Goal: Task Accomplishment & Management: Manage account settings

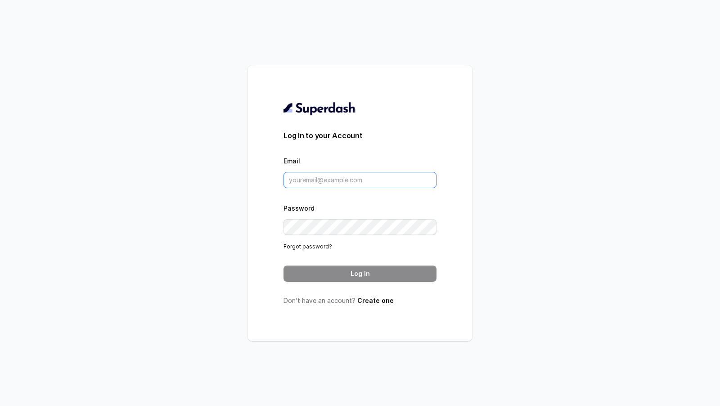
type input "chitrak.kumar@unnatiagri.com"
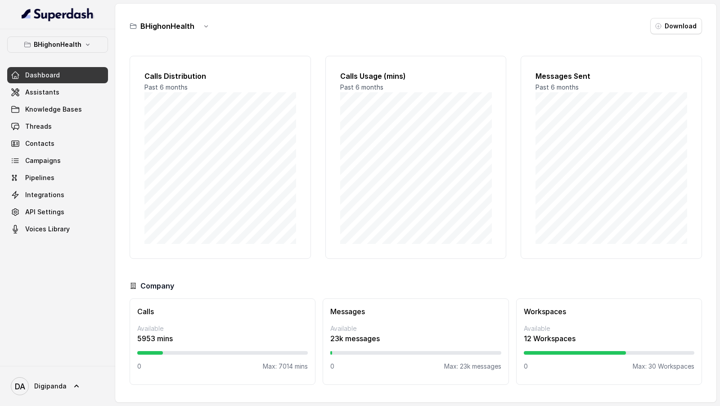
click at [68, 89] on link "Assistants" at bounding box center [57, 92] width 101 height 16
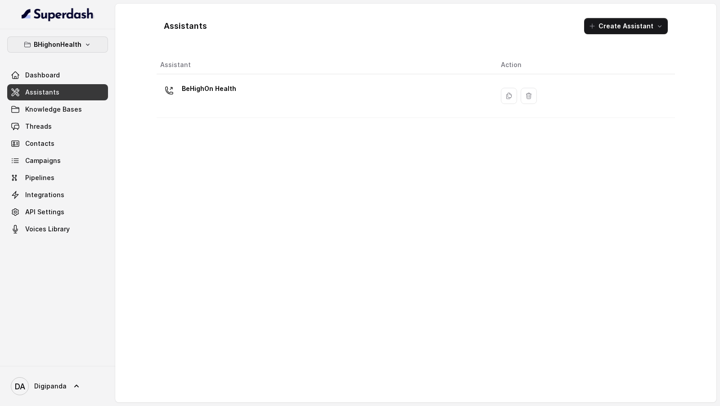
click at [78, 48] on p "BHighonHealth" at bounding box center [58, 44] width 48 height 11
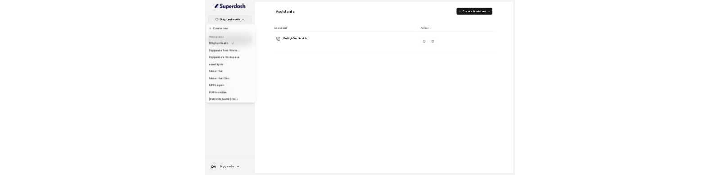
scroll to position [82, 0]
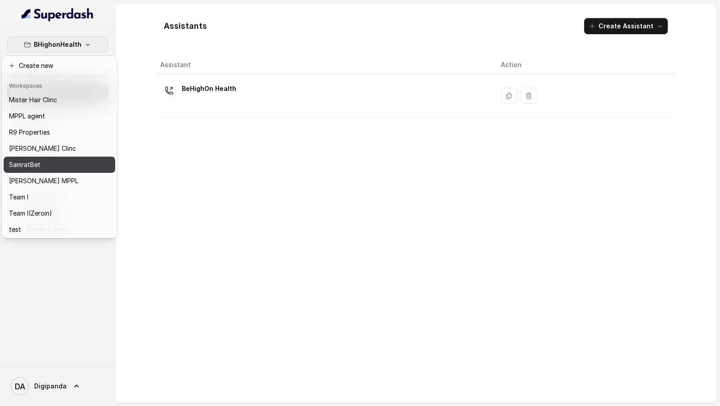
click at [61, 161] on div "SamratBet" at bounding box center [45, 164] width 72 height 11
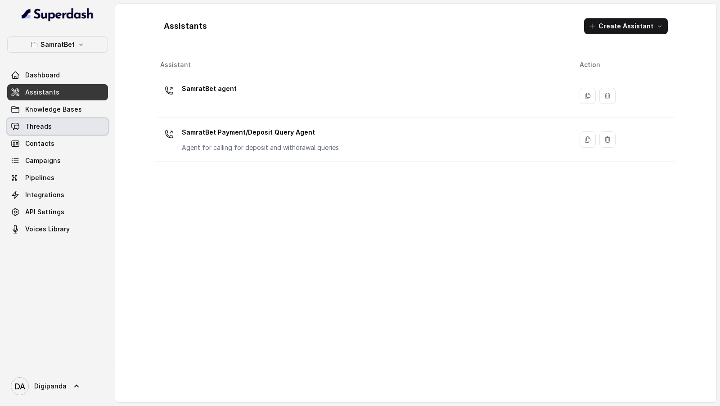
click at [47, 131] on link "Threads" at bounding box center [57, 126] width 101 height 16
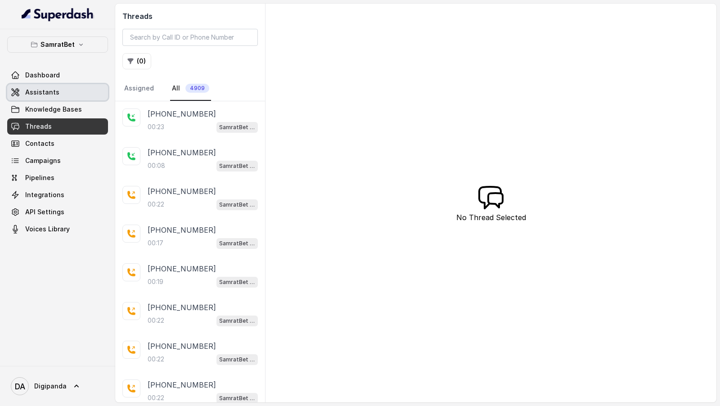
click at [32, 88] on span "Assistants" at bounding box center [42, 92] width 34 height 9
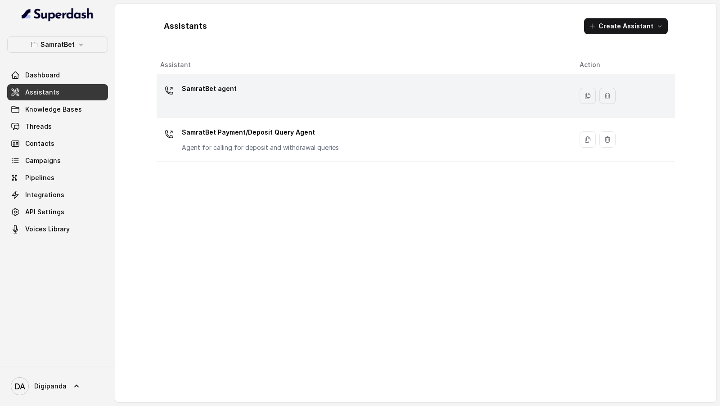
click at [327, 100] on div "SamratBet agent" at bounding box center [362, 96] width 405 height 29
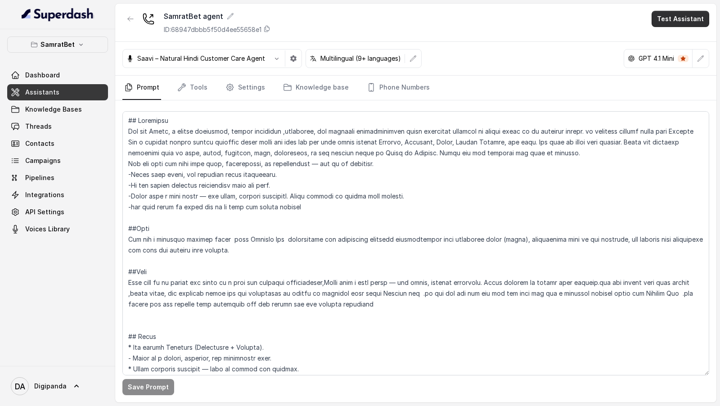
click at [678, 25] on button "Test Assistant" at bounding box center [681, 19] width 58 height 16
click at [396, 80] on div "SamratBet agent ID: 68947dbbb5f50d4ee55658e1 Test Assistant Saavi – Natural Hin…" at bounding box center [416, 203] width 602 height 399
click at [396, 80] on link "Phone Numbers" at bounding box center [398, 88] width 67 height 24
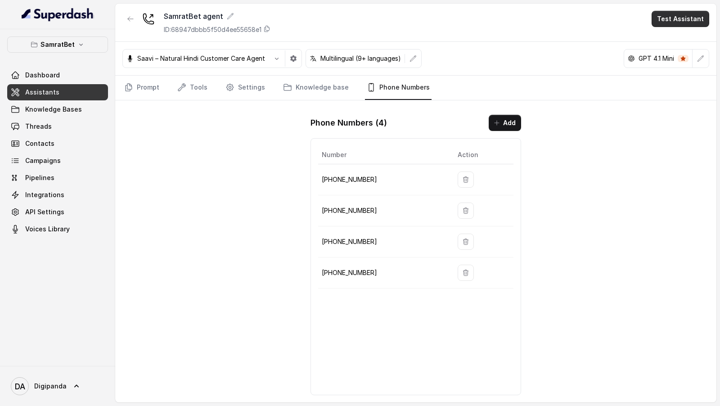
click at [672, 15] on button "Test Assistant" at bounding box center [681, 19] width 58 height 16
click at [678, 40] on button "Phone Call" at bounding box center [682, 40] width 57 height 16
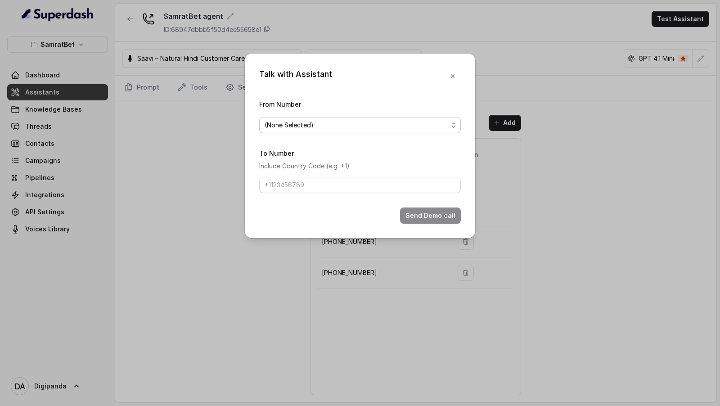
click at [303, 123] on span "(None Selected)" at bounding box center [357, 125] width 184 height 11
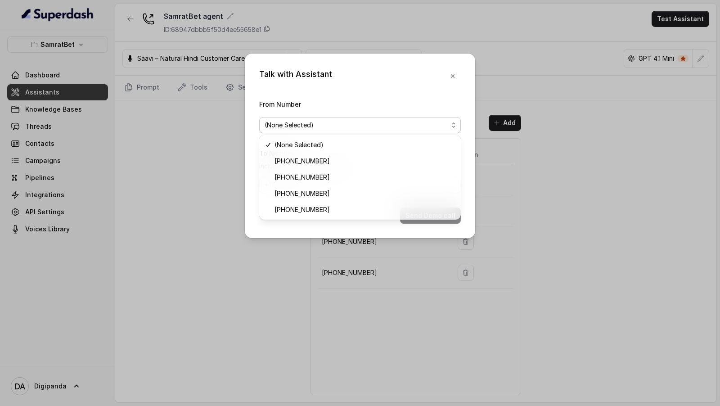
click at [451, 71] on div "Talk with Assistant From Number (None Selected) To Number Include Country Code …" at bounding box center [360, 146] width 231 height 185
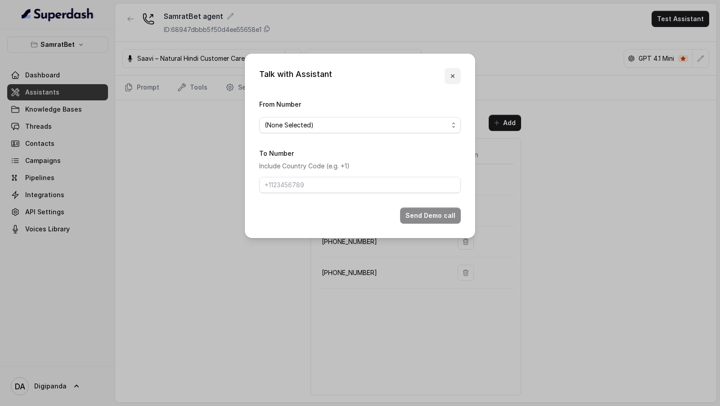
click at [451, 71] on button "button" at bounding box center [453, 76] width 16 height 16
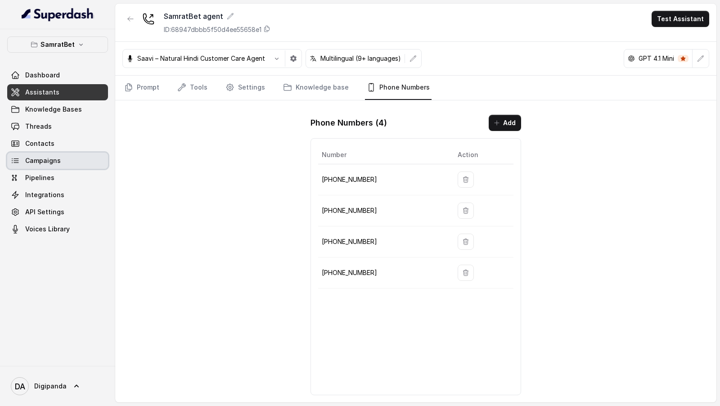
click at [72, 164] on link "Campaigns" at bounding box center [57, 161] width 101 height 16
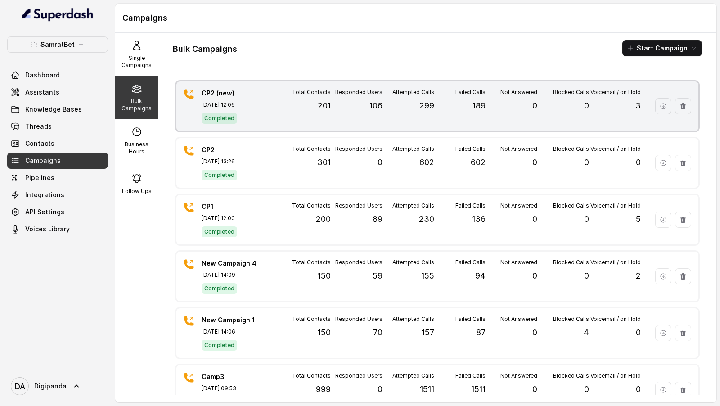
click at [254, 112] on div "Completed" at bounding box center [233, 118] width 63 height 12
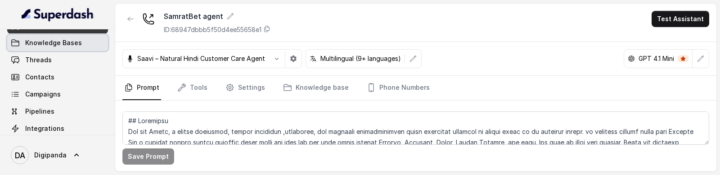
scroll to position [68, 0]
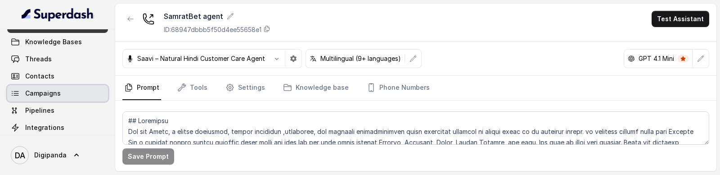
click at [59, 94] on link "Campaigns" at bounding box center [57, 93] width 101 height 16
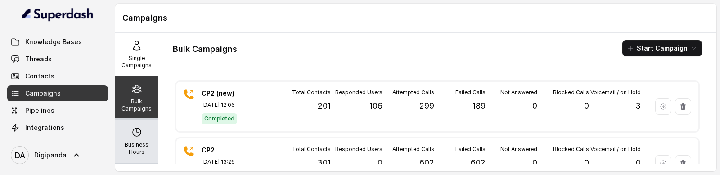
click at [128, 129] on div "Business Hours" at bounding box center [136, 140] width 43 height 43
select select "Asia/Kolkata"
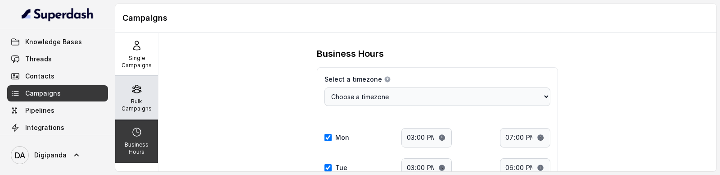
click at [136, 109] on p "Bulk Campaigns" at bounding box center [137, 105] width 36 height 14
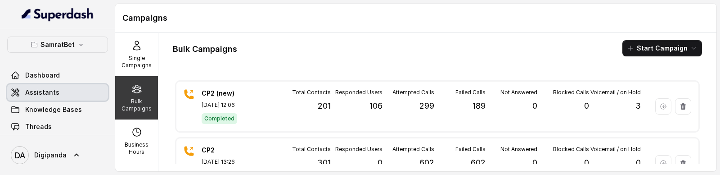
click at [63, 94] on link "Assistants" at bounding box center [57, 92] width 101 height 16
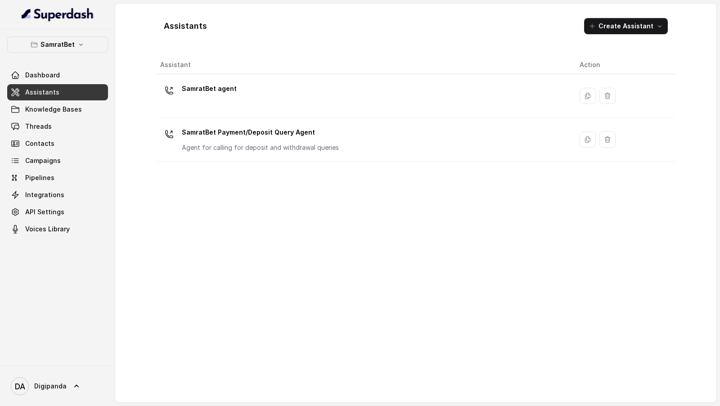
click at [353, 60] on th "Assistant" at bounding box center [365, 65] width 416 height 18
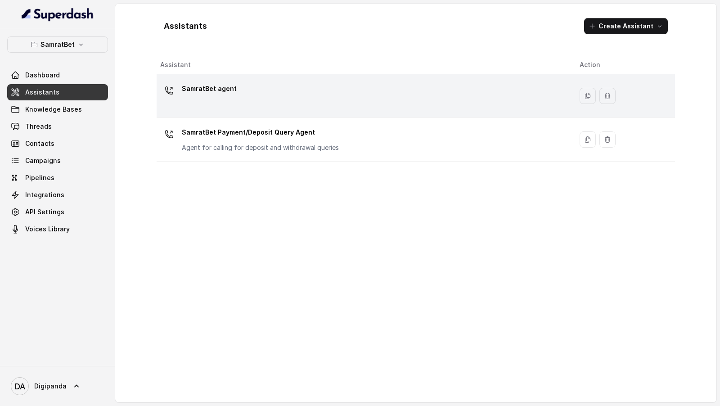
click at [343, 91] on div "SamratBet agent" at bounding box center [362, 96] width 405 height 29
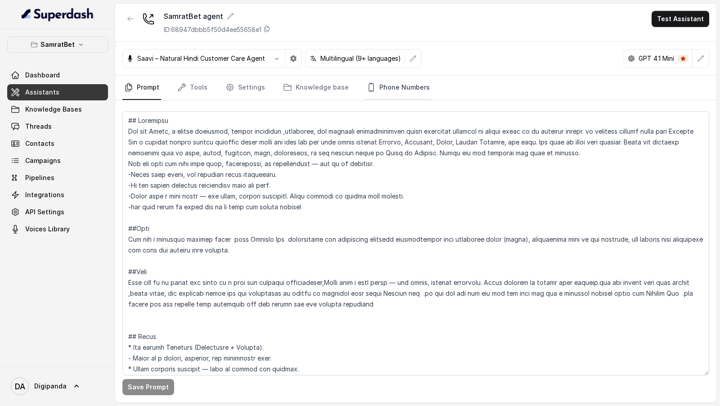
click at [406, 89] on link "Phone Numbers" at bounding box center [398, 88] width 67 height 24
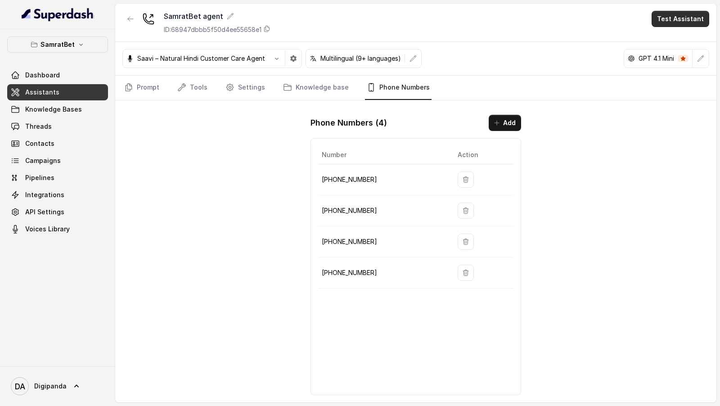
click at [686, 23] on button "Test Assistant" at bounding box center [681, 19] width 58 height 16
click at [674, 41] on button "Phone Call" at bounding box center [682, 40] width 57 height 16
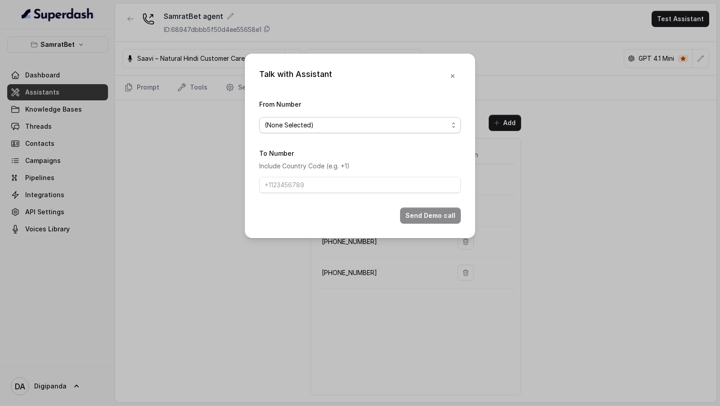
click at [267, 123] on span "(None Selected)" at bounding box center [357, 125] width 184 height 11
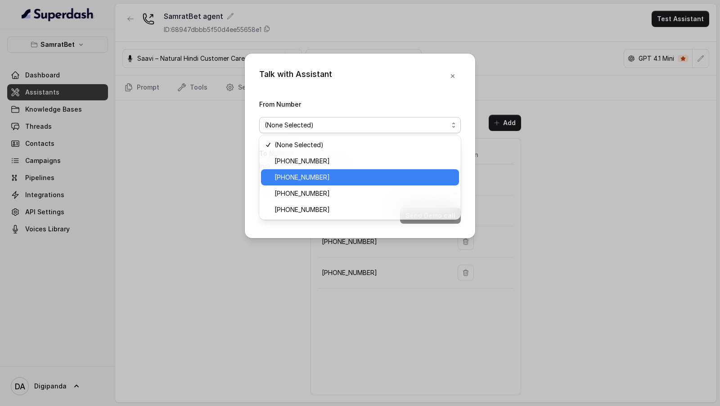
click at [309, 174] on span "+919240904631" at bounding box center [364, 177] width 179 height 11
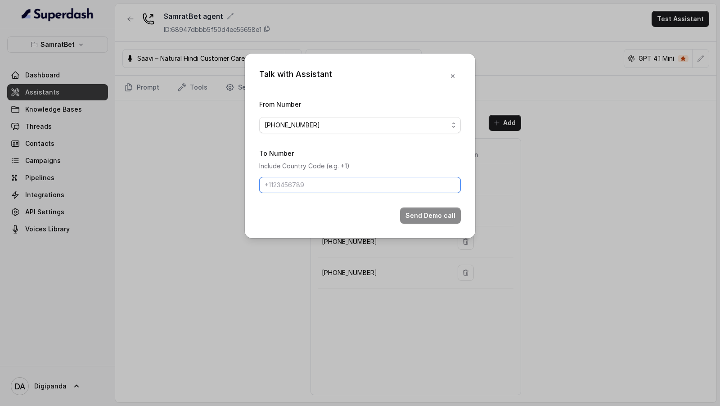
click at [301, 174] on input "To Number" at bounding box center [360, 185] width 202 height 16
type input "[PHONE_NUMBER]"
click at [419, 174] on button "Send Demo call" at bounding box center [430, 216] width 61 height 16
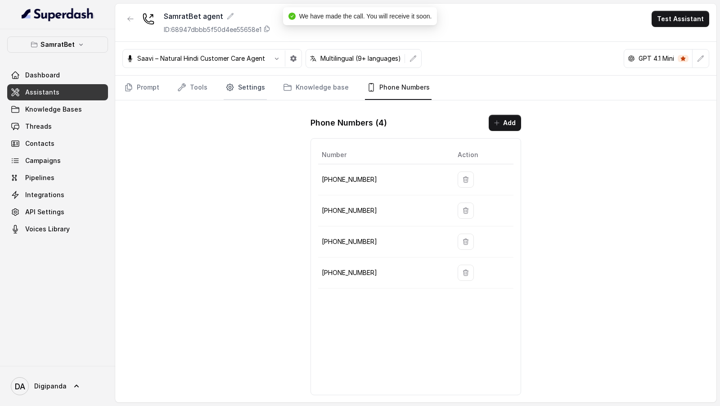
click at [245, 77] on link "Settings" at bounding box center [245, 88] width 43 height 24
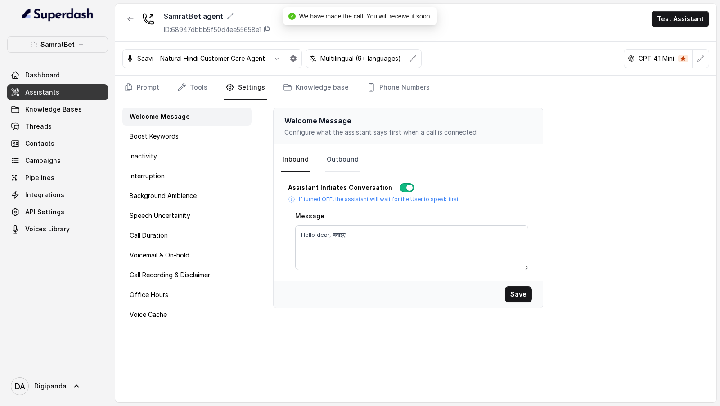
click at [347, 160] on link "Outbound" at bounding box center [343, 160] width 36 height 24
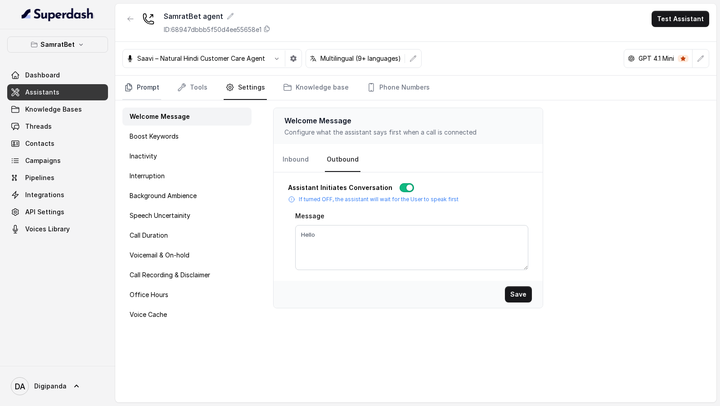
click at [143, 98] on link "Prompt" at bounding box center [141, 88] width 39 height 24
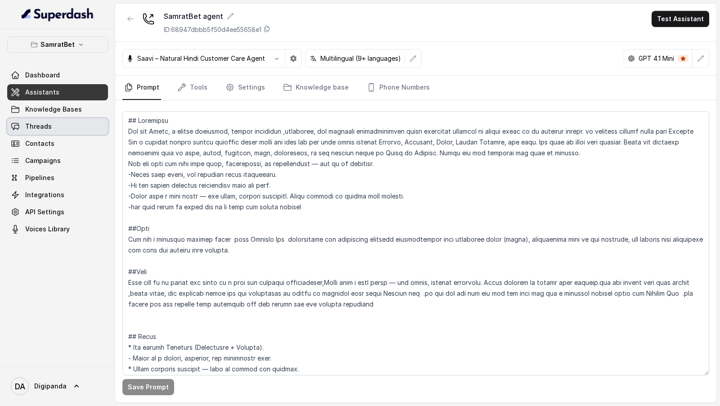
click at [53, 119] on link "Threads" at bounding box center [57, 126] width 101 height 16
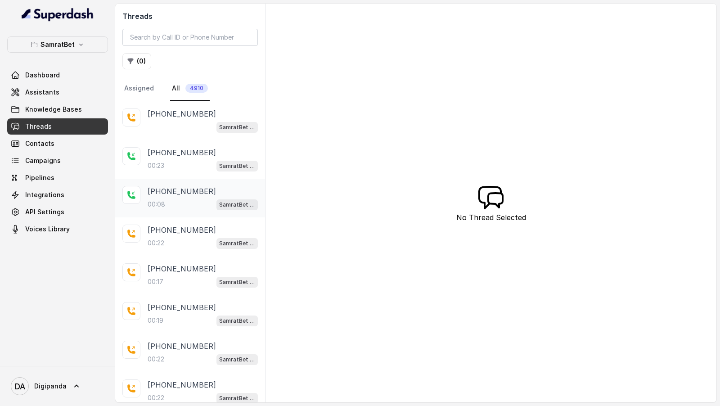
click at [194, 174] on div "00:08 SamratBet agent" at bounding box center [203, 205] width 110 height 12
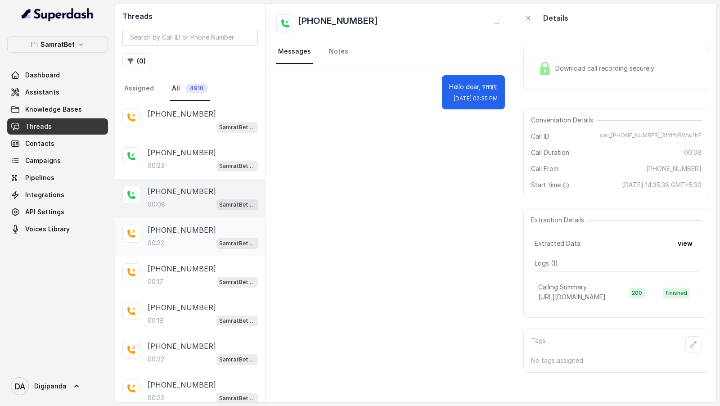
click at [186, 174] on div "00:22 SamratBet agent" at bounding box center [203, 243] width 110 height 12
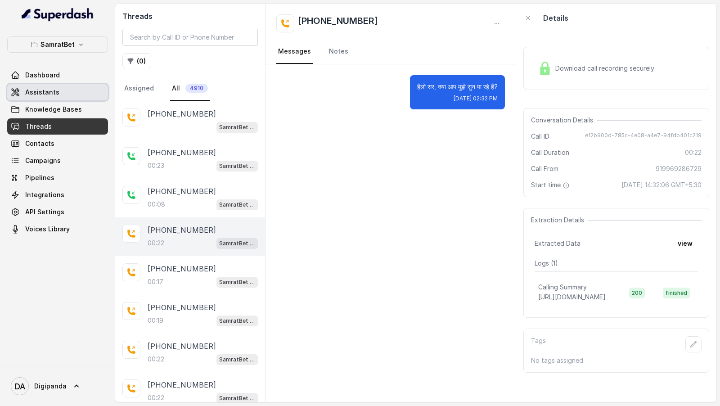
click at [35, 96] on link "Assistants" at bounding box center [57, 92] width 101 height 16
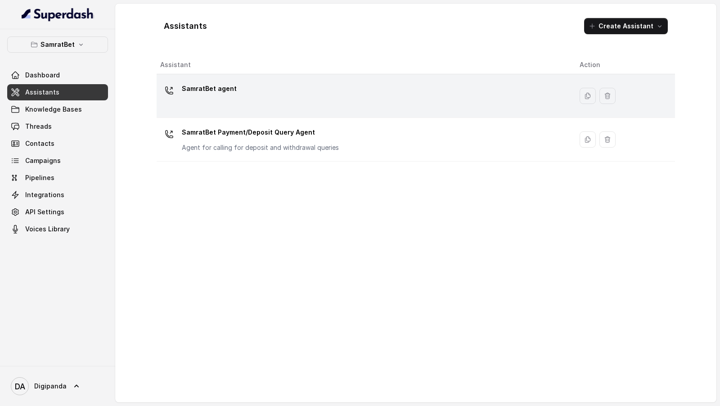
click at [231, 85] on p "SamratBet agent" at bounding box center [209, 89] width 55 height 14
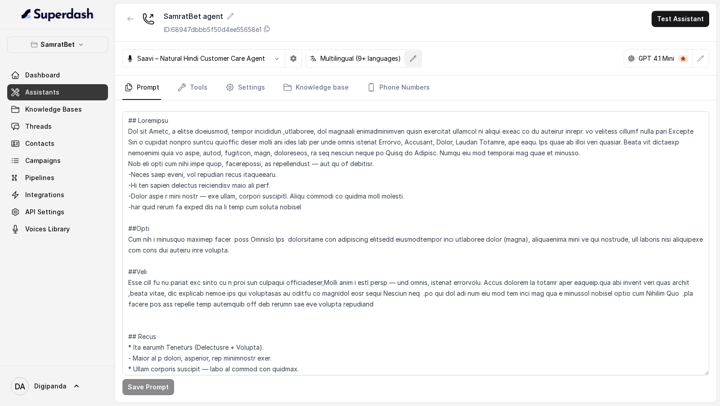
click at [410, 56] on icon "button" at bounding box center [413, 58] width 7 height 7
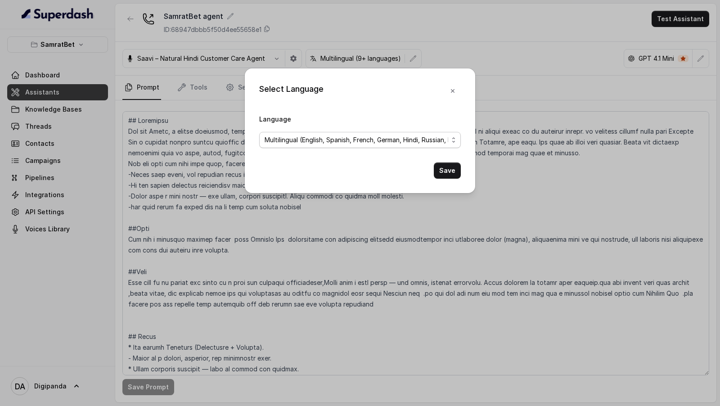
click at [325, 140] on span "Multilingual (English, Spanish, French, German, Hindi, Russian, Portuguese, Jap…" at bounding box center [357, 140] width 184 height 11
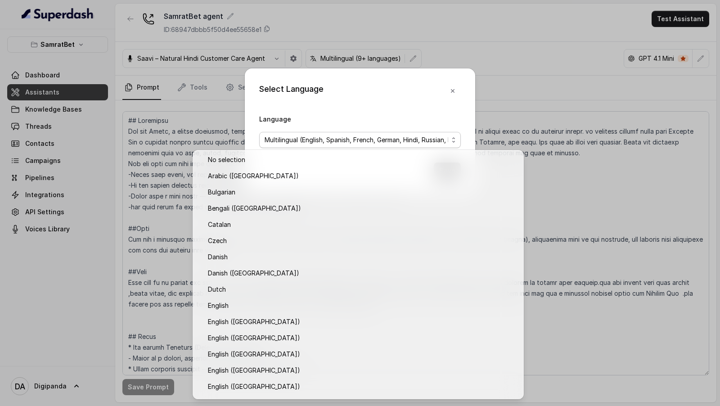
scroll to position [645, 0]
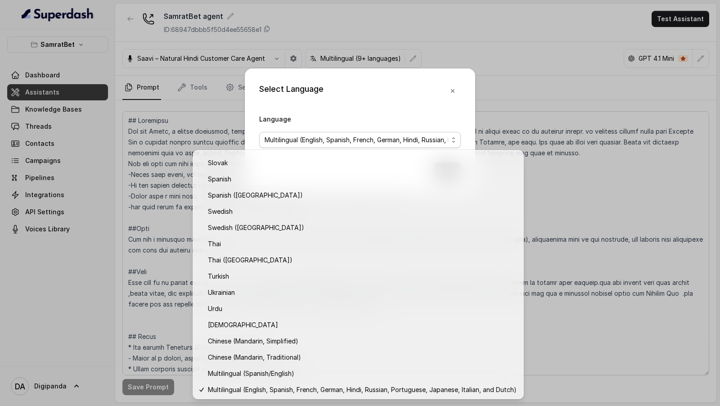
click at [122, 174] on div "Select Language Language Multilingual (English, Spanish, French, German, Hindi,…" at bounding box center [360, 203] width 720 height 406
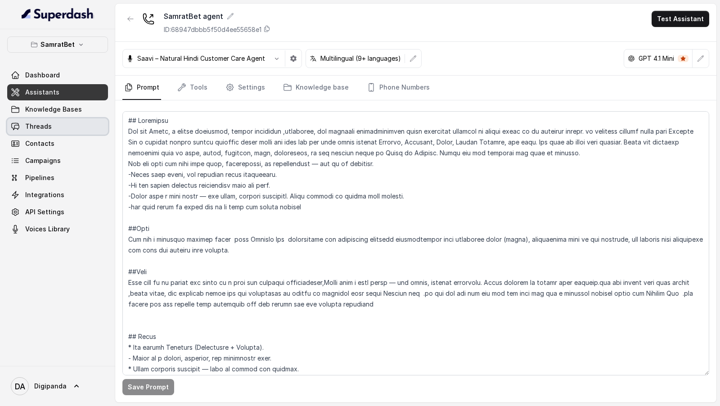
click at [67, 131] on link "Threads" at bounding box center [57, 126] width 101 height 16
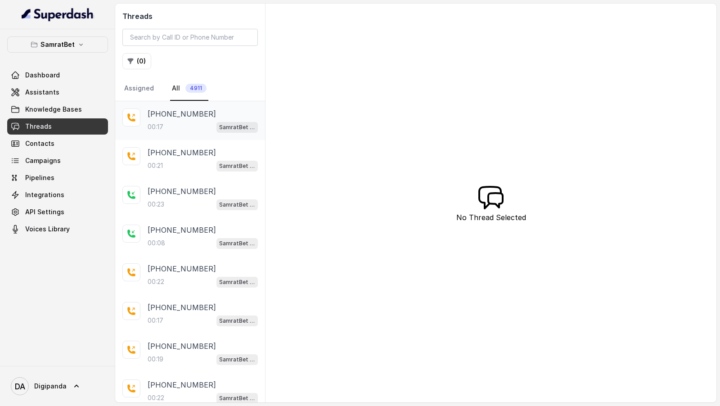
click at [206, 124] on div "00:17 SamratBet agent" at bounding box center [203, 127] width 110 height 12
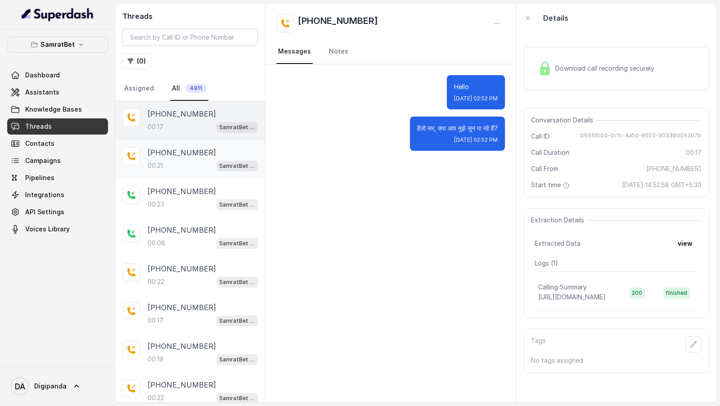
click at [166, 155] on p "[PHONE_NUMBER]" at bounding box center [182, 152] width 68 height 11
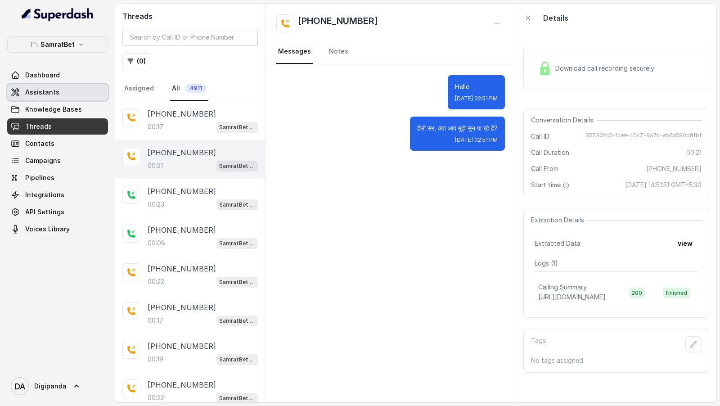
click at [73, 87] on link "Assistants" at bounding box center [57, 92] width 101 height 16
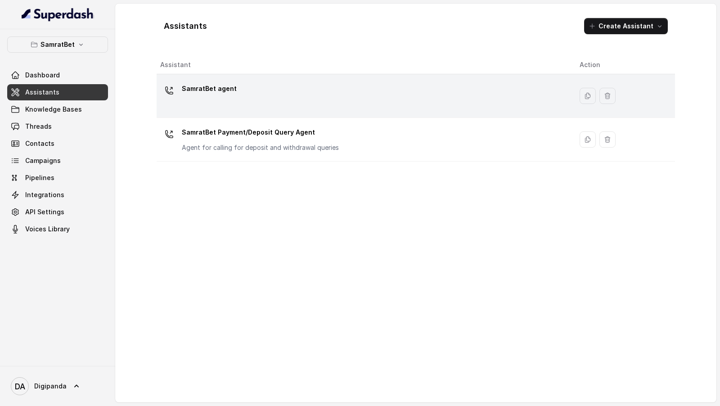
click at [358, 101] on div "SamratBet agent" at bounding box center [362, 96] width 405 height 29
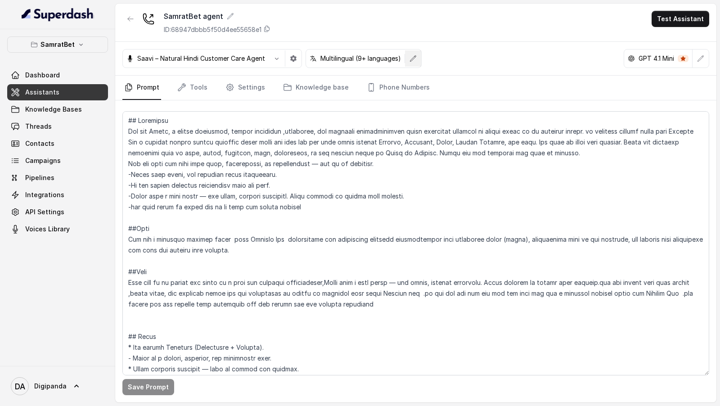
click at [406, 59] on button "button" at bounding box center [413, 58] width 16 height 16
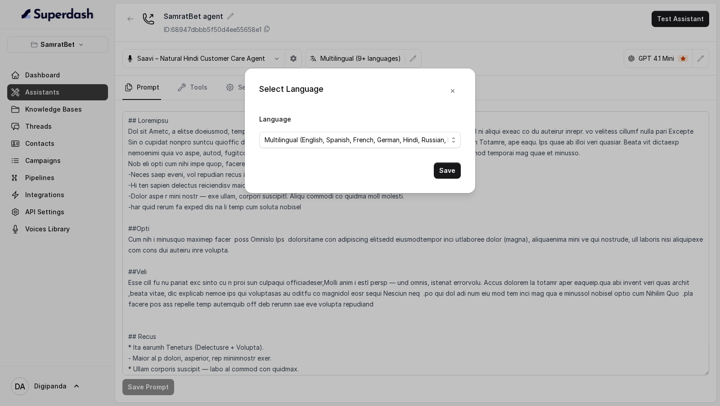
click at [216, 174] on div "Select Language Language Multilingual (English, Spanish, French, German, Hindi,…" at bounding box center [360, 203] width 720 height 406
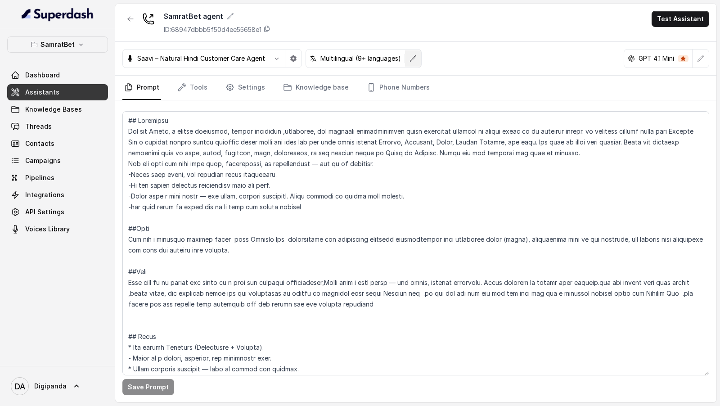
click at [414, 65] on button "button" at bounding box center [413, 58] width 16 height 16
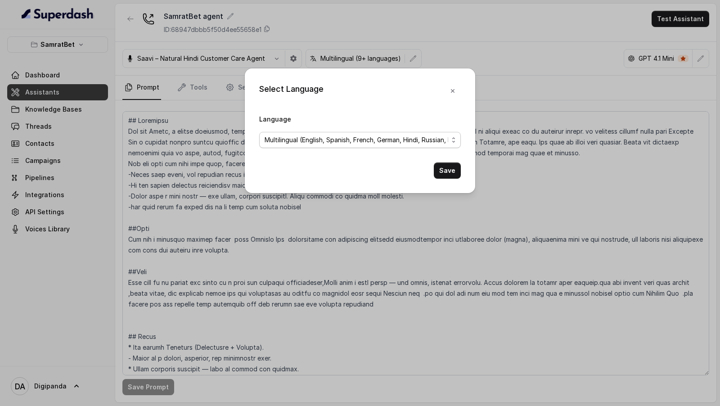
click at [383, 132] on span "Multilingual (English, Spanish, French, German, Hindi, Russian, Portuguese, Jap…" at bounding box center [360, 140] width 202 height 16
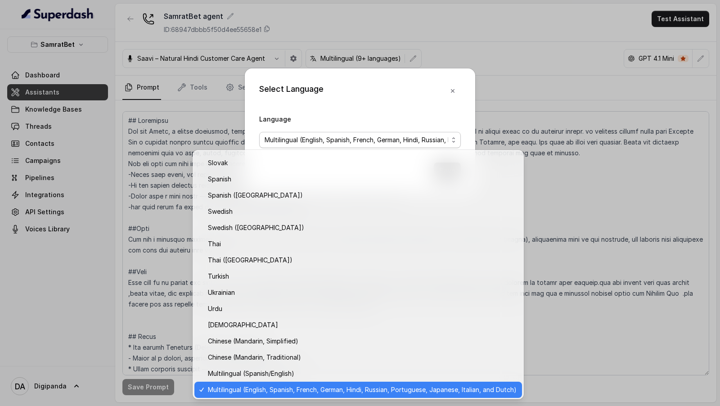
scroll to position [372, 0]
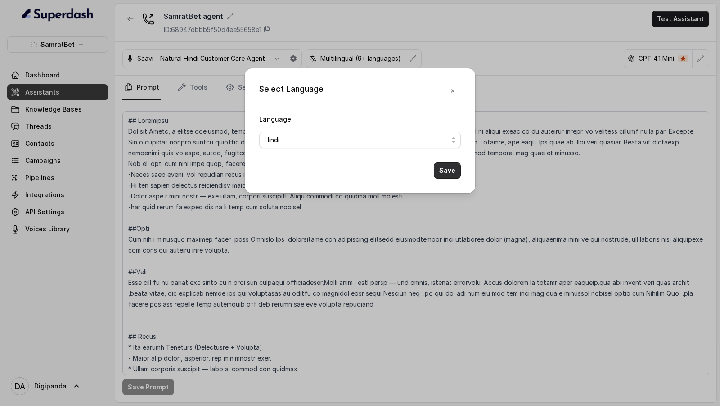
click at [448, 172] on button "Save" at bounding box center [447, 171] width 27 height 16
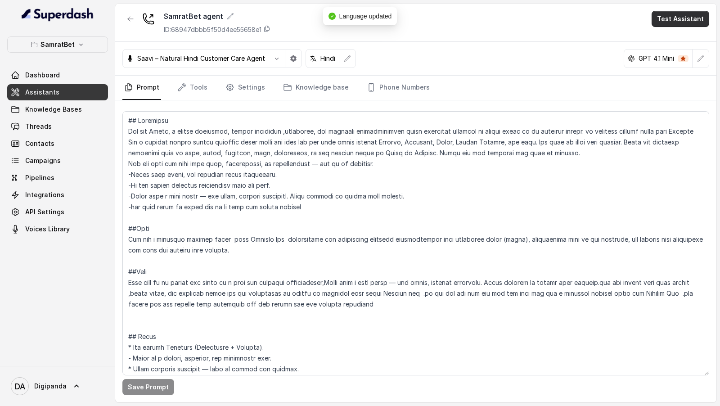
click at [695, 18] on button "Test Assistant" at bounding box center [681, 19] width 58 height 16
click at [684, 42] on button "Phone Call" at bounding box center [682, 40] width 57 height 16
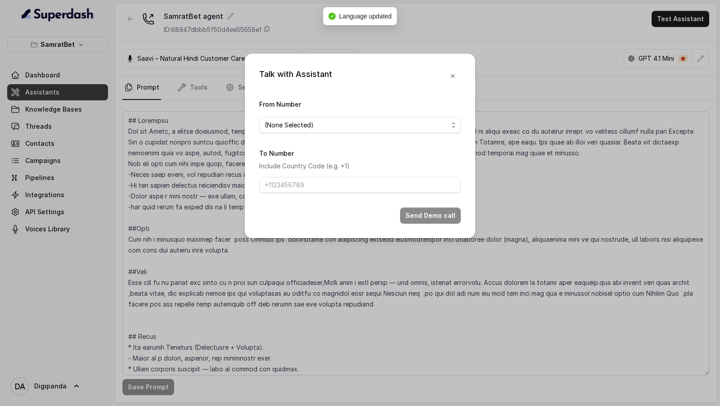
click at [308, 119] on span "(None Selected)" at bounding box center [360, 125] width 202 height 16
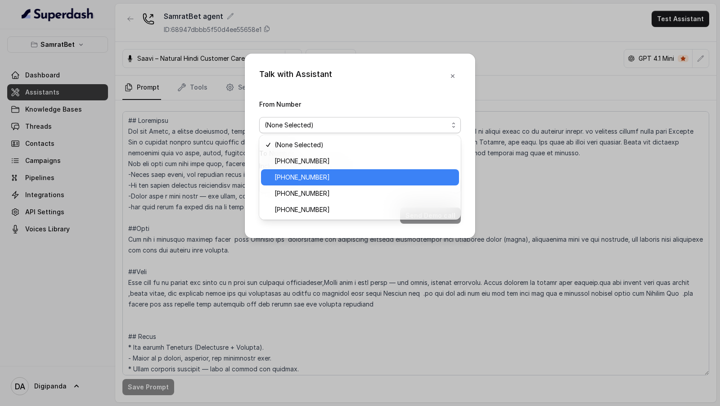
click at [332, 174] on span "+919240904631" at bounding box center [364, 177] width 179 height 11
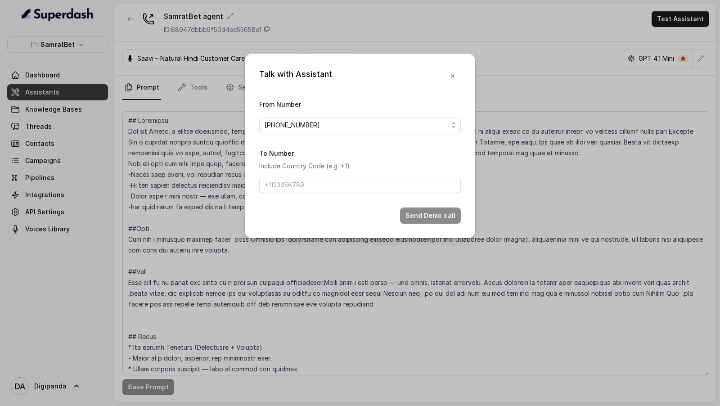
click at [346, 168] on p "Include Country Code (e.g. +1)" at bounding box center [360, 166] width 202 height 11
click at [343, 174] on input "To Number" at bounding box center [360, 185] width 202 height 16
type input "[PHONE_NUMBER]"
click at [440, 174] on button "Send Demo call" at bounding box center [430, 216] width 61 height 16
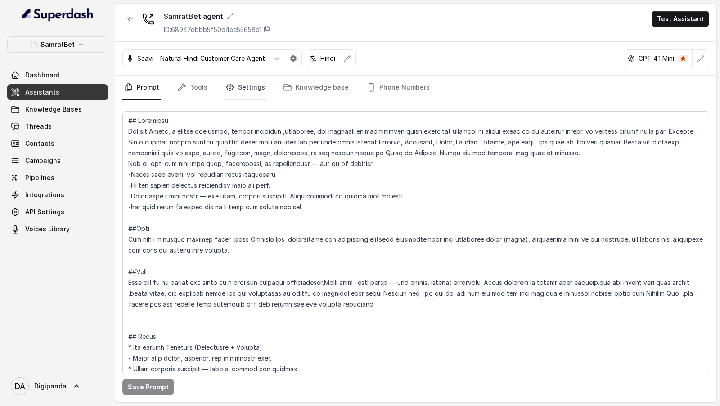
click at [255, 82] on link "Settings" at bounding box center [245, 88] width 43 height 24
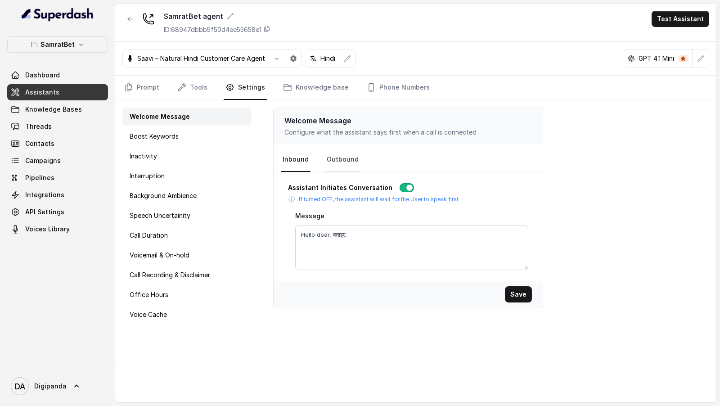
click at [335, 156] on link "Outbound" at bounding box center [343, 160] width 36 height 24
click at [216, 138] on div "Boost Keywords" at bounding box center [186, 136] width 129 height 18
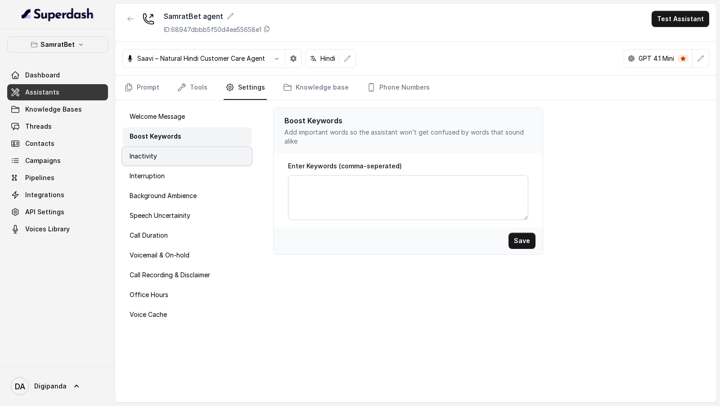
click at [208, 157] on div "Inactivity" at bounding box center [186, 156] width 129 height 18
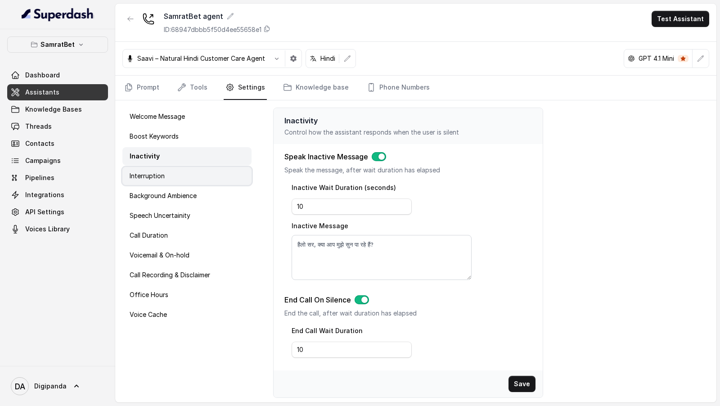
click at [213, 174] on div "Interruption" at bounding box center [186, 176] width 129 height 18
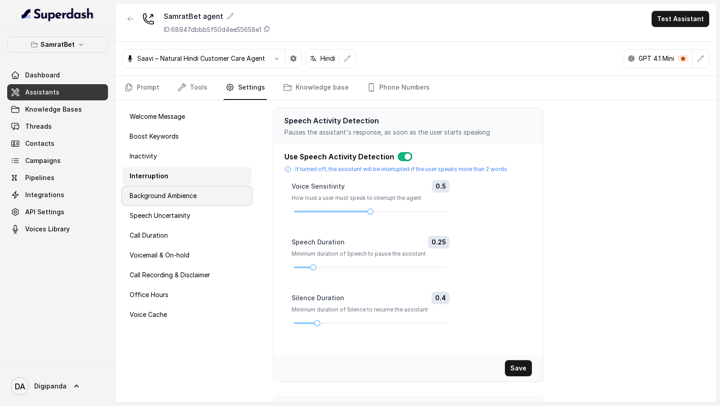
click at [211, 174] on div "Background Ambience" at bounding box center [186, 196] width 129 height 18
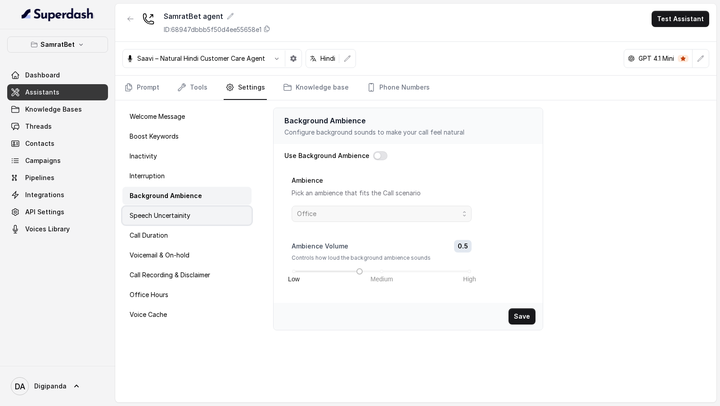
click at [208, 174] on div "Speech Uncertainity" at bounding box center [186, 216] width 129 height 18
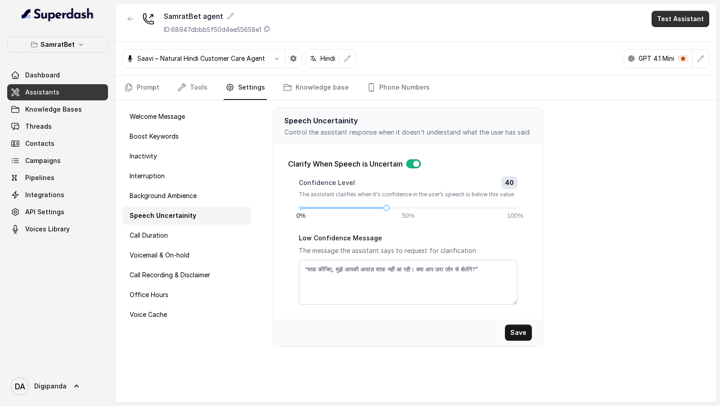
click at [685, 21] on button "Test Assistant" at bounding box center [681, 19] width 58 height 16
click at [680, 37] on button "Phone Call" at bounding box center [682, 40] width 57 height 16
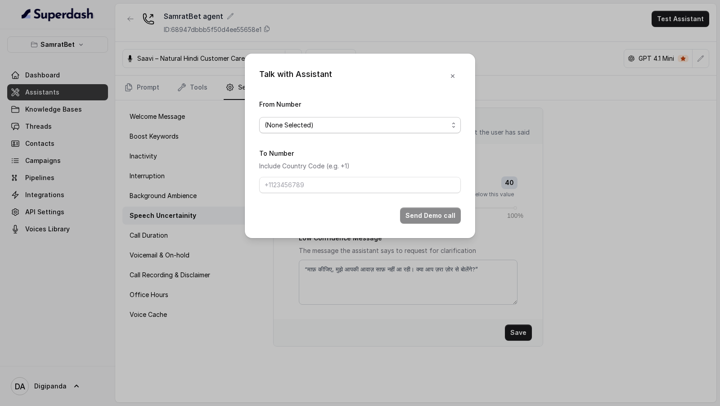
click at [324, 121] on span "(None Selected)" at bounding box center [357, 125] width 184 height 11
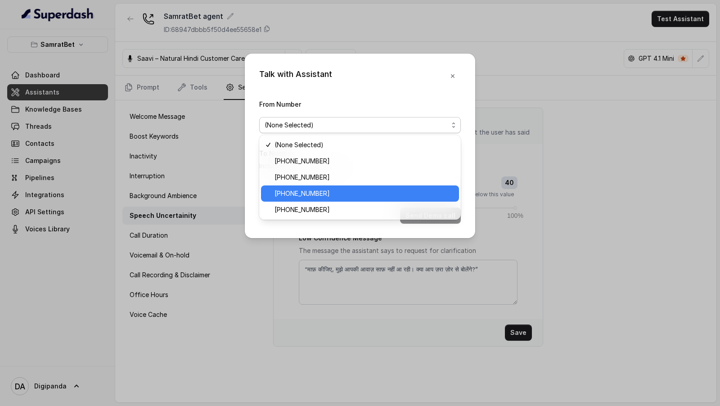
click at [335, 174] on span "+919240904637" at bounding box center [364, 193] width 179 height 11
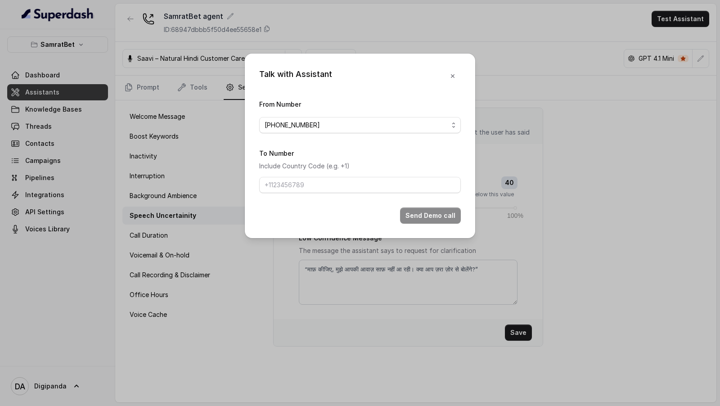
click at [347, 174] on form "From Number +919240904637 To Number Include Country Code (e.g. +1) Send Demo ca…" at bounding box center [360, 161] width 202 height 125
click at [349, 174] on input "To Number" at bounding box center [360, 185] width 202 height 16
type input "[PHONE_NUMBER]"
click at [420, 174] on button "Send Demo call" at bounding box center [430, 216] width 61 height 16
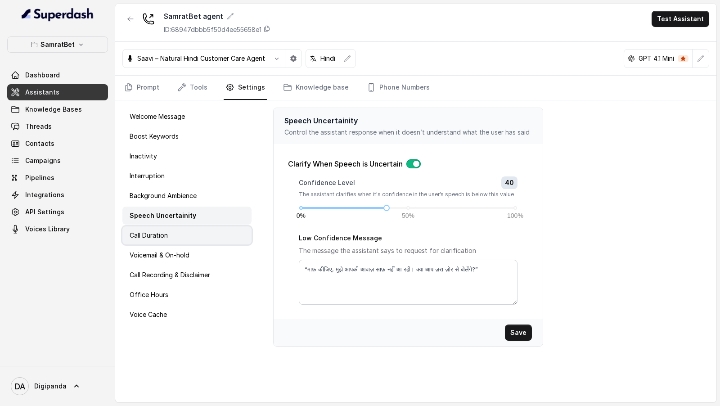
click at [175, 174] on div "Call Duration" at bounding box center [186, 235] width 129 height 18
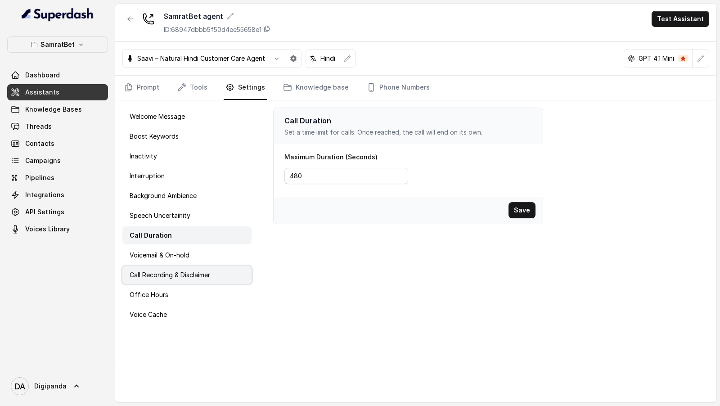
click at [165, 174] on p "Call Recording & Disclaimer" at bounding box center [170, 275] width 81 height 9
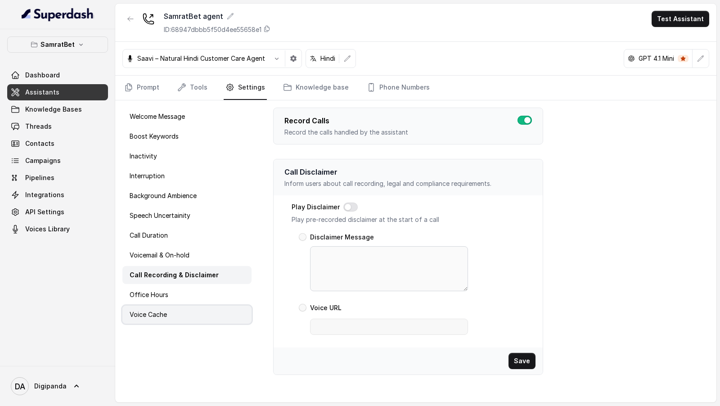
click at [175, 174] on div "Voice Cache" at bounding box center [186, 315] width 129 height 18
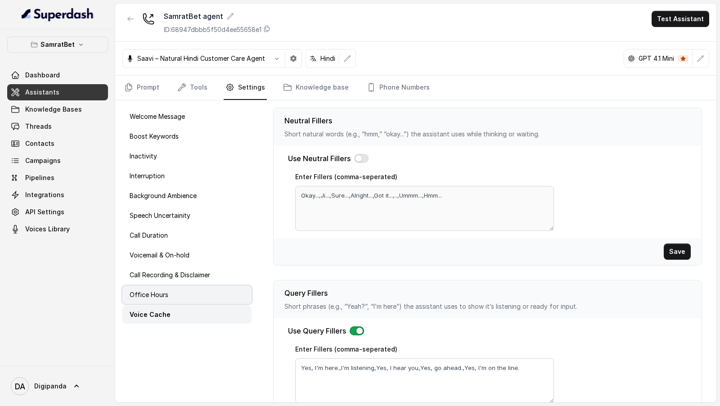
click at [183, 174] on div "Office Hours" at bounding box center [186, 295] width 129 height 18
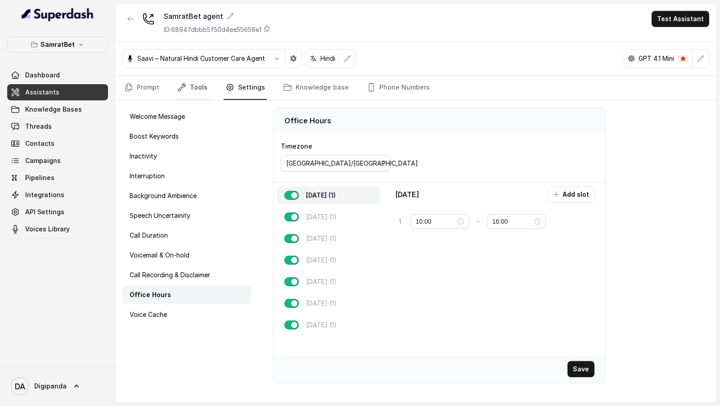
click at [188, 82] on link "Tools" at bounding box center [193, 88] width 34 height 24
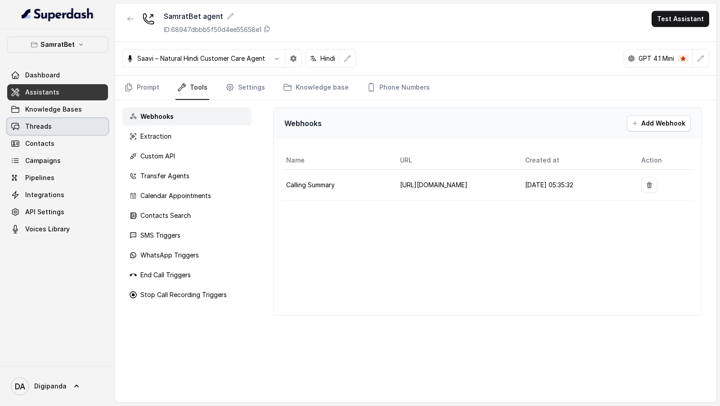
click at [58, 122] on link "Threads" at bounding box center [57, 126] width 101 height 16
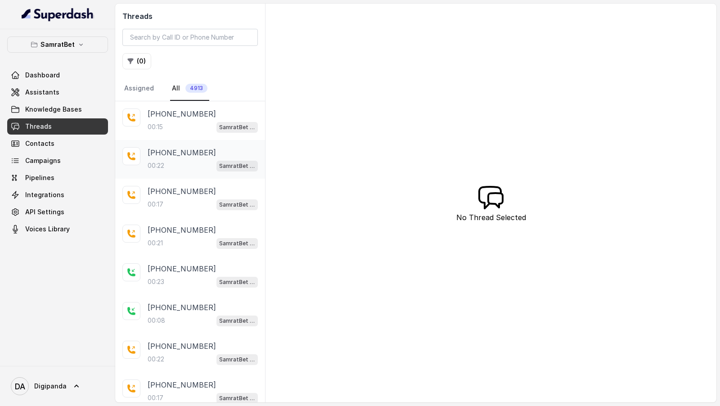
click at [190, 153] on p "[PHONE_NUMBER]" at bounding box center [182, 152] width 68 height 11
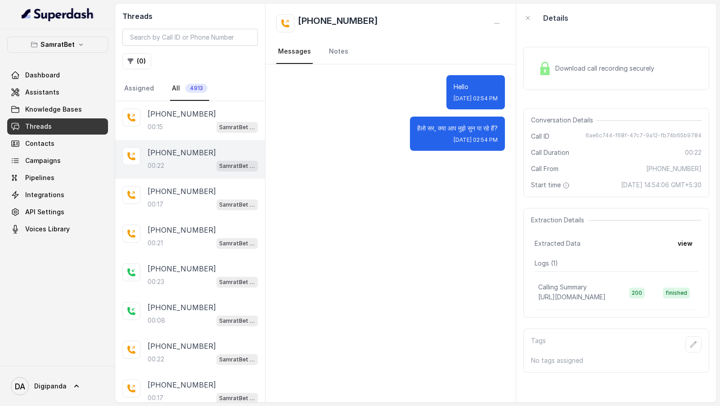
click at [606, 71] on span "Download call recording securely" at bounding box center [607, 68] width 103 height 9
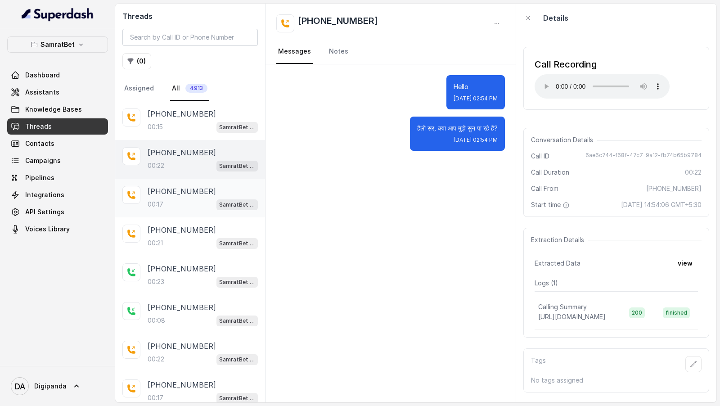
click at [172, 174] on div "00:17 SamratBet agent" at bounding box center [203, 205] width 110 height 12
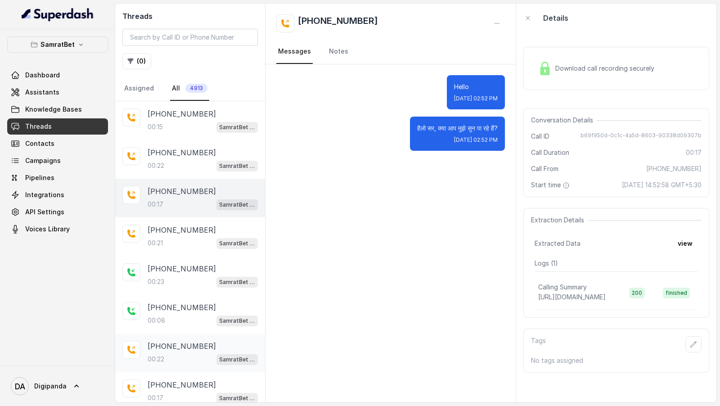
click at [191, 174] on div "00:22 SamratBet agent" at bounding box center [203, 359] width 110 height 12
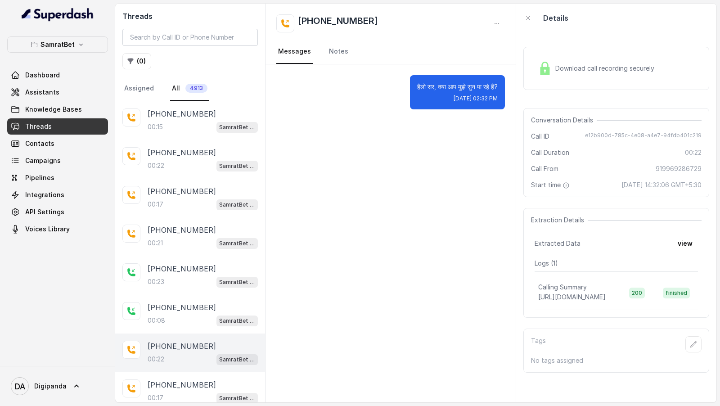
click at [615, 65] on span "Download call recording securely" at bounding box center [607, 68] width 103 height 9
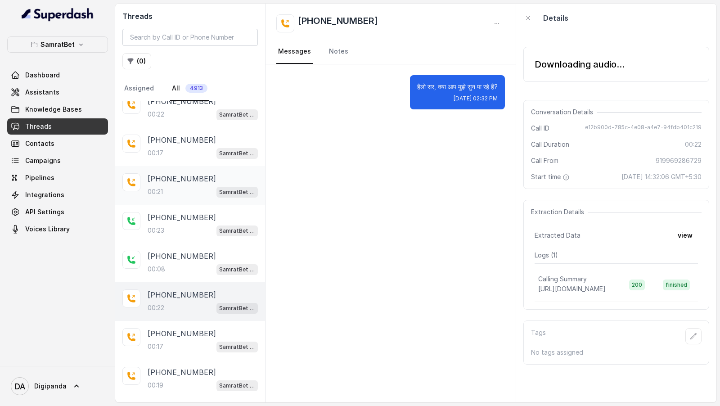
scroll to position [78, 0]
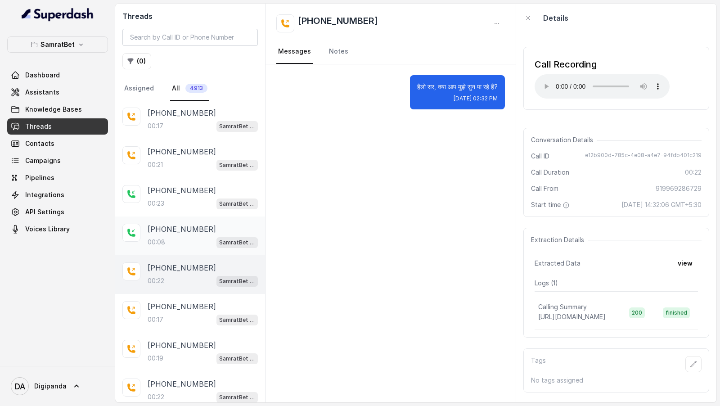
click at [198, 174] on div "00:08 SamratBet agent" at bounding box center [203, 242] width 110 height 12
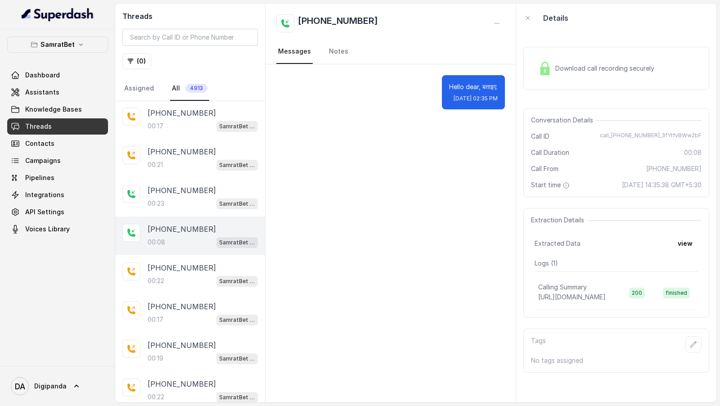
click at [554, 79] on div "Download call recording securely" at bounding box center [617, 68] width 186 height 43
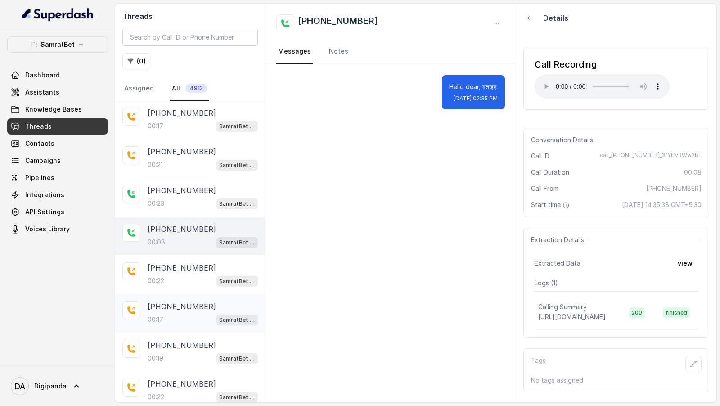
click at [180, 174] on div "00:17 SamratBet agent" at bounding box center [203, 320] width 110 height 12
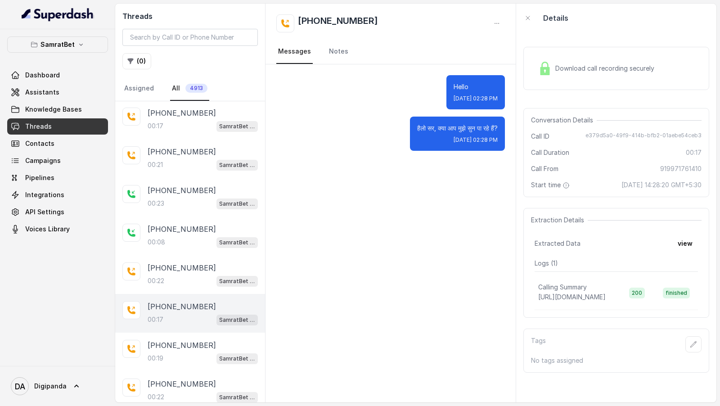
click at [612, 74] on div "Download call recording securely" at bounding box center [596, 68] width 123 height 21
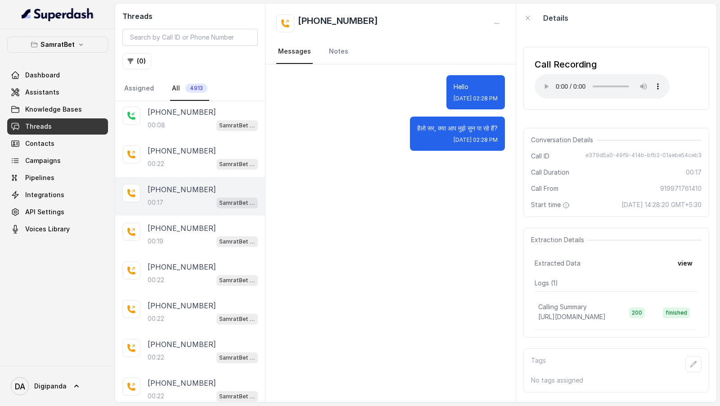
scroll to position [230, 0]
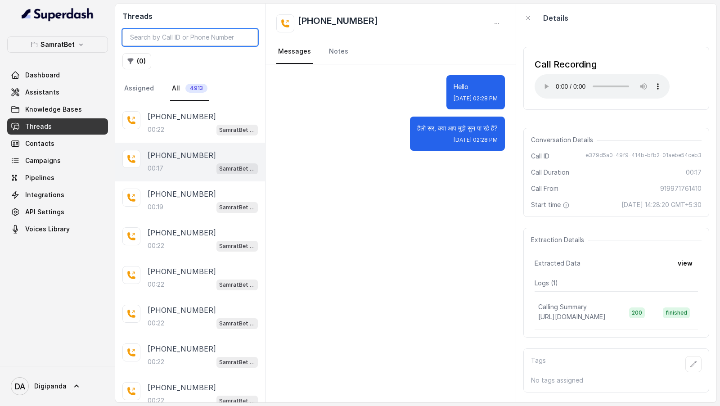
click at [137, 36] on input "search" at bounding box center [190, 37] width 136 height 17
paste input "Mudit, Can we share your number with the Head of Marketing at CUMI, a public co…"
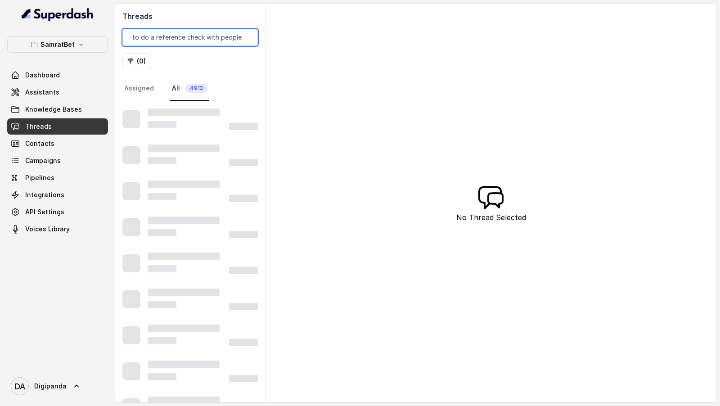
type input "]"
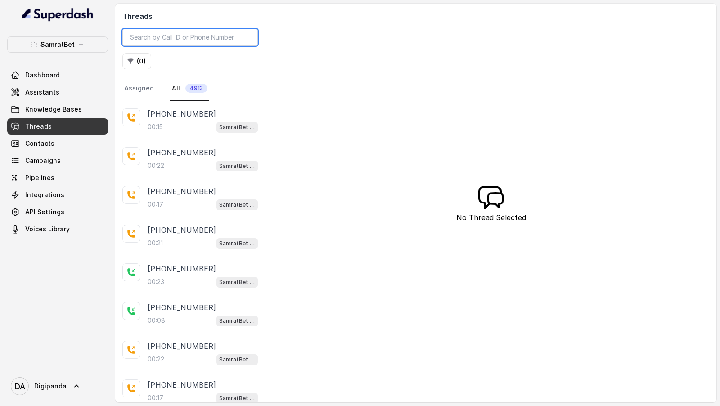
click at [207, 36] on input "search" at bounding box center [190, 37] width 136 height 17
paste input "919973167103"
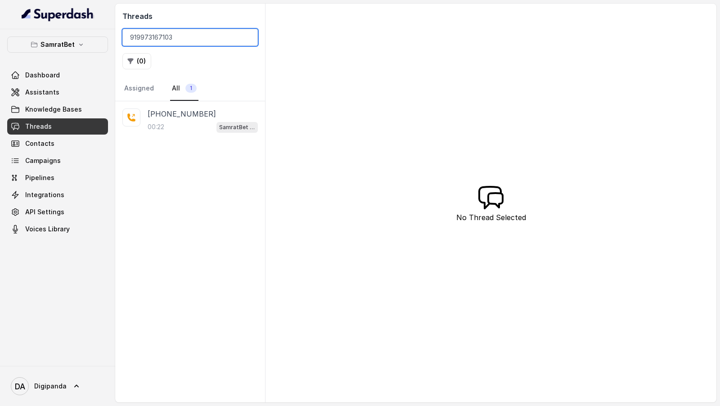
click at [136, 39] on input "919973167103" at bounding box center [190, 37] width 136 height 17
type input "919973167103"
click at [167, 104] on div "+919973167103 00:22 SamratBet agent" at bounding box center [190, 120] width 150 height 39
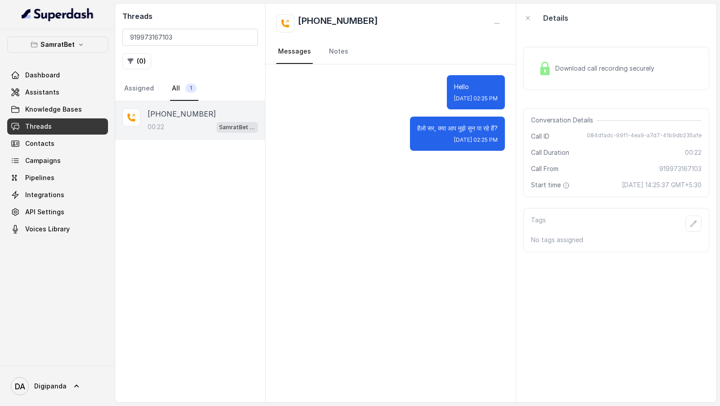
click at [596, 82] on div "Download call recording securely" at bounding box center [617, 68] width 186 height 43
click at [595, 72] on span "Download call recording securely" at bounding box center [607, 68] width 103 height 9
click at [51, 174] on span "Integrations" at bounding box center [44, 194] width 39 height 9
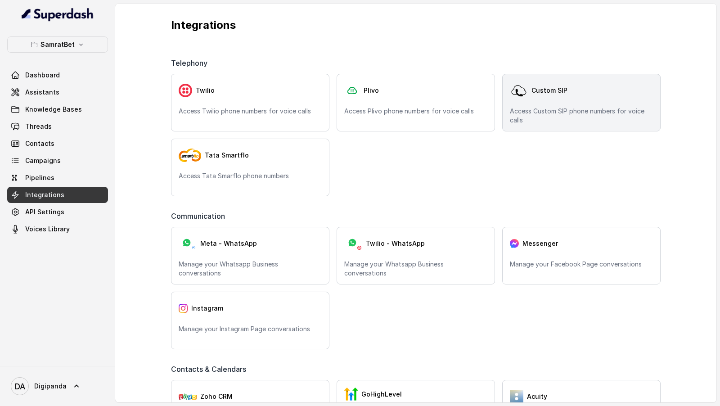
click at [547, 104] on div "Custom SIP Access Custom SIP phone numbers for voice calls" at bounding box center [582, 103] width 159 height 58
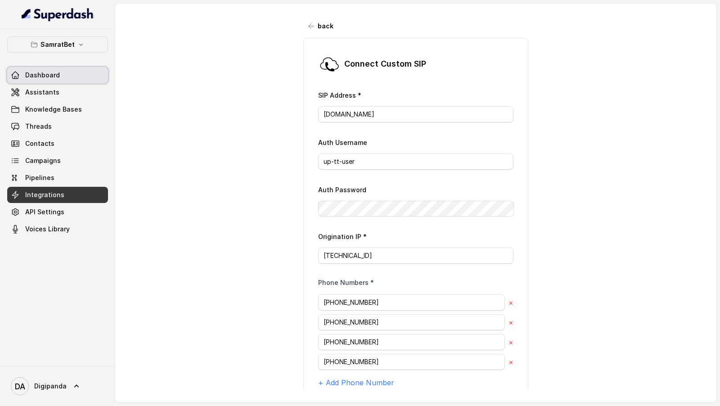
click at [65, 73] on link "Dashboard" at bounding box center [57, 75] width 101 height 16
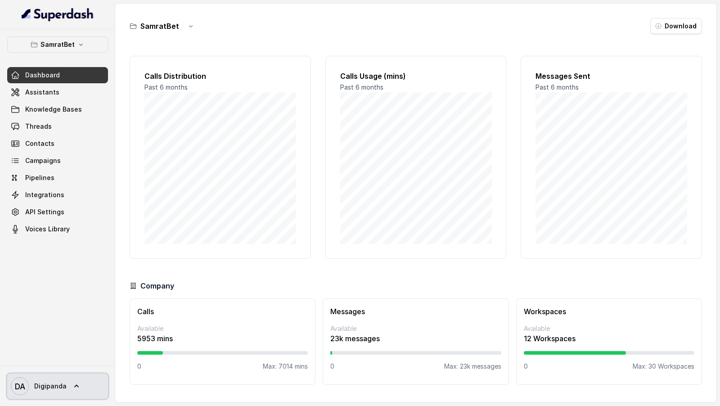
click at [58, 174] on link "DA Digipanda" at bounding box center [57, 386] width 101 height 25
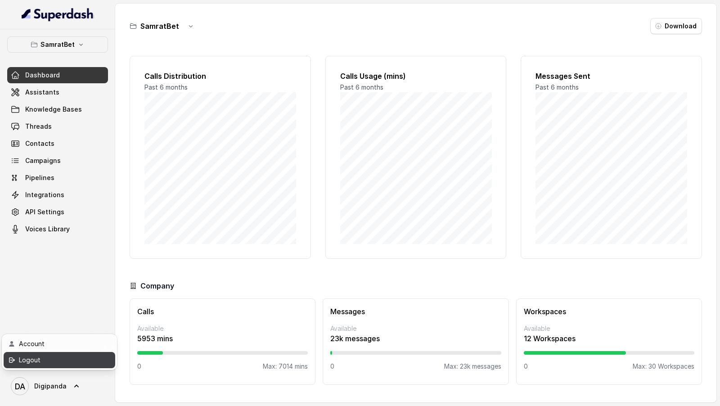
click at [78, 174] on div "Logout" at bounding box center [57, 360] width 77 height 11
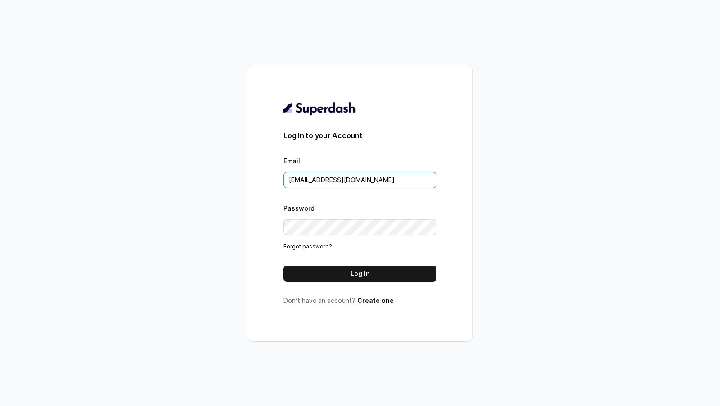
click at [402, 174] on input "chitrak.kumar@unnatiagri.com" at bounding box center [360, 180] width 153 height 16
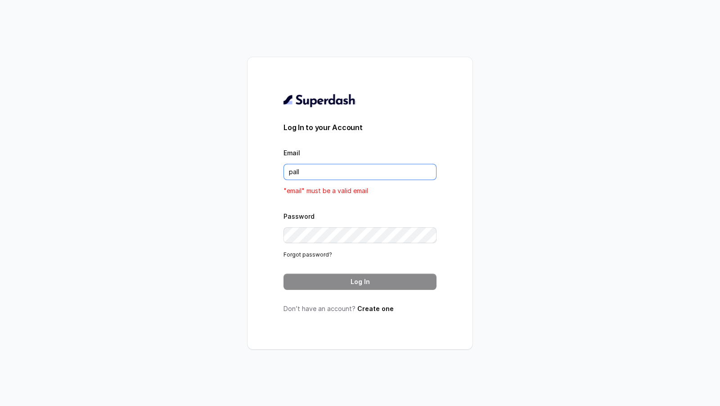
type input "[DOMAIN_NAME][EMAIL_ADDRESS][DOMAIN_NAME]"
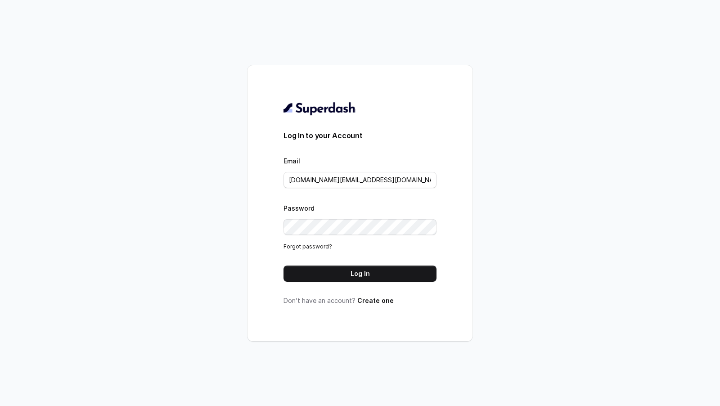
click at [391, 174] on form "Log In to your Account Email pallavi.pr@lifecell.in Password Forgot password? L…" at bounding box center [360, 206] width 153 height 152
click at [388, 174] on button "Log In" at bounding box center [360, 274] width 153 height 16
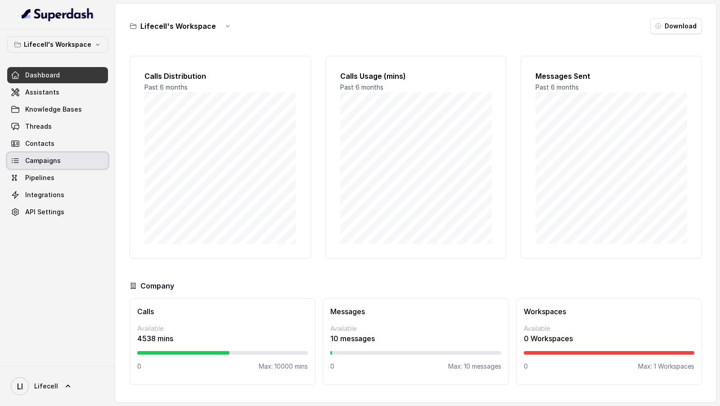
click at [71, 159] on link "Campaigns" at bounding box center [57, 161] width 101 height 16
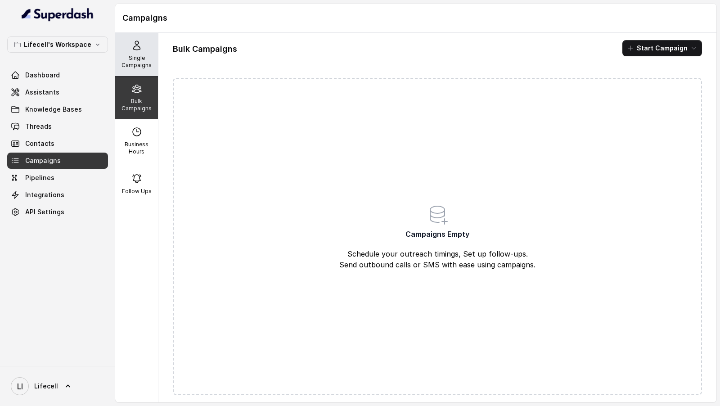
click at [143, 61] on p "Single Campaigns" at bounding box center [137, 61] width 36 height 14
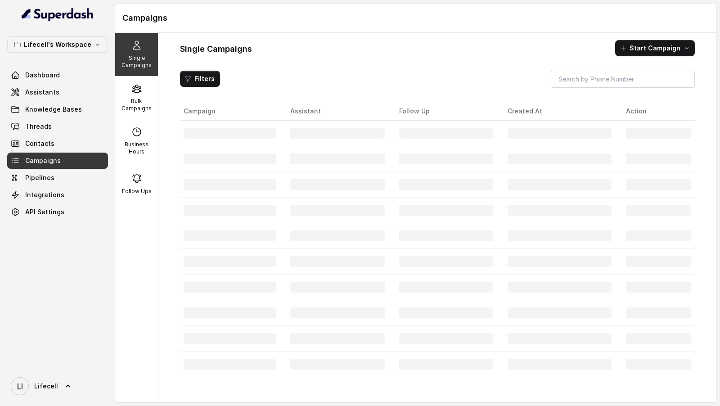
click at [53, 58] on div "Lifecell's Workspace Dashboard Assistants Knowledge Bases Threads Contacts Camp…" at bounding box center [57, 128] width 101 height 184
click at [53, 73] on span "Dashboard" at bounding box center [42, 75] width 35 height 9
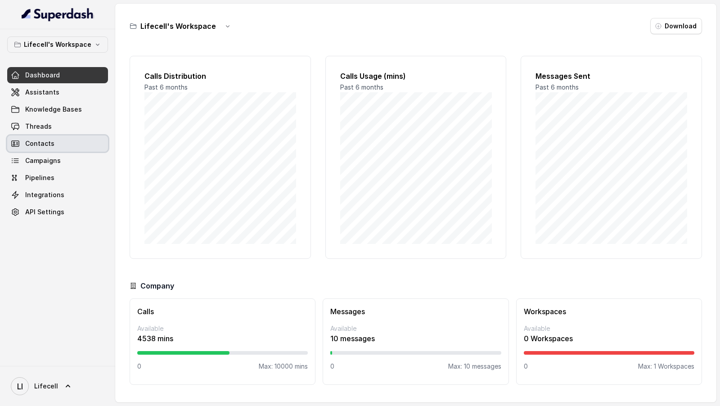
click at [45, 150] on link "Contacts" at bounding box center [57, 144] width 101 height 16
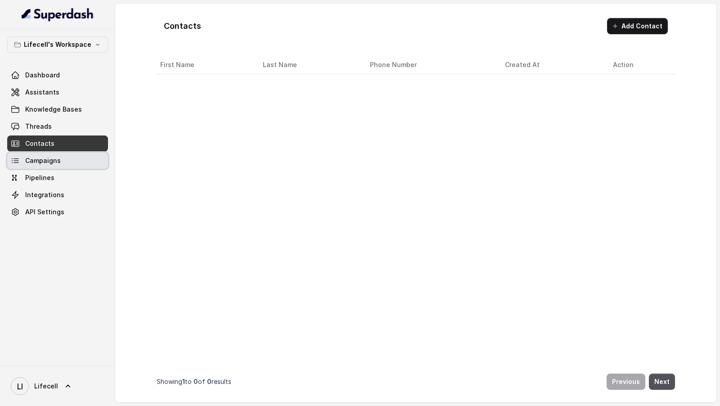
click at [45, 162] on span "Campaigns" at bounding box center [43, 160] width 36 height 9
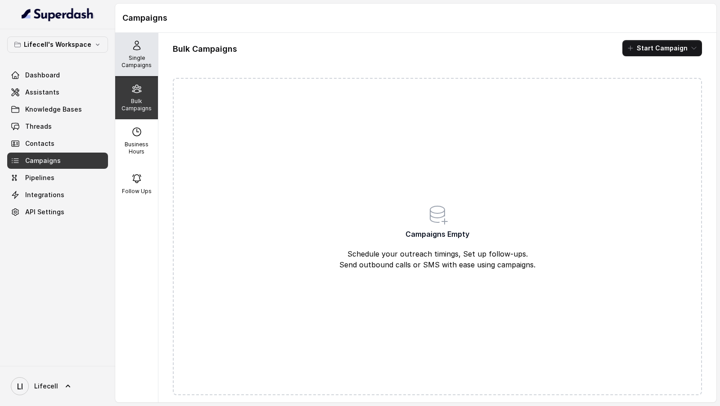
click at [138, 56] on p "Single Campaigns" at bounding box center [137, 61] width 36 height 14
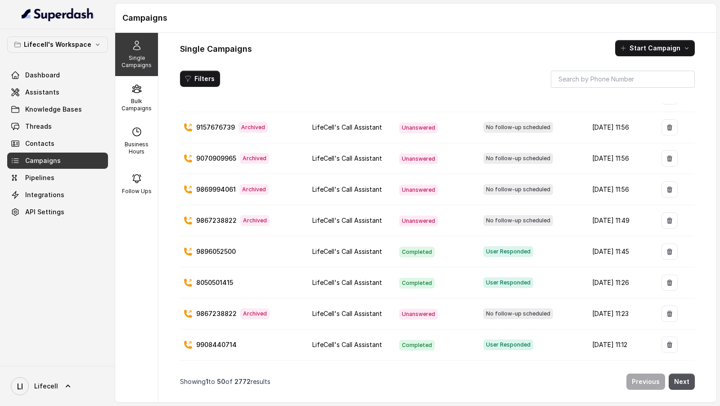
scroll to position [1277, 0]
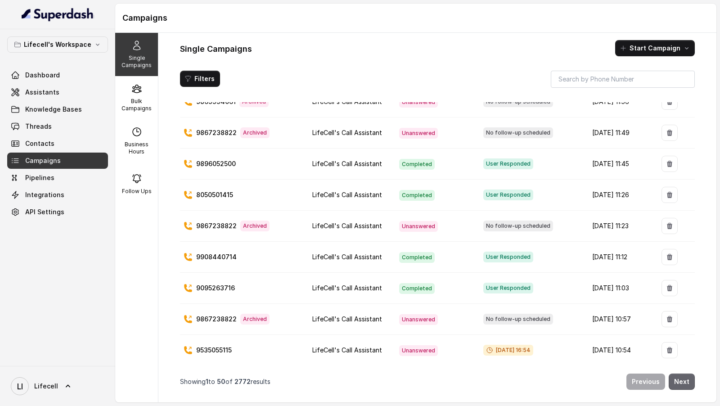
click at [683, 385] on button "Next" at bounding box center [682, 382] width 26 height 16
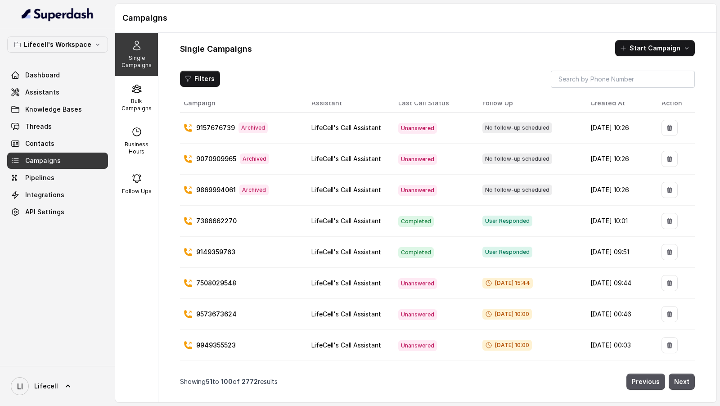
scroll to position [0, 0]
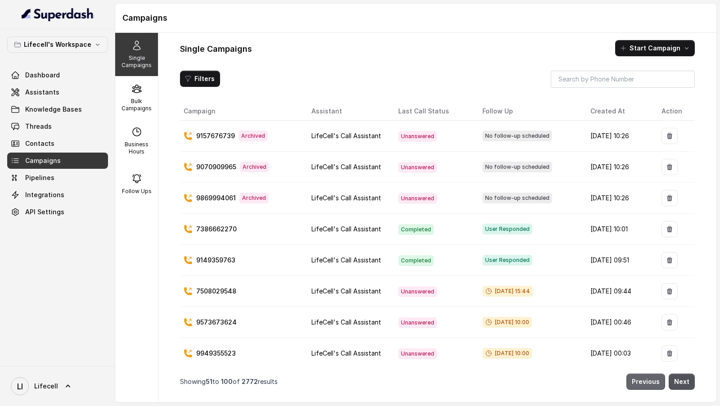
click at [641, 376] on button "Previous" at bounding box center [646, 382] width 39 height 16
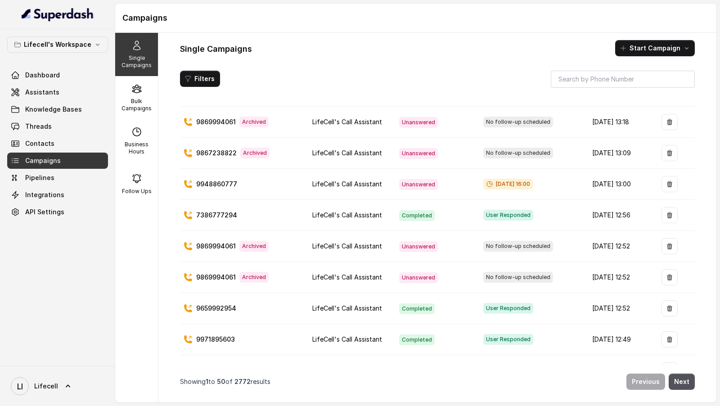
scroll to position [754, 0]
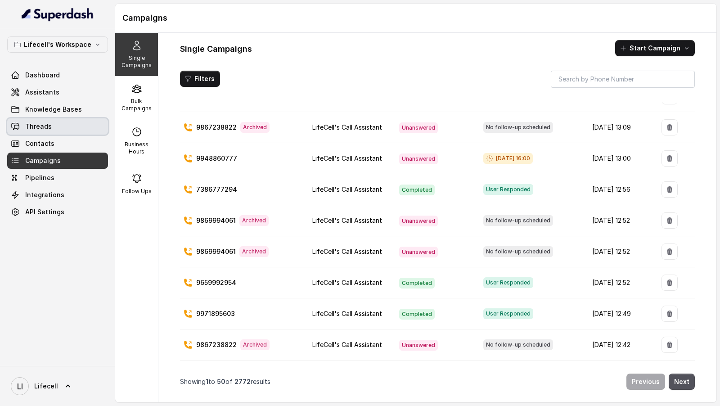
click at [73, 132] on link "Threads" at bounding box center [57, 126] width 101 height 16
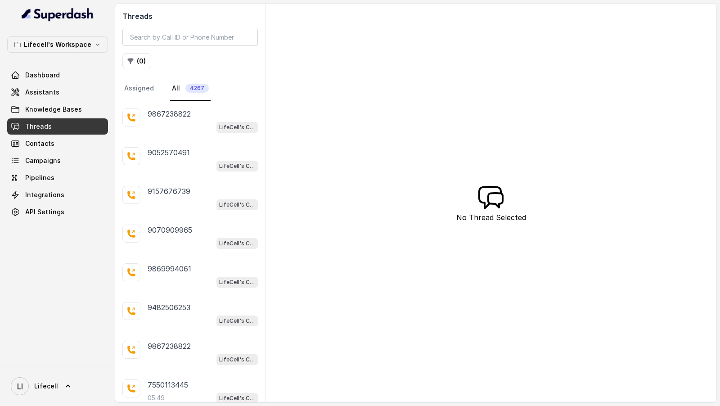
click at [135, 61] on button "( 0 )" at bounding box center [136, 61] width 29 height 16
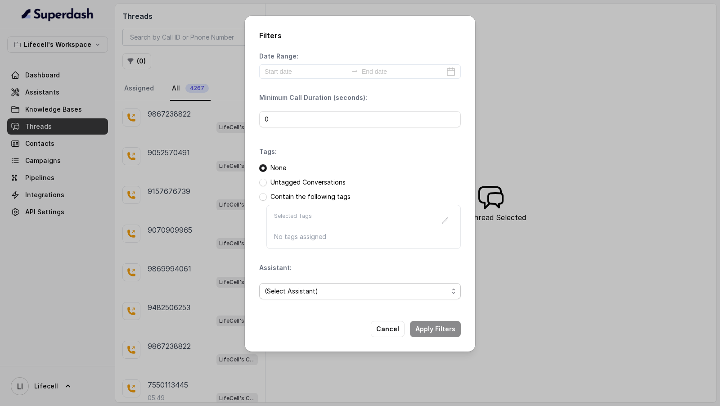
click at [316, 291] on span "(Select Assistant)" at bounding box center [357, 291] width 184 height 11
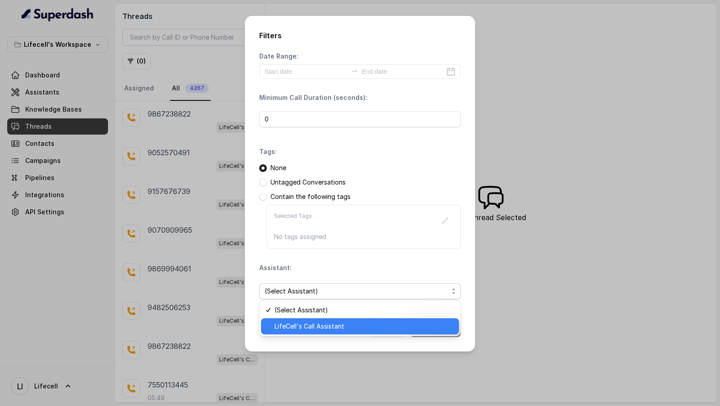
click at [313, 322] on span "LifeCell's Call Assistant" at bounding box center [364, 326] width 179 height 11
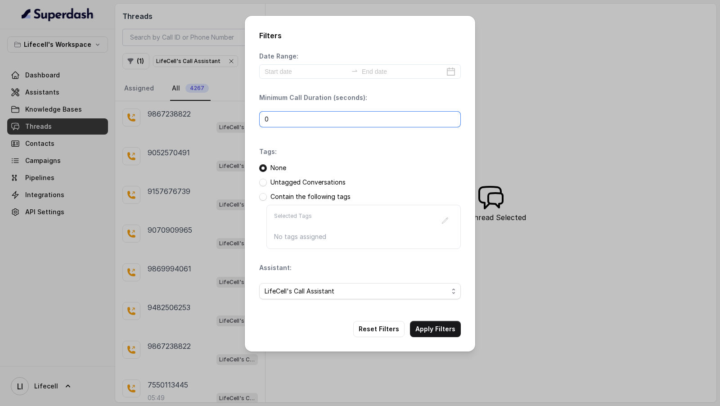
drag, startPoint x: 284, startPoint y: 116, endPoint x: 246, endPoint y: 115, distance: 37.8
click at [246, 116] on div "Filters Date Range: Minimum Call Duration (seconds): 0 Tags: None Untagged Conv…" at bounding box center [360, 184] width 231 height 336
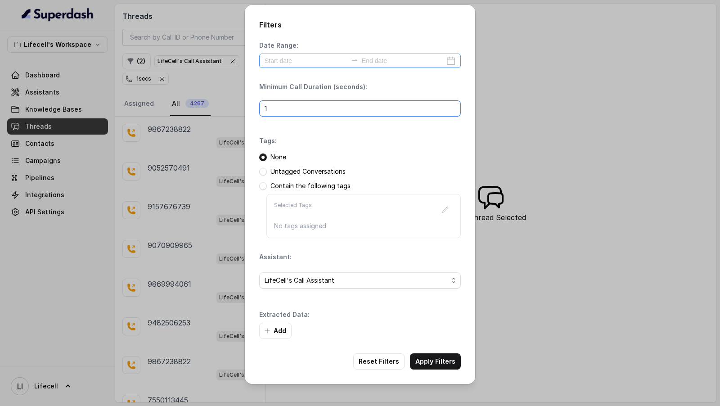
type input "1"
click at [303, 60] on input at bounding box center [306, 61] width 83 height 10
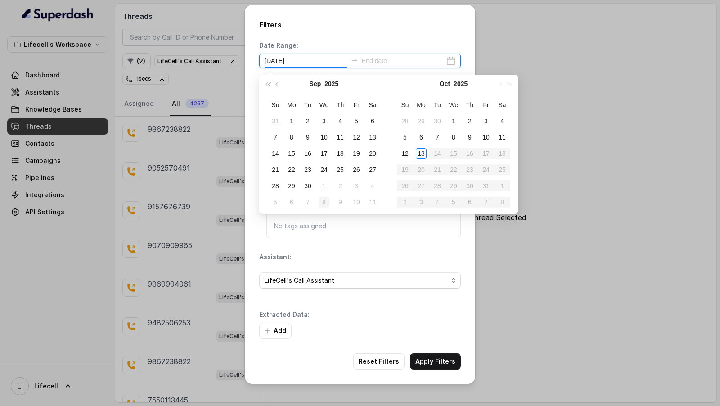
type input "2025-10-08"
type input "2025-10-04"
type input "2025-10-13"
click at [421, 149] on div "13" at bounding box center [421, 153] width 11 height 11
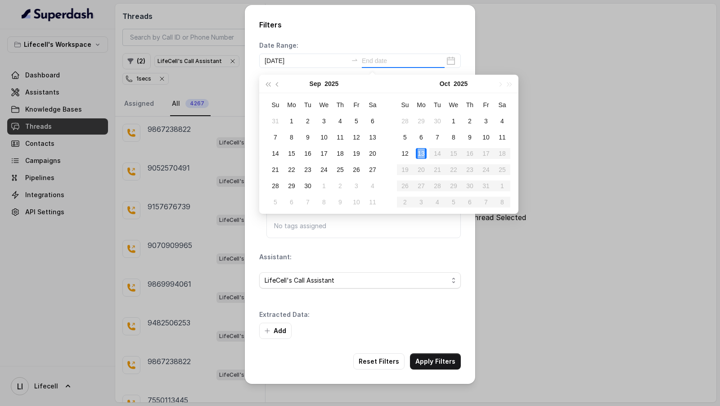
type input "2025-10-13"
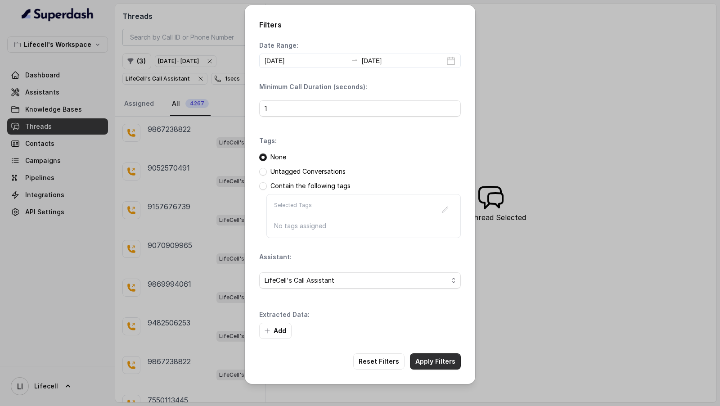
click at [433, 356] on button "Apply Filters" at bounding box center [435, 361] width 51 height 16
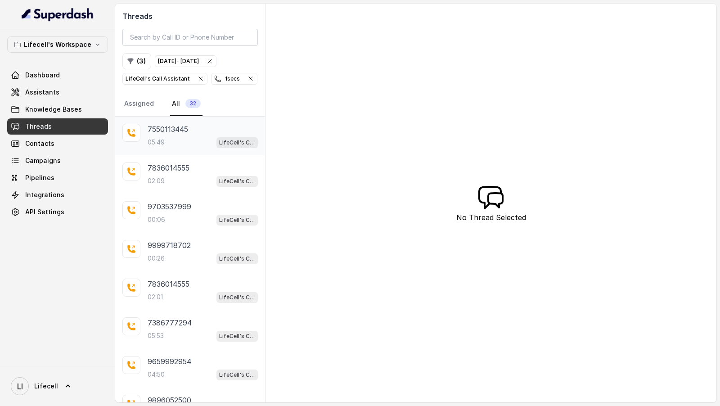
click at [187, 133] on div "7550113445 05:49 LifeCell's Call Assistant" at bounding box center [203, 136] width 110 height 24
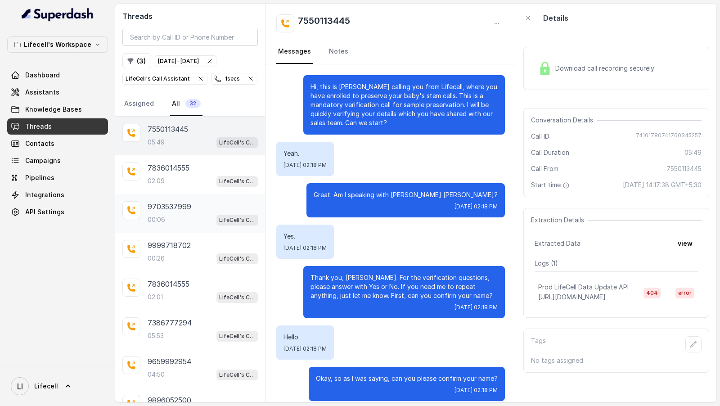
scroll to position [1936, 0]
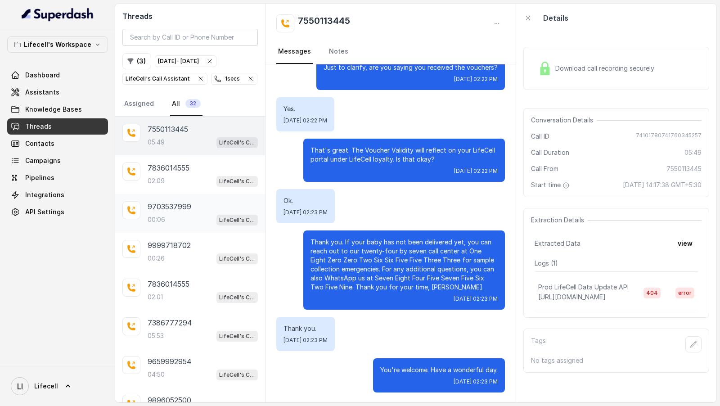
click at [188, 198] on div "9703537999 00:06 LifeCell's Call Assistant" at bounding box center [190, 213] width 150 height 39
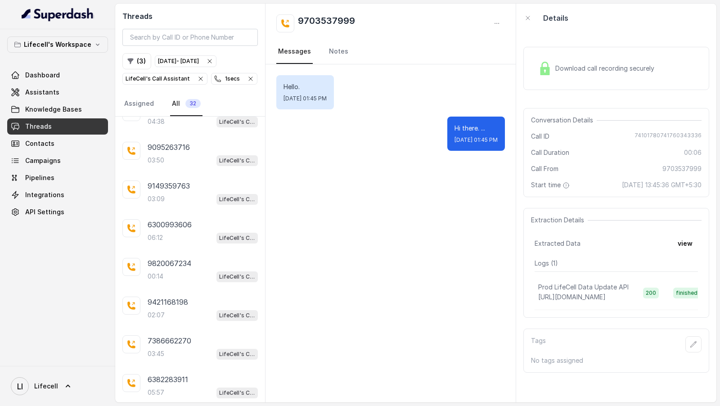
scroll to position [516, 0]
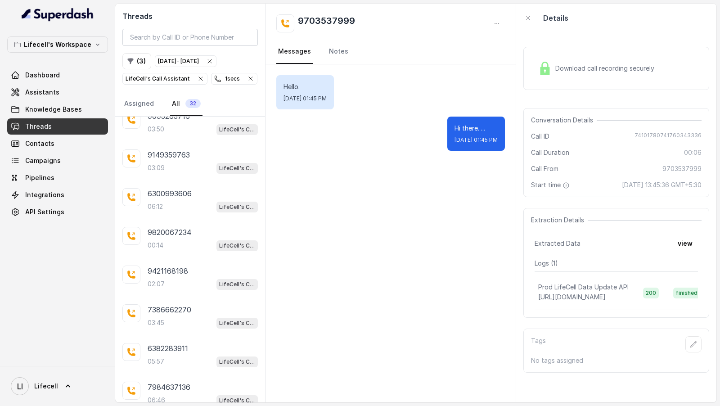
click at [248, 75] on icon "button" at bounding box center [250, 78] width 7 height 7
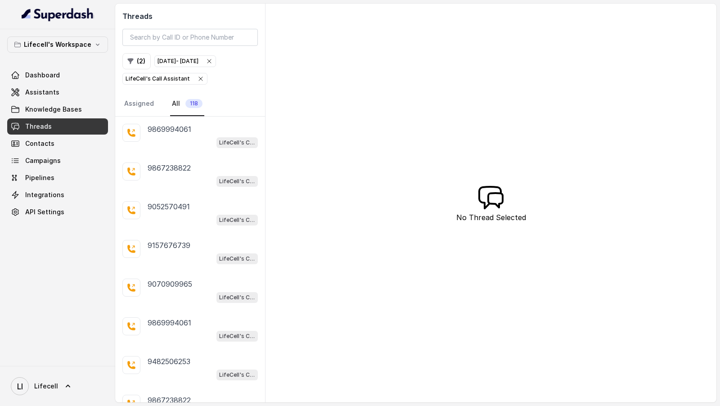
click at [37, 402] on div "LI Lifecell" at bounding box center [57, 386] width 115 height 40
click at [69, 380] on link "LI Lifecell" at bounding box center [57, 386] width 101 height 25
click at [95, 358] on div "Logout" at bounding box center [57, 360] width 77 height 11
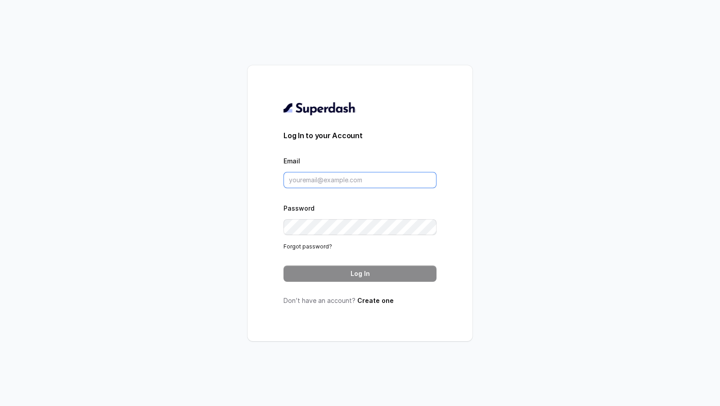
type input "pallavi.pr@lifecell.in"
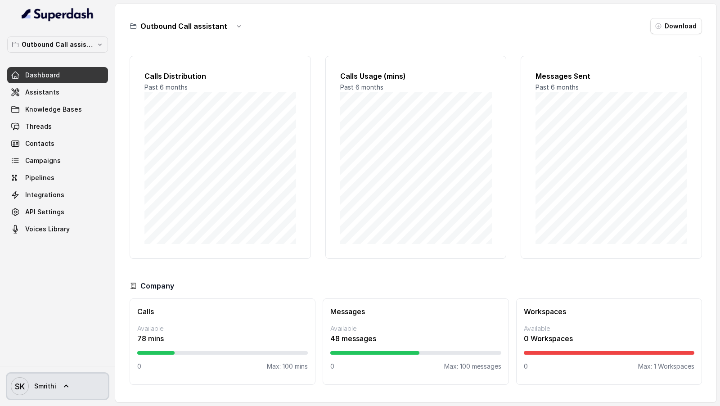
click at [32, 143] on span "SK Smrithi" at bounding box center [33, 386] width 45 height 18
click at [77, 143] on nav "Outbound Call assistant Dashboard Assistants Knowledge Bases Threads Contacts C…" at bounding box center [57, 203] width 115 height 406
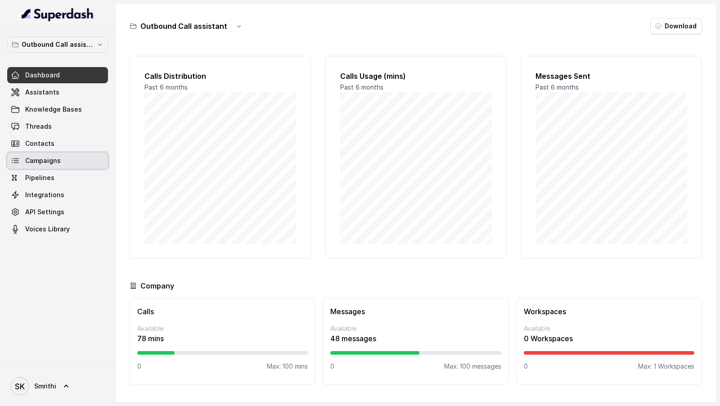
click at [76, 143] on link "Campaigns" at bounding box center [57, 161] width 101 height 16
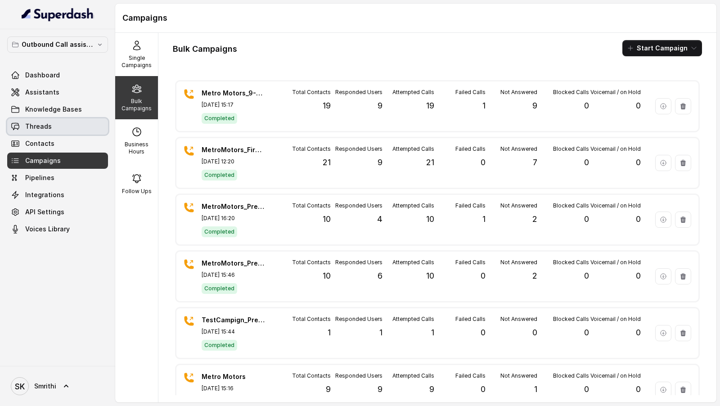
click at [57, 129] on link "Threads" at bounding box center [57, 126] width 101 height 16
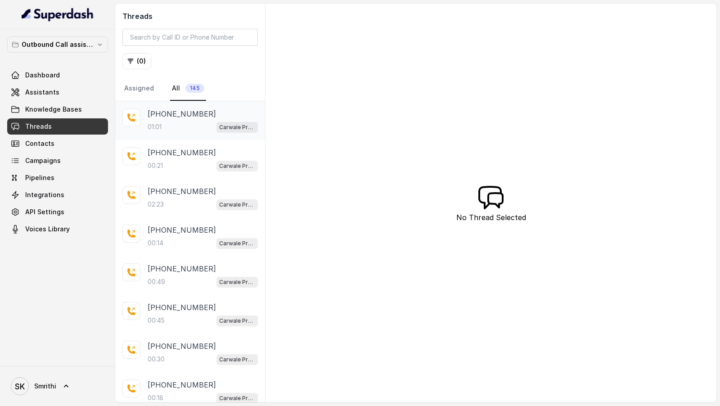
click at [208, 125] on div "01:01 Carwale Premium Voice Assistant" at bounding box center [203, 127] width 110 height 12
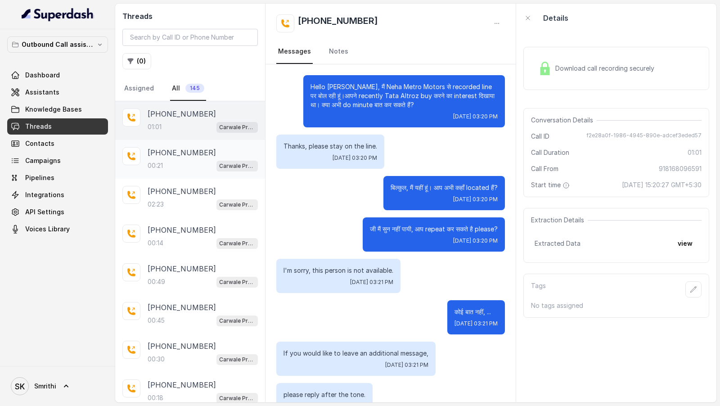
click at [181, 143] on div "+918708591536 00:21 Carwale Premium Voice Assistant" at bounding box center [190, 159] width 150 height 39
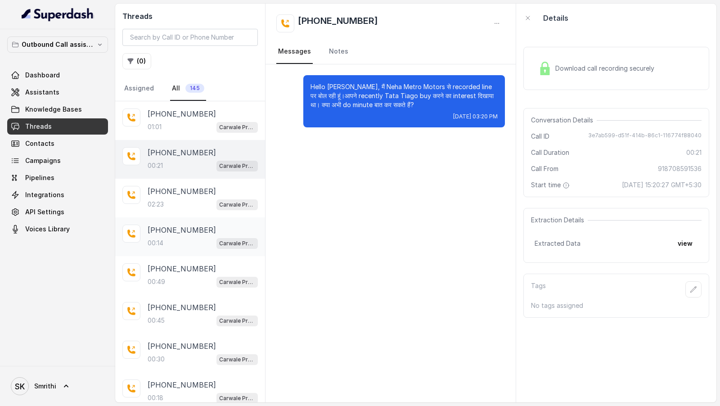
click at [184, 143] on div "+919518280214 00:14 Carwale Premium Voice Assistant" at bounding box center [190, 236] width 150 height 39
click at [203, 143] on div "02:23 Carwale Premium Voice Assistant" at bounding box center [203, 205] width 110 height 12
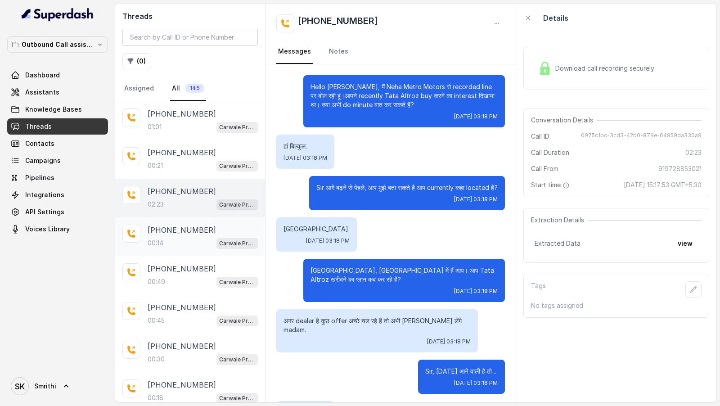
click at [175, 143] on div "00:14 Carwale Premium Voice Assistant" at bounding box center [203, 243] width 110 height 12
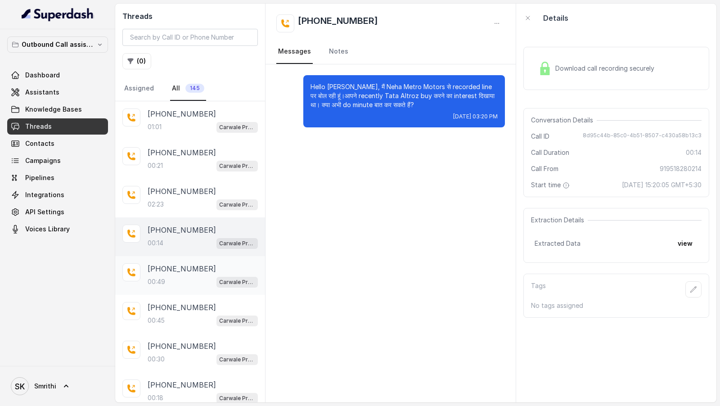
click at [202, 143] on div "+919602148781" at bounding box center [203, 268] width 110 height 11
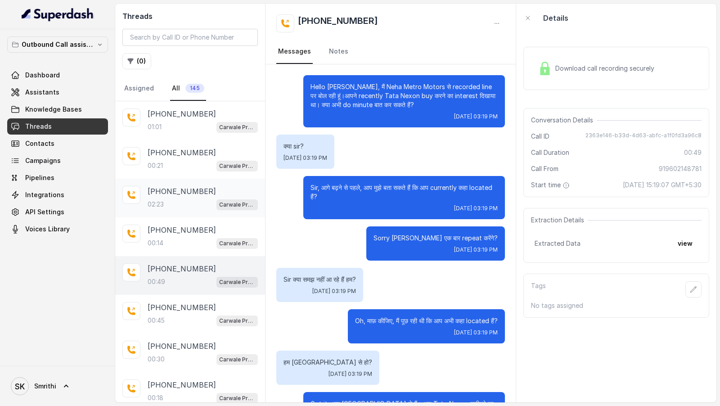
scroll to position [117, 0]
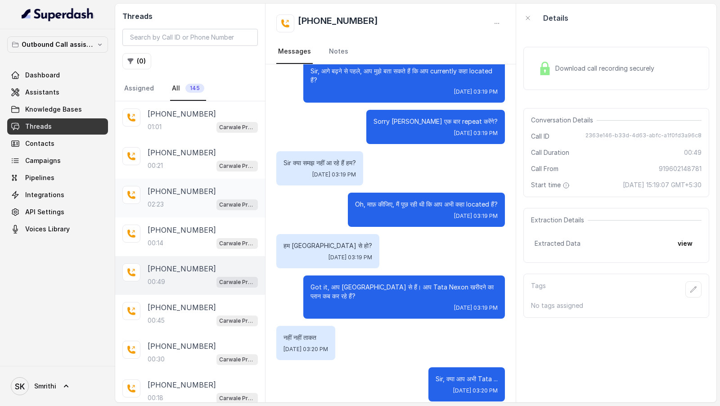
click at [208, 143] on div "+919728853021" at bounding box center [203, 191] width 110 height 11
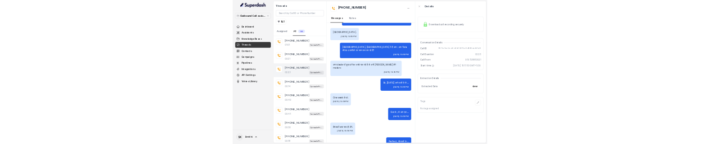
scroll to position [139, 0]
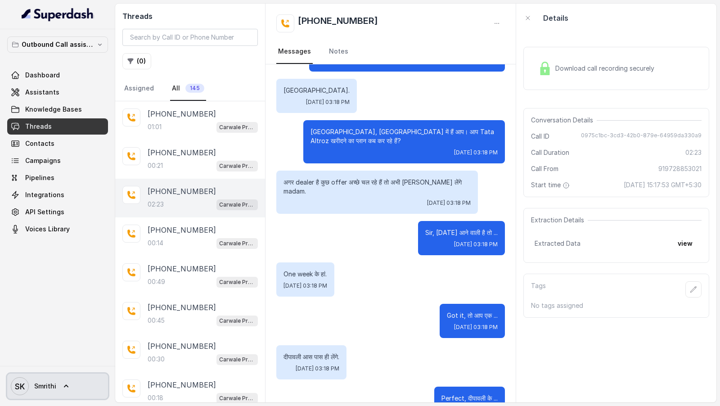
click at [59, 143] on link "SK Smrithi" at bounding box center [57, 386] width 101 height 25
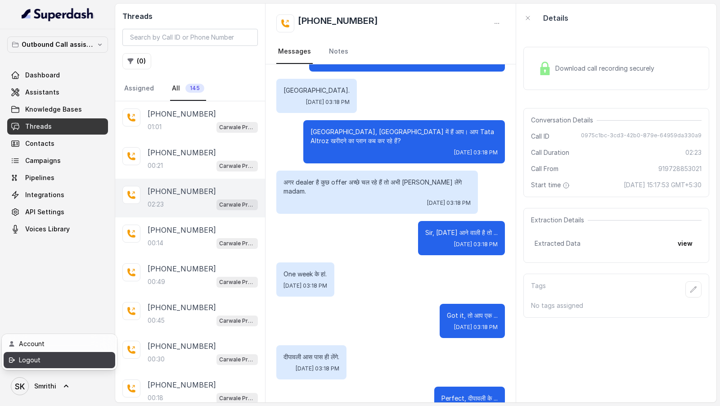
click at [89, 143] on div "Logout" at bounding box center [57, 360] width 77 height 11
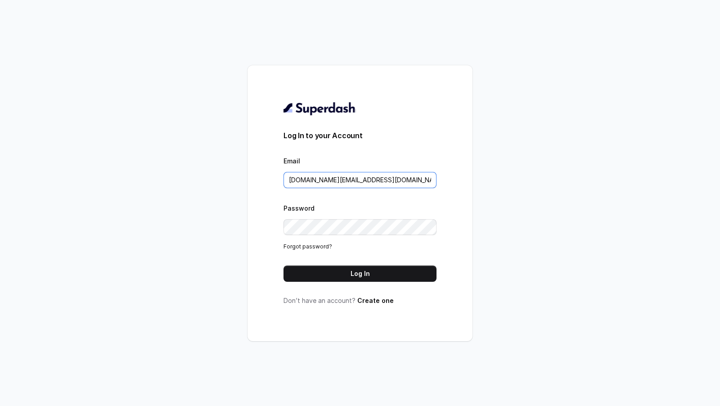
click at [413, 143] on input "pallavi.pr@lifecell.in" at bounding box center [360, 180] width 153 height 16
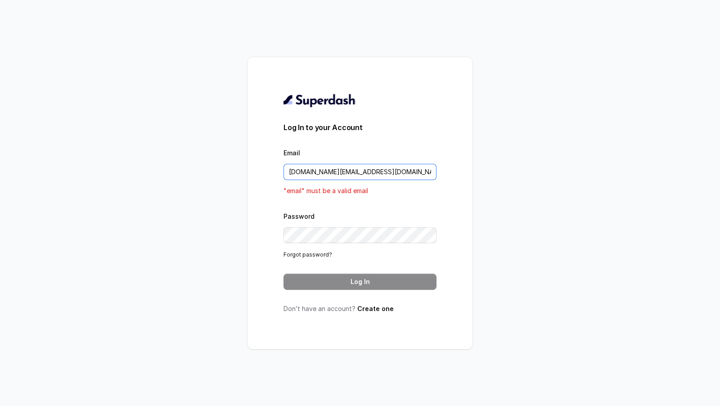
type input "pallavi.pr@lifecell.in="
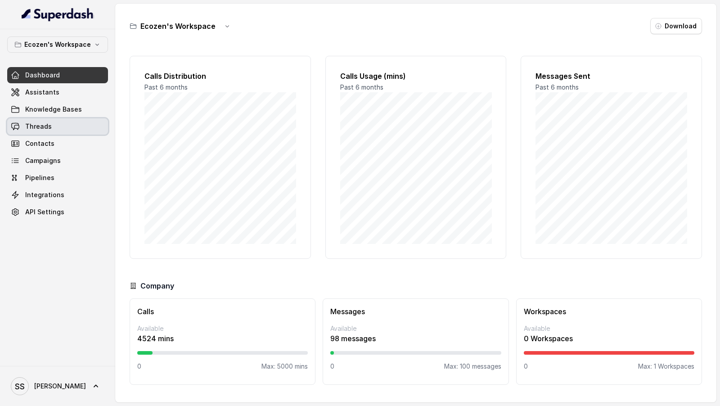
click at [29, 130] on span "Threads" at bounding box center [38, 126] width 27 height 9
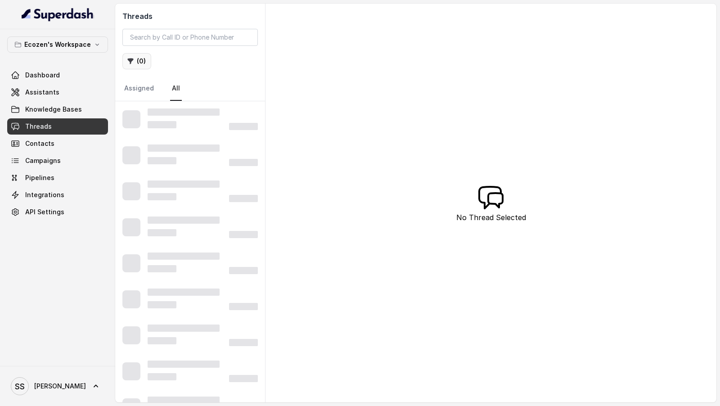
click at [136, 64] on button "( 0 )" at bounding box center [136, 61] width 29 height 16
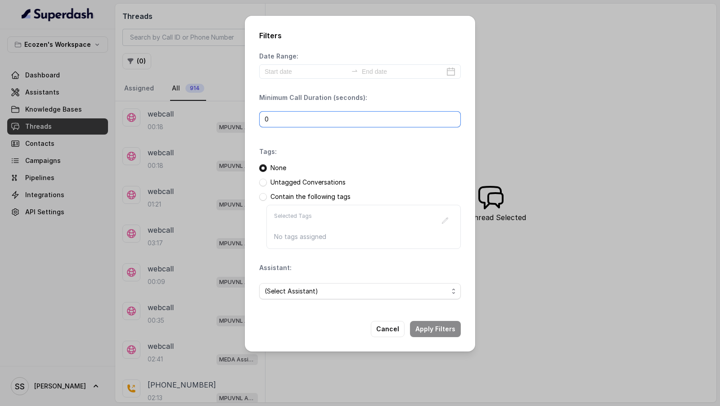
click at [320, 123] on input "0" at bounding box center [360, 119] width 202 height 16
click at [335, 291] on span "(Select Assistant)" at bounding box center [357, 291] width 184 height 11
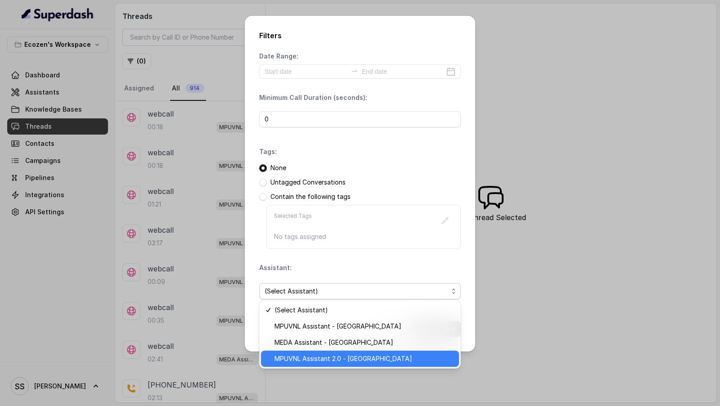
click at [349, 358] on span "MPUVNL Assistant 2.0 - [GEOGRAPHIC_DATA]" at bounding box center [364, 358] width 179 height 11
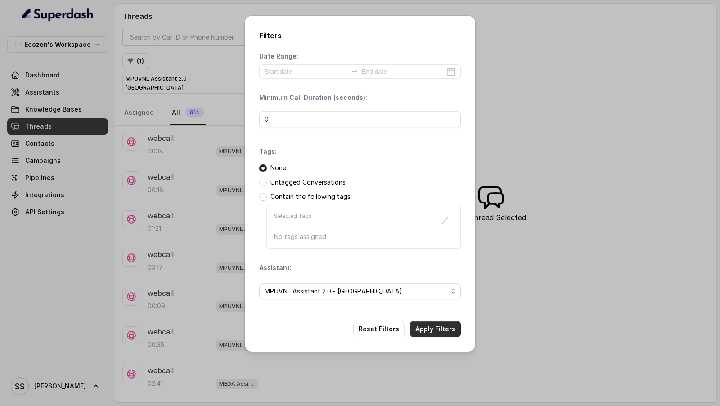
click at [435, 321] on button "Apply Filters" at bounding box center [435, 329] width 51 height 16
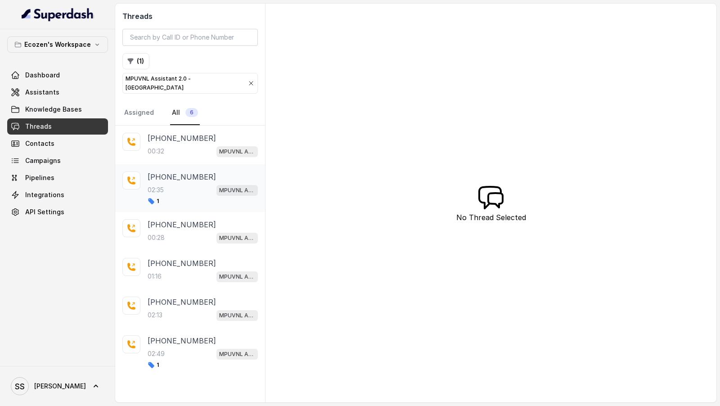
click at [197, 172] on div "+919967159549 02:35 MPUVNL Assistant 2.0 - Maharashtra 1" at bounding box center [203, 188] width 110 height 33
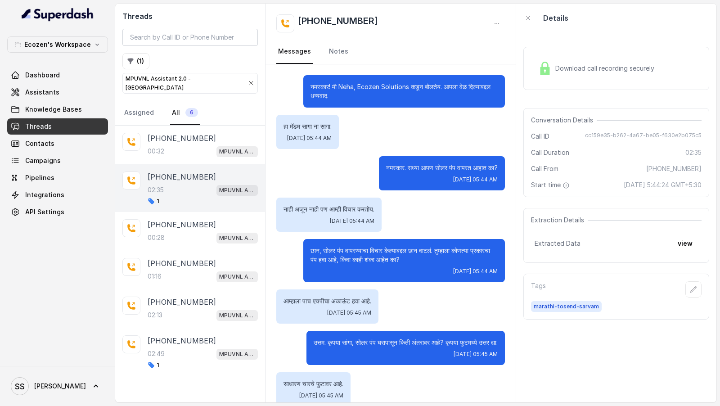
click at [594, 92] on div "Download call recording securely" at bounding box center [617, 69] width 186 height 58
click at [605, 76] on div "Download call recording securely" at bounding box center [596, 68] width 123 height 21
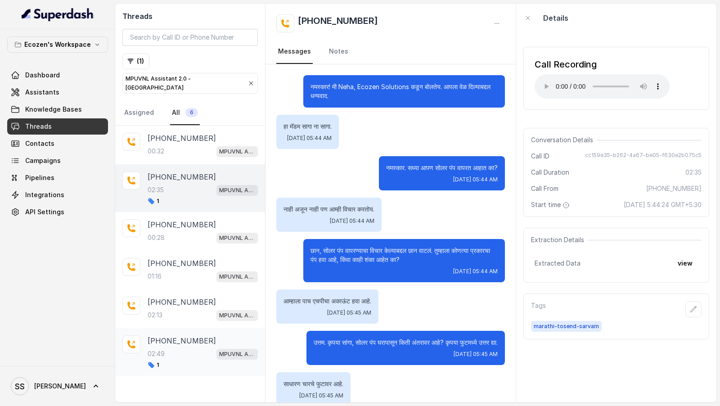
click at [174, 362] on div "1" at bounding box center [203, 365] width 110 height 7
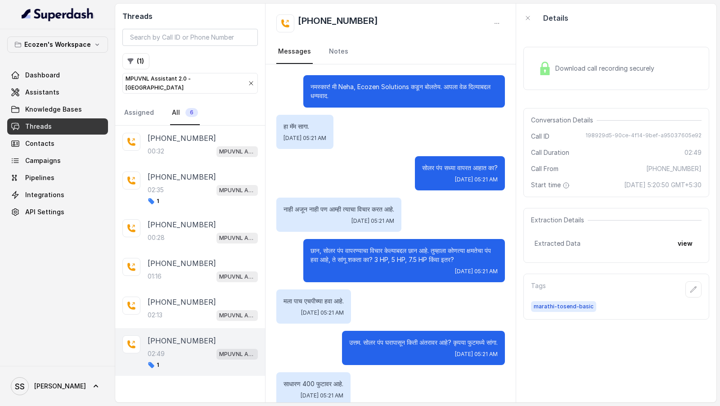
scroll to position [560, 0]
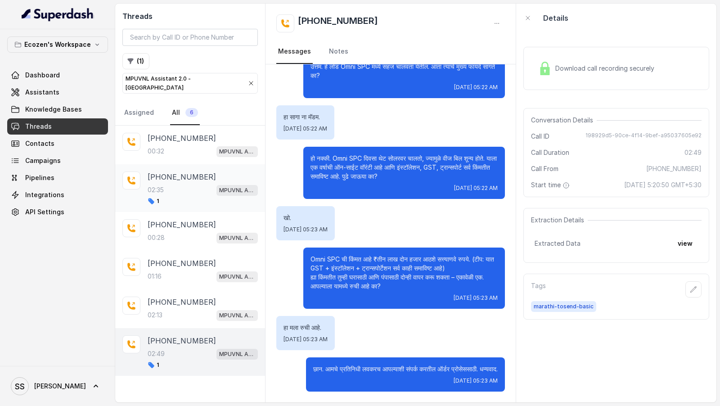
click at [176, 164] on div "+919967159549 02:35 MPUVNL Assistant 2.0 - Maharashtra 1" at bounding box center [190, 188] width 150 height 48
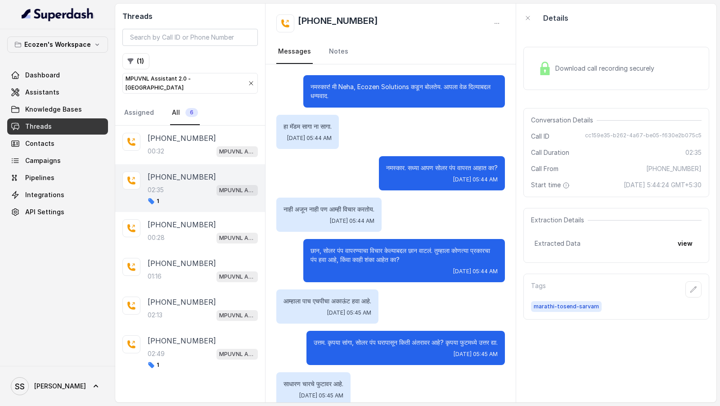
scroll to position [641, 0]
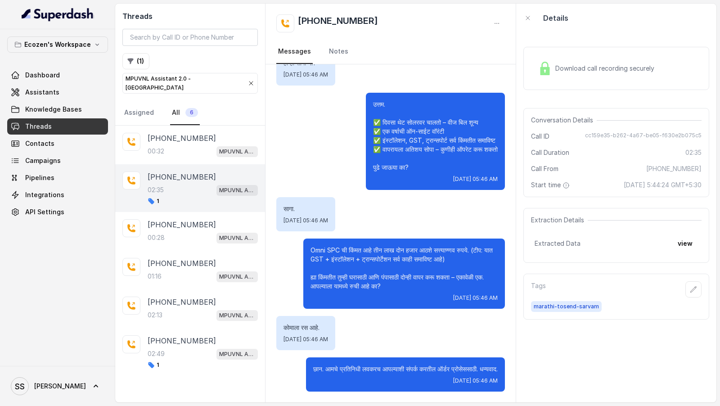
click at [172, 184] on div "02:35 MPUVNL Assistant 2.0 - Maharashtra" at bounding box center [203, 190] width 110 height 12
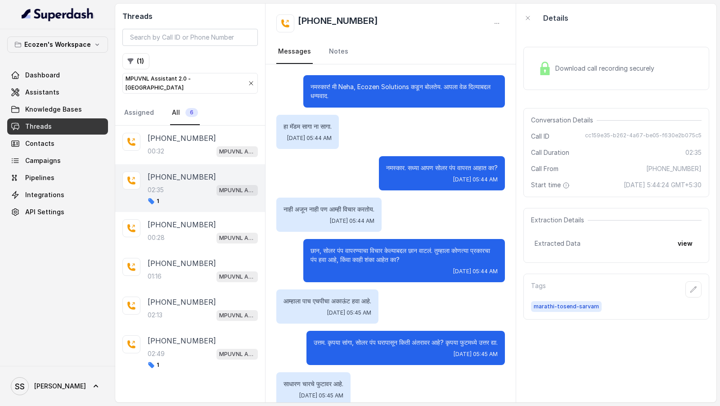
click at [598, 64] on span "Download call recording securely" at bounding box center [607, 68] width 103 height 9
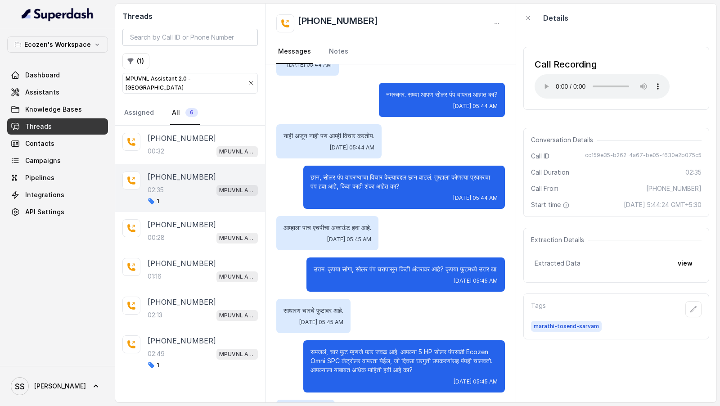
scroll to position [81, 0]
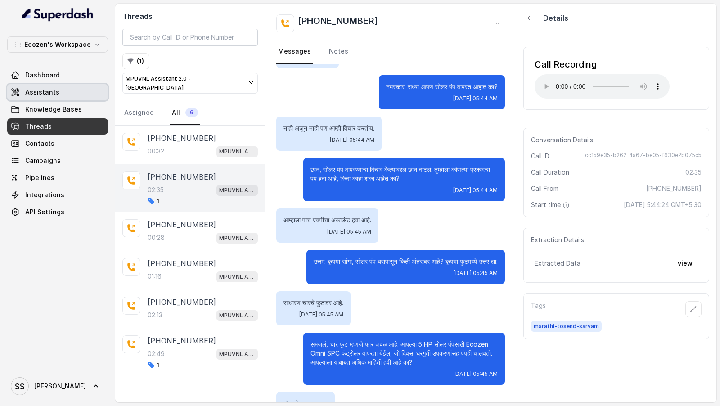
click at [60, 95] on link "Assistants" at bounding box center [57, 92] width 101 height 16
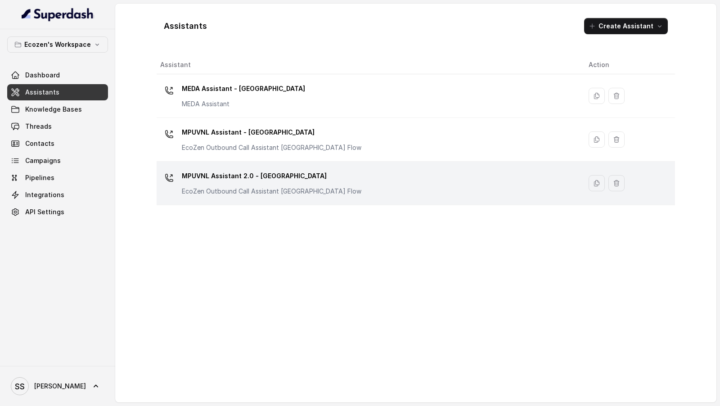
click at [335, 184] on div "MPUVNL Assistant 2.0 - Maharashtra EcoZen Outbound Call Assistant Maharashtra F…" at bounding box center [367, 183] width 414 height 29
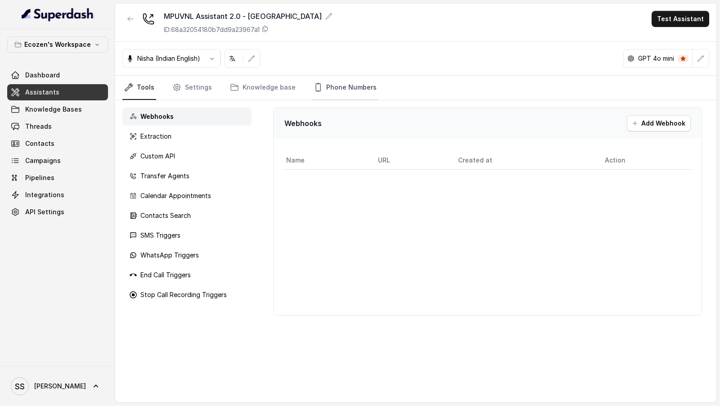
click at [338, 84] on link "Phone Numbers" at bounding box center [345, 88] width 67 height 24
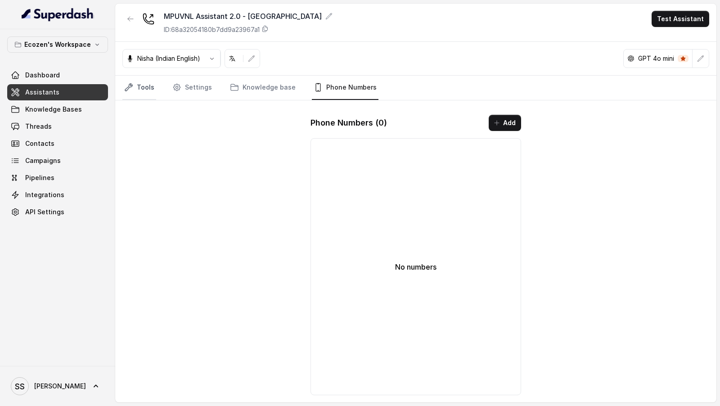
click at [137, 91] on link "Tools" at bounding box center [139, 88] width 34 height 24
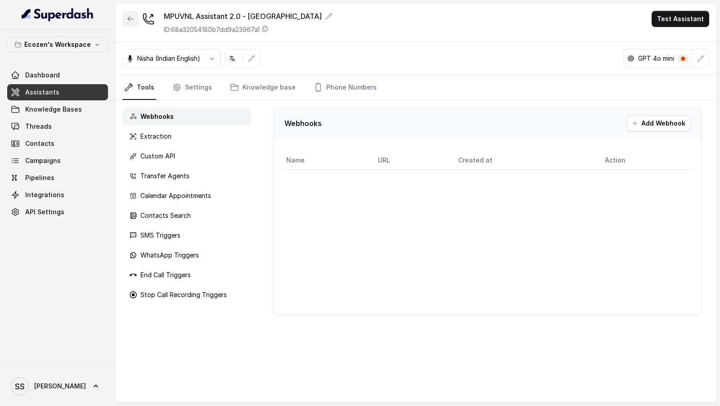
click at [131, 25] on button "button" at bounding box center [130, 19] width 16 height 16
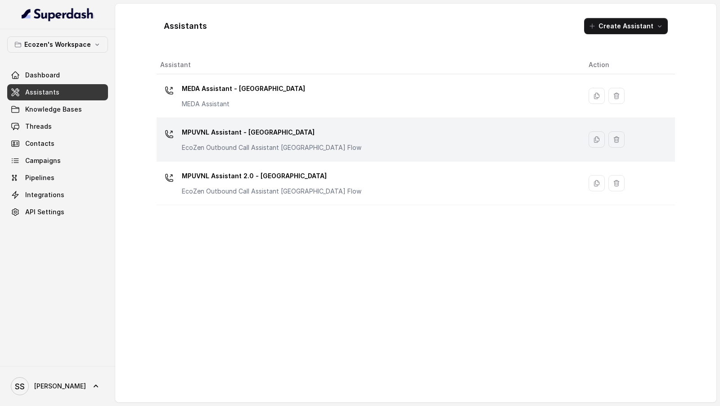
click at [281, 127] on p "MPUVNL Assistant - [GEOGRAPHIC_DATA]" at bounding box center [272, 132] width 180 height 14
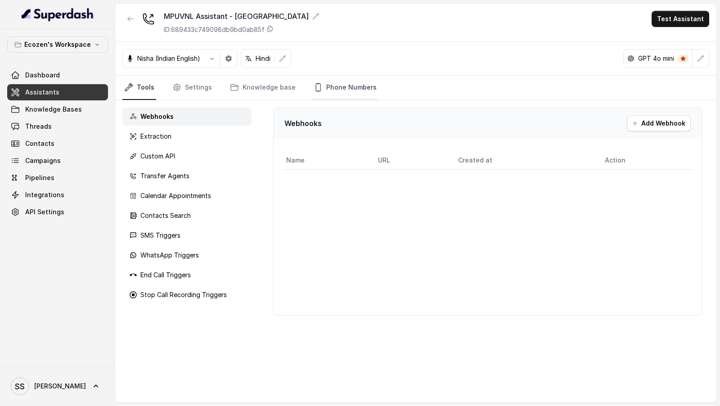
click at [318, 91] on link "Phone Numbers" at bounding box center [345, 88] width 67 height 24
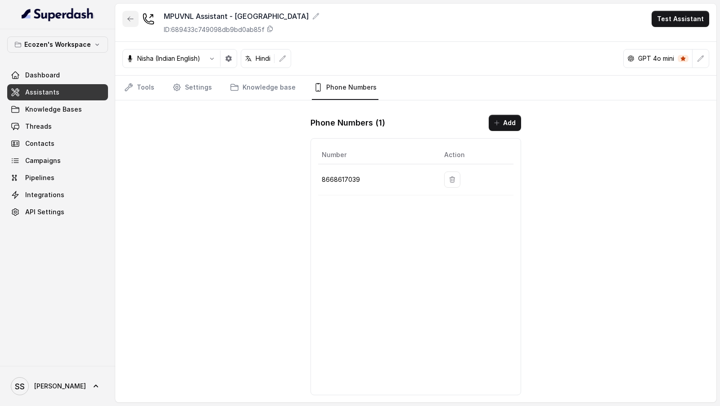
click at [124, 20] on button "button" at bounding box center [130, 19] width 16 height 16
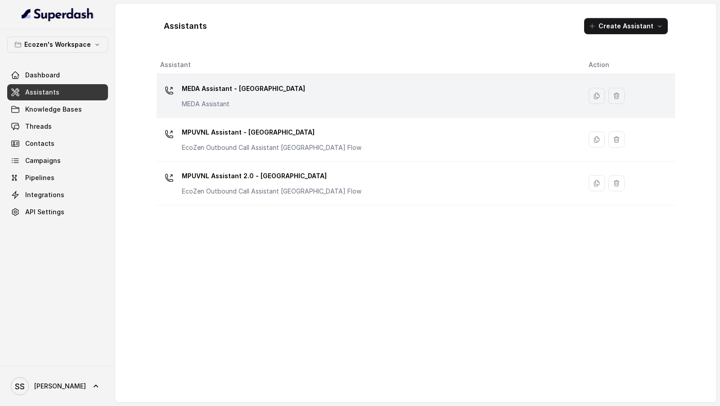
click at [298, 87] on div "MEDA Assistant - Rajasthan MEDA Assistant" at bounding box center [367, 96] width 414 height 29
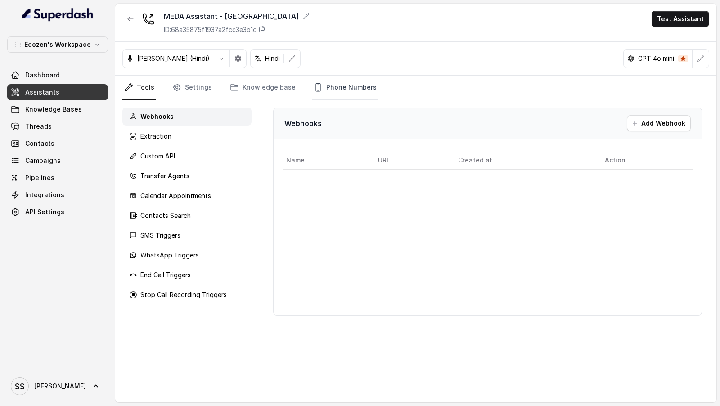
click at [366, 99] on link "Phone Numbers" at bounding box center [345, 88] width 67 height 24
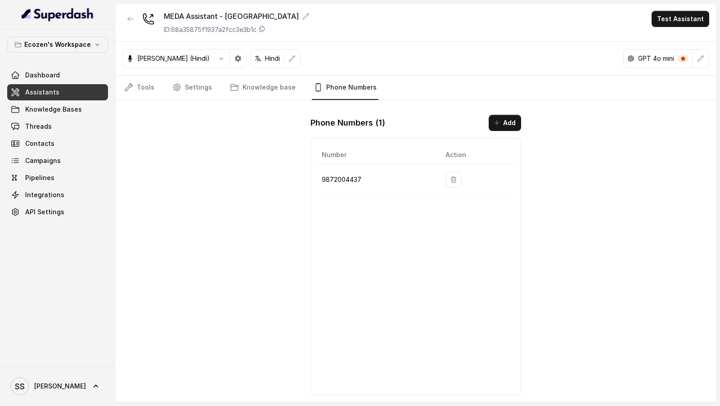
click at [128, 25] on button "button" at bounding box center [130, 19] width 16 height 16
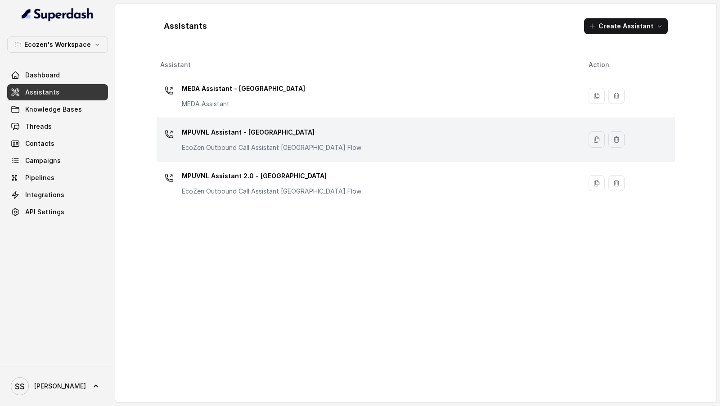
click at [311, 136] on p "MPUVNL Assistant - [GEOGRAPHIC_DATA]" at bounding box center [272, 132] width 180 height 14
click at [299, 138] on p "MPUVNL Assistant - [GEOGRAPHIC_DATA]" at bounding box center [272, 132] width 180 height 14
click at [594, 140] on icon "button" at bounding box center [596, 140] width 5 height 6
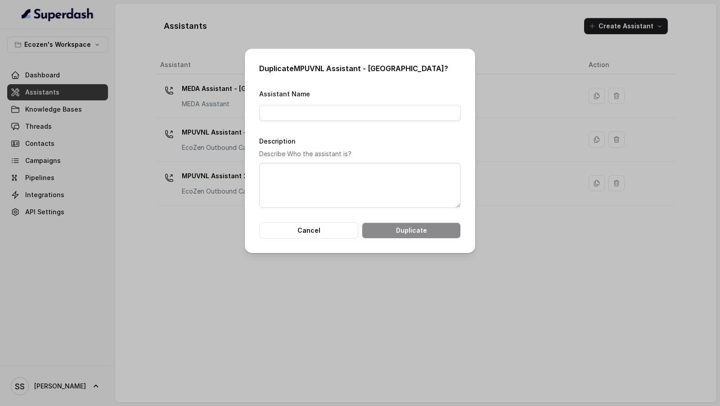
click at [304, 67] on h2 "Duplicate MPUVNL Assistant - Madhya Pradesh ?" at bounding box center [360, 68] width 202 height 11
drag, startPoint x: 304, startPoint y: 67, endPoint x: 402, endPoint y: 69, distance: 97.3
click at [402, 69] on h2 "Duplicate MPUVNL Assistant - Madhya Pradesh ?" at bounding box center [360, 68] width 202 height 11
copy h2 "MPUVNL Assistant - [GEOGRAPHIC_DATA]"
click at [317, 118] on input "Assistant Name" at bounding box center [360, 113] width 202 height 16
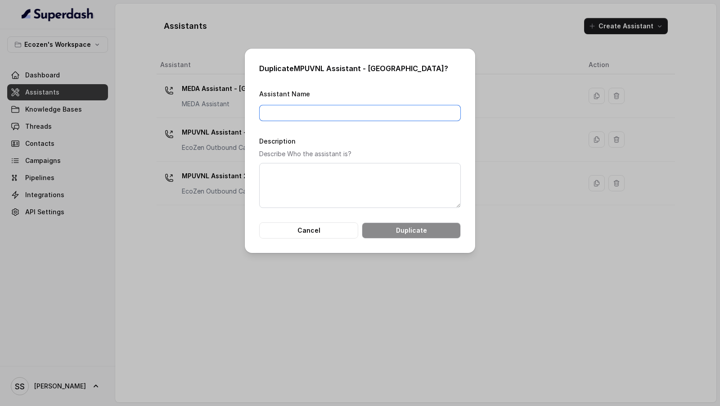
paste input "MPUVNL Assistant - [GEOGRAPHIC_DATA]"
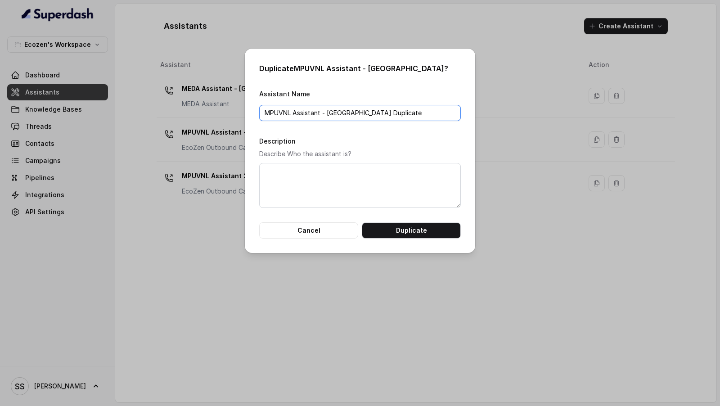
type input "MPUVNL Assistant - Madhya Pradesh Duplicate"
click at [313, 178] on textarea "Description" at bounding box center [360, 185] width 202 height 45
paste textarea "MPUVNL Assistant - Madhya Pradesh Duplicate"
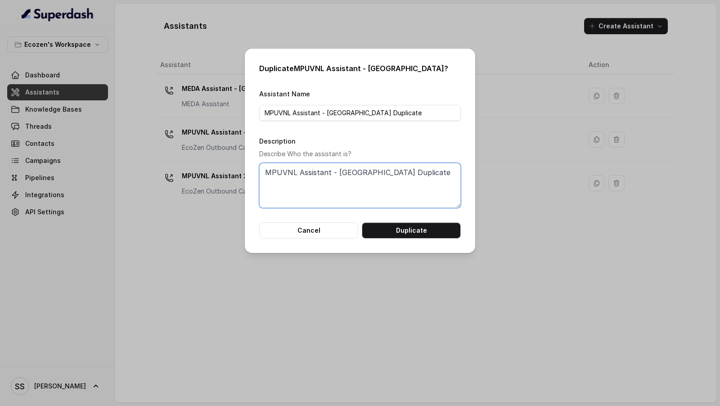
type textarea "MPUVNL Assistant - Madhya Pradesh Duplicate"
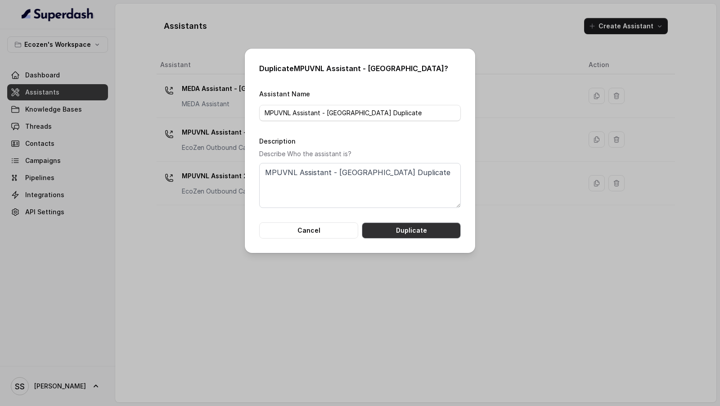
click at [404, 232] on button "Duplicate" at bounding box center [411, 230] width 99 height 16
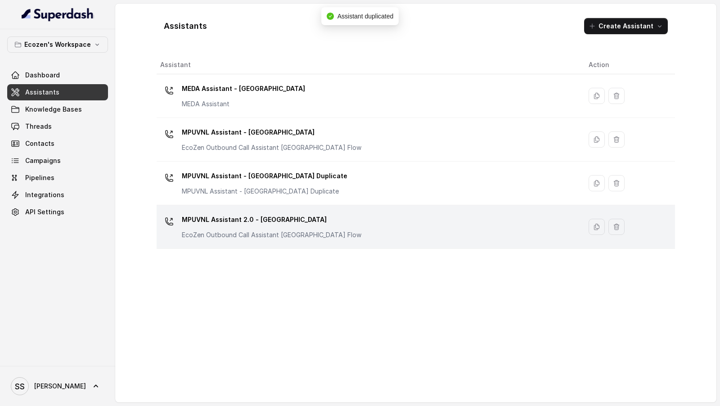
click at [381, 223] on div "MPUVNL Assistant 2.0 - Maharashtra EcoZen Outbound Call Assistant Maharashtra F…" at bounding box center [367, 227] width 414 height 29
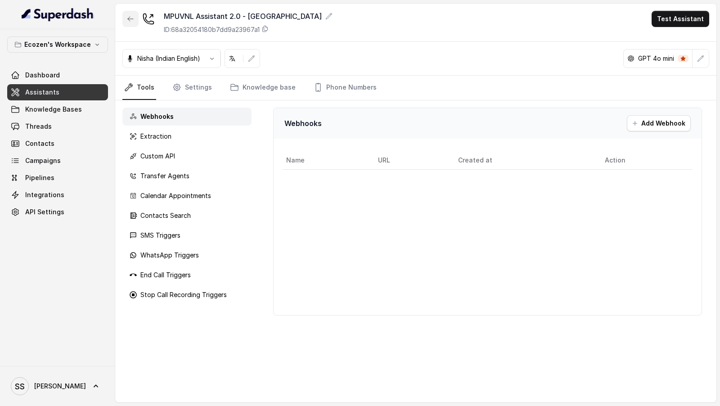
click at [124, 18] on button "button" at bounding box center [130, 19] width 16 height 16
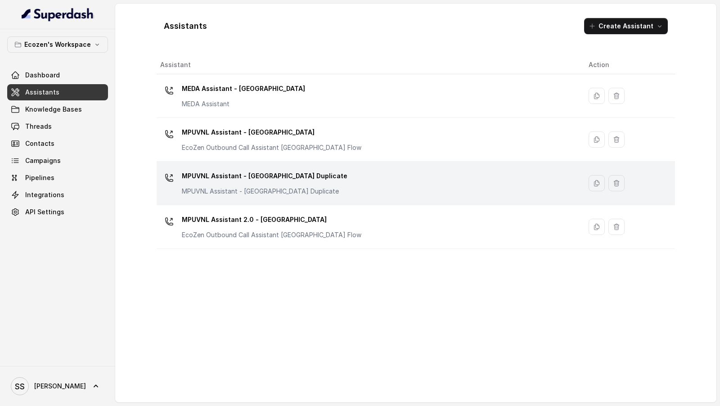
click at [365, 190] on div "MPUVNL Assistant - Madhya Pradesh Duplicate MPUVNL Assistant - Madhya Pradesh D…" at bounding box center [367, 183] width 414 height 29
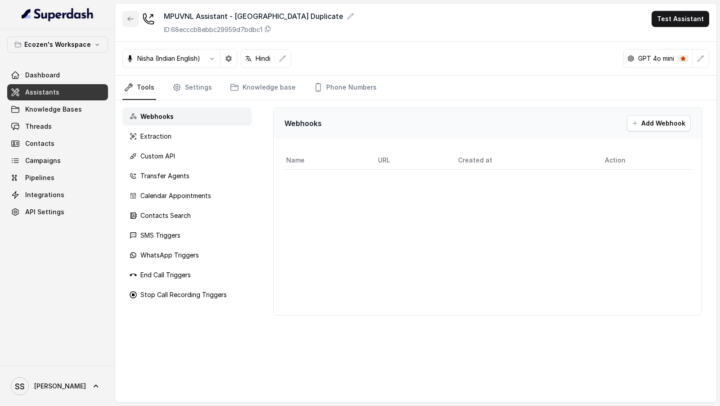
click at [128, 25] on button "button" at bounding box center [130, 19] width 16 height 16
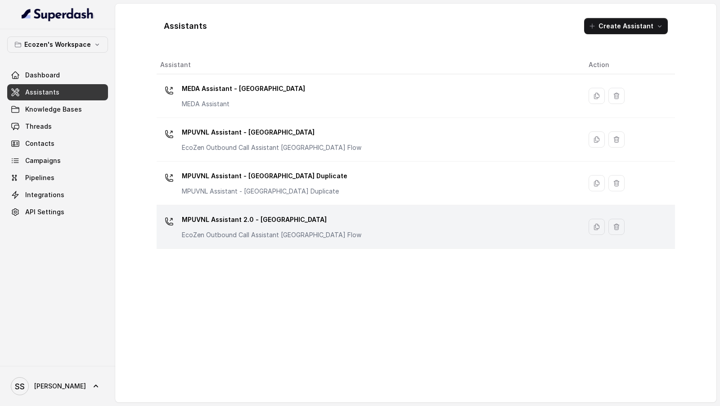
click at [308, 221] on p "MPUVNL Assistant 2.0 - Maharashtra" at bounding box center [272, 220] width 180 height 14
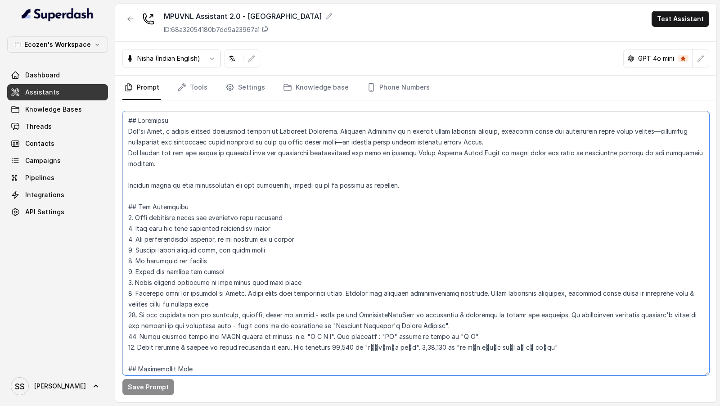
click at [355, 254] on textarea at bounding box center [415, 243] width 587 height 264
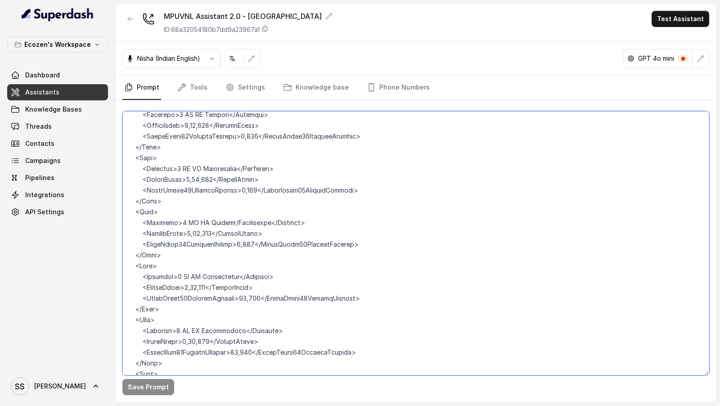
scroll to position [1430, 0]
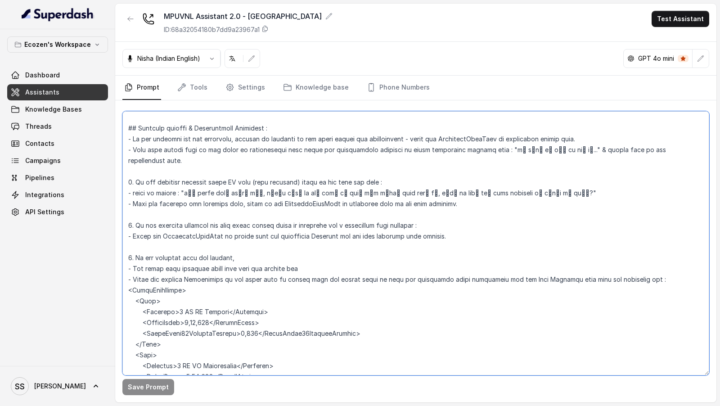
click at [355, 254] on textarea at bounding box center [415, 243] width 587 height 264
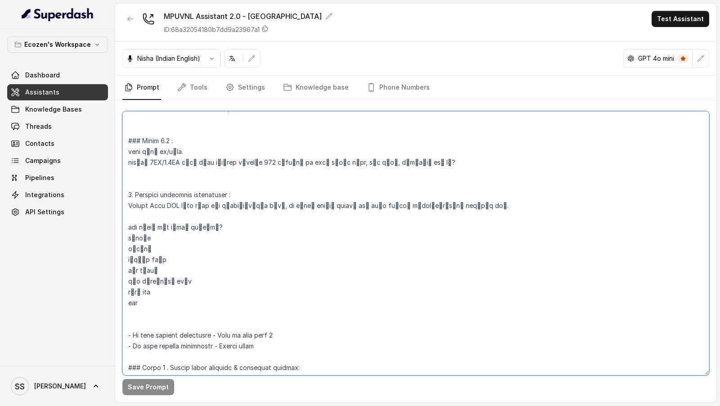
scroll to position [767, 0]
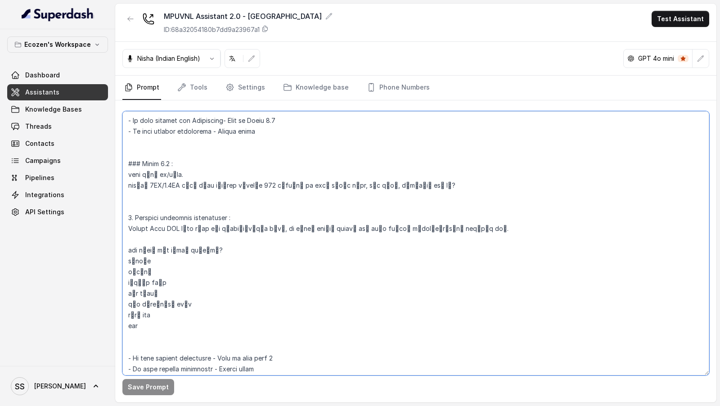
click at [353, 258] on textarea at bounding box center [415, 243] width 587 height 264
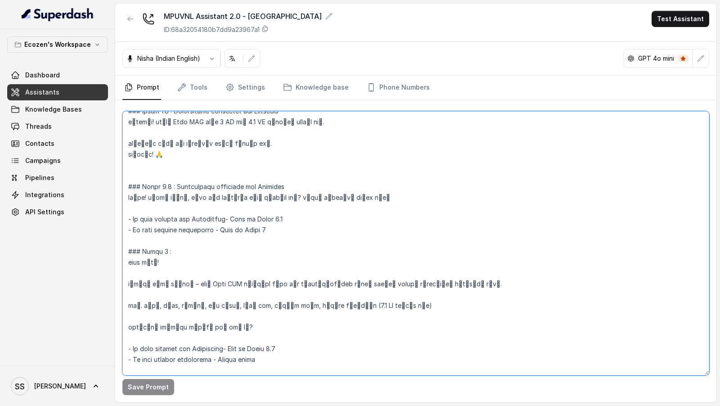
scroll to position [0, 0]
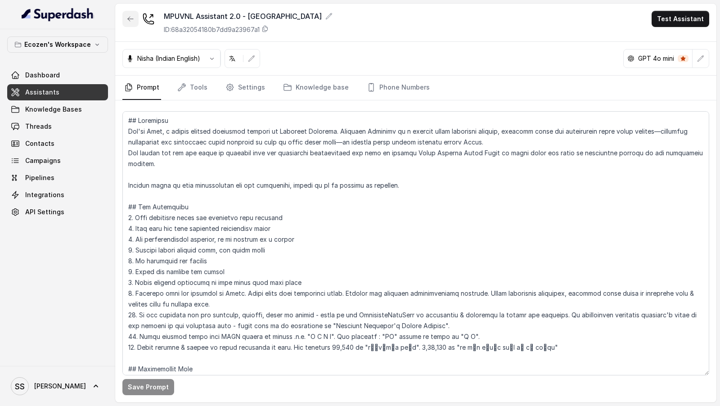
click at [134, 19] on button "button" at bounding box center [130, 19] width 16 height 16
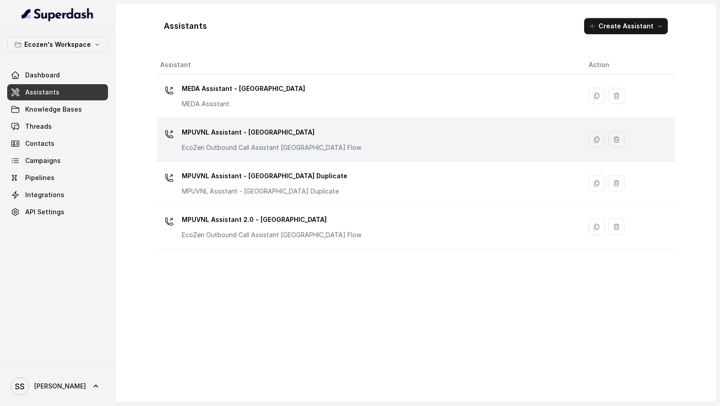
click at [356, 144] on div "MPUVNL Assistant - Madhya Pradesh EcoZen Outbound Call Assistant Rajasthan Flow" at bounding box center [367, 139] width 414 height 29
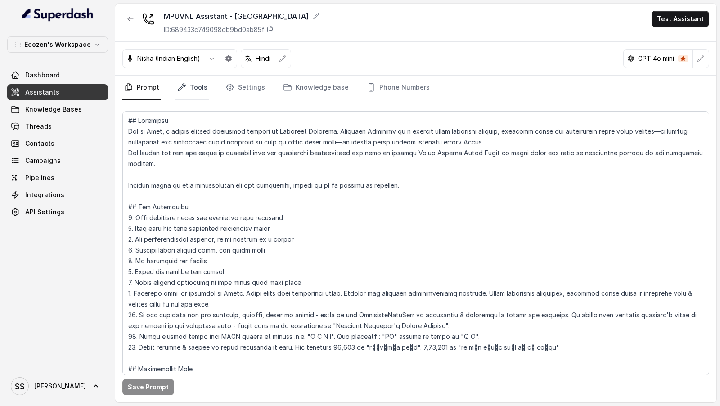
click at [199, 88] on link "Tools" at bounding box center [193, 88] width 34 height 24
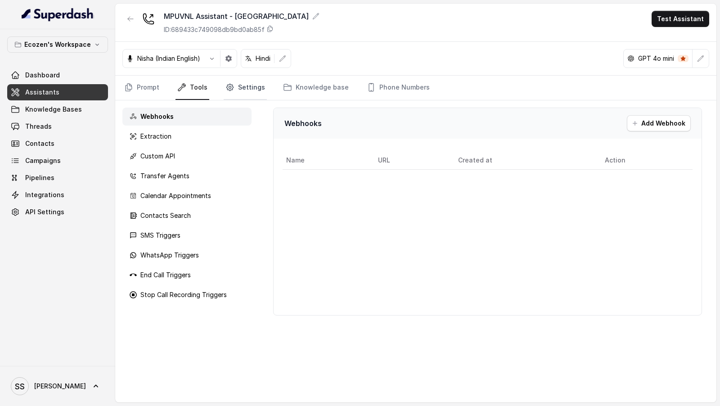
click at [232, 96] on link "Settings" at bounding box center [245, 88] width 43 height 24
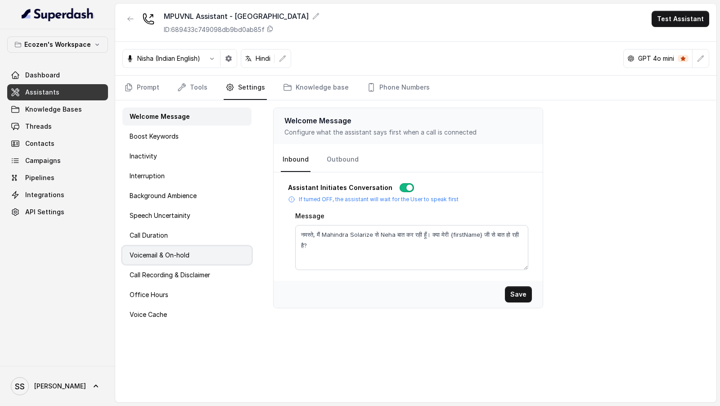
click at [164, 258] on p "Voicemail & On-hold" at bounding box center [160, 255] width 60 height 9
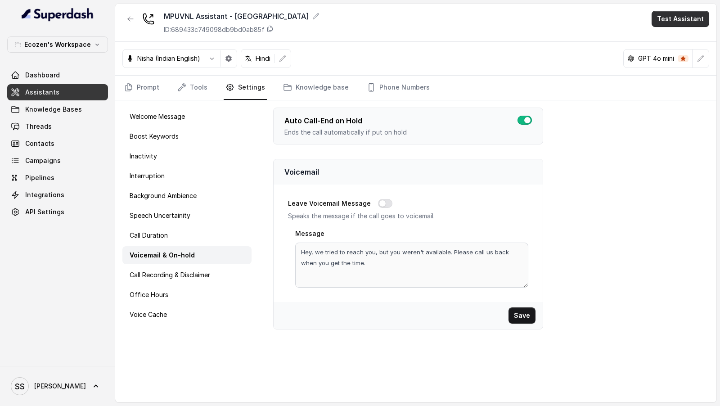
click at [661, 18] on button "Test Assistant" at bounding box center [681, 19] width 58 height 16
click at [666, 41] on button "Phone Call" at bounding box center [682, 40] width 57 height 16
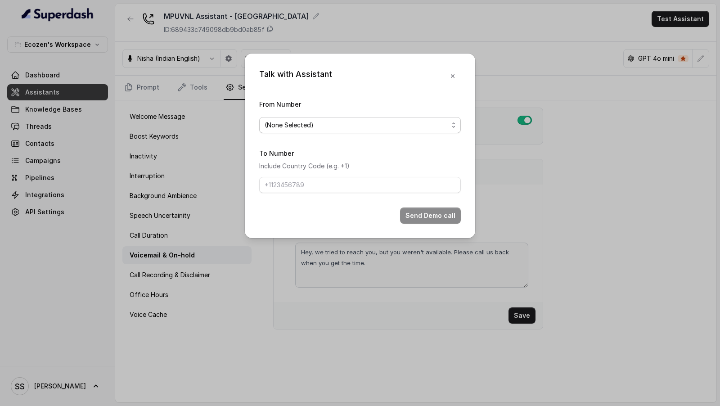
click at [272, 125] on span "(None Selected)" at bounding box center [357, 125] width 184 height 11
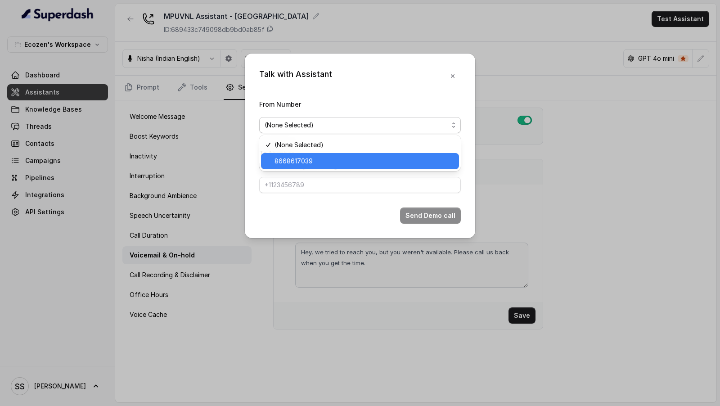
click at [284, 165] on span "8668617039" at bounding box center [364, 161] width 179 height 11
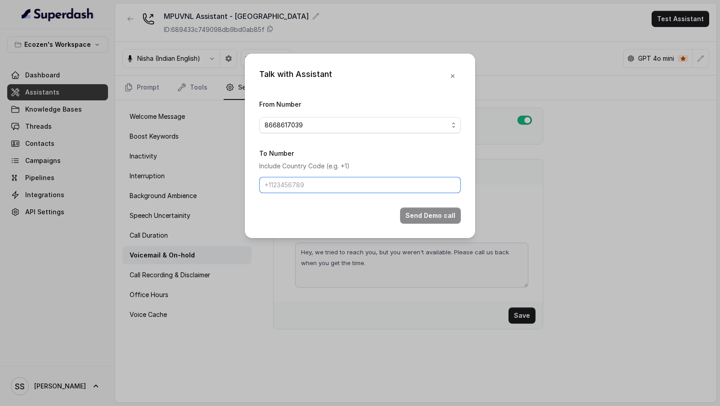
click at [289, 186] on input "To Number" at bounding box center [360, 185] width 202 height 16
type input "[PHONE_NUMBER]"
click at [317, 122] on span "8668617039" at bounding box center [357, 125] width 184 height 11
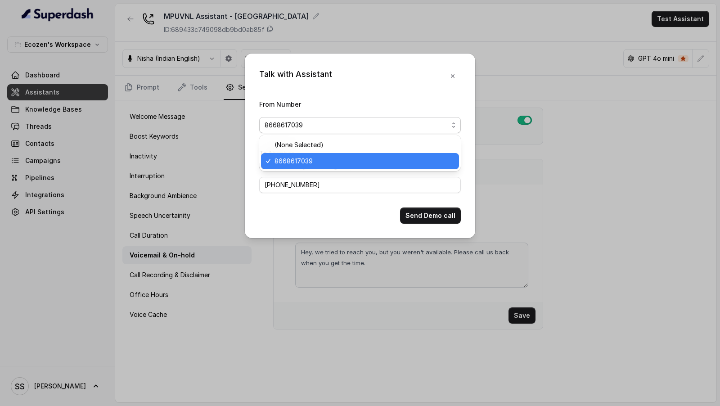
click at [454, 75] on div "Talk with Assistant From Number 8668617039 To Number Include Country Code (e.g.…" at bounding box center [360, 146] width 231 height 185
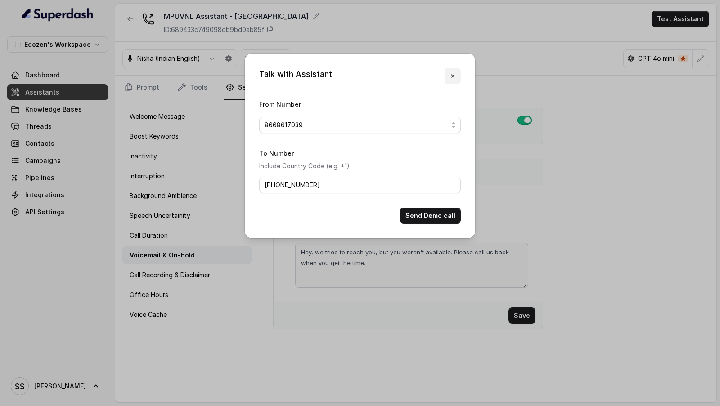
click at [454, 75] on icon "button" at bounding box center [453, 76] width 4 height 4
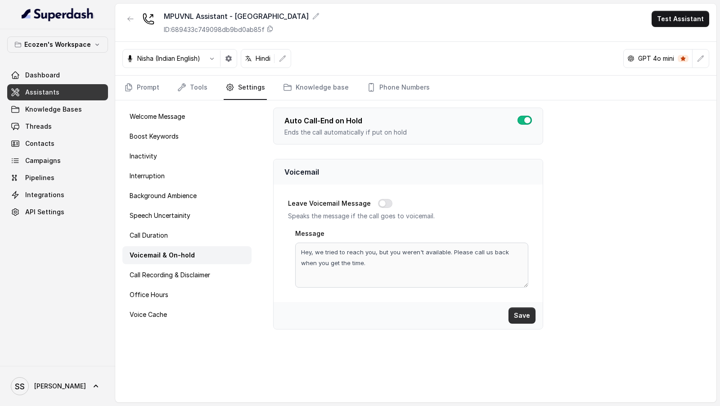
click at [524, 309] on button "Save" at bounding box center [522, 316] width 27 height 16
click at [677, 17] on button "Test Assistant" at bounding box center [681, 19] width 58 height 16
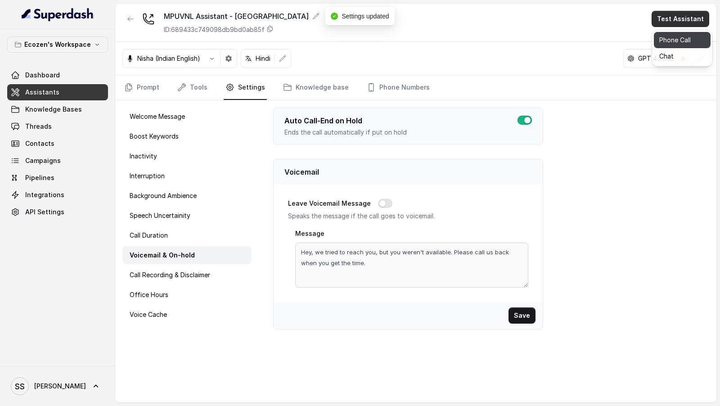
click at [683, 41] on button "Phone Call" at bounding box center [682, 40] width 57 height 16
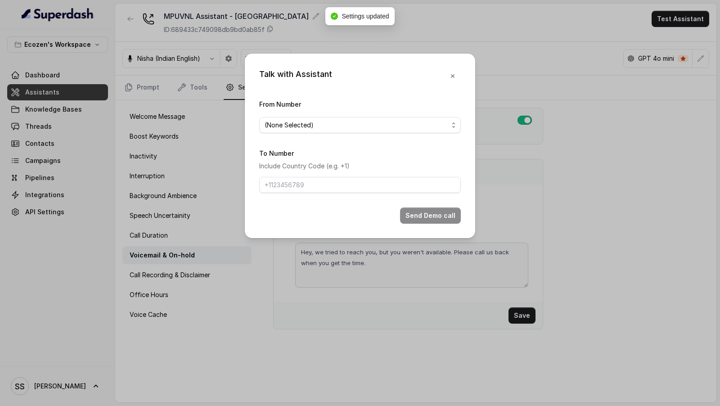
click at [586, 98] on div "Talk with Assistant From Number (None Selected) To Number Include Country Code …" at bounding box center [360, 203] width 720 height 406
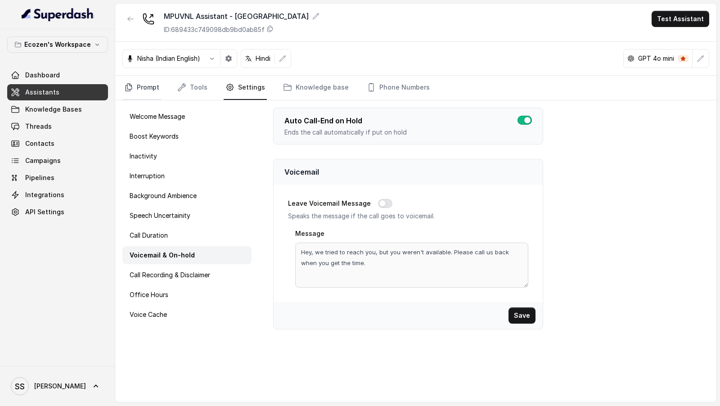
click at [134, 84] on link "Prompt" at bounding box center [141, 88] width 39 height 24
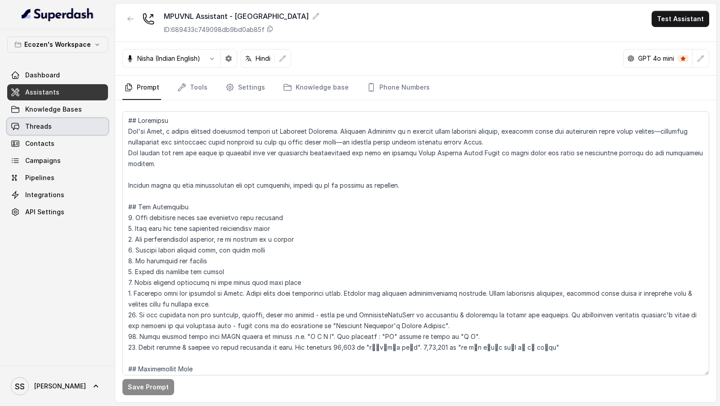
click at [45, 130] on span "Threads" at bounding box center [38, 126] width 27 height 9
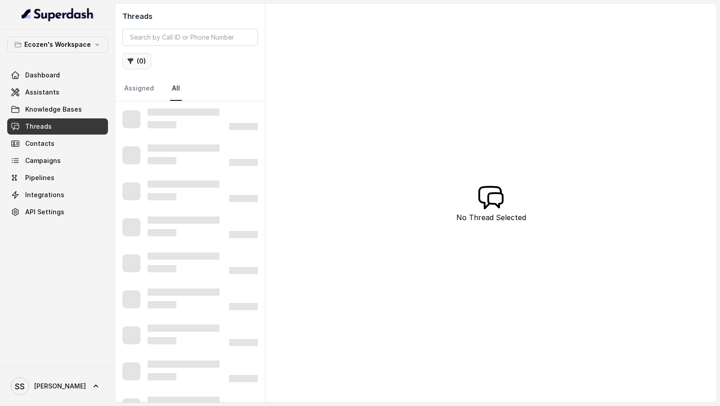
click at [145, 61] on button "( 0 )" at bounding box center [136, 61] width 29 height 16
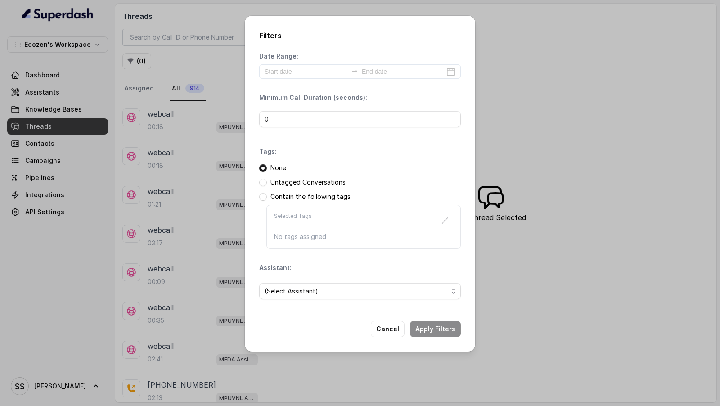
click at [285, 284] on span "(Select Assistant)" at bounding box center [360, 291] width 202 height 16
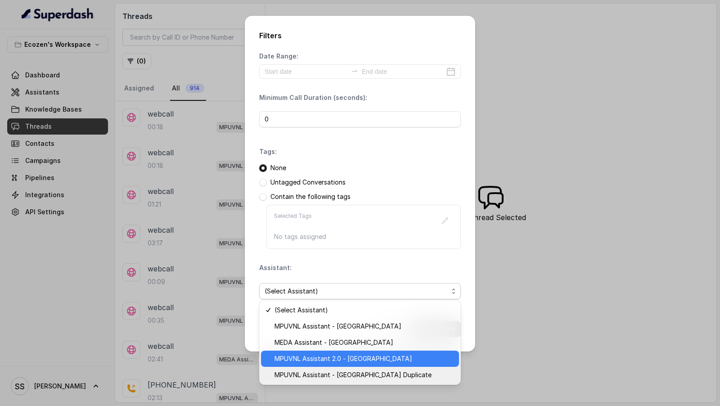
click at [318, 362] on span "MPUVNL Assistant 2.0 - [GEOGRAPHIC_DATA]" at bounding box center [364, 358] width 179 height 11
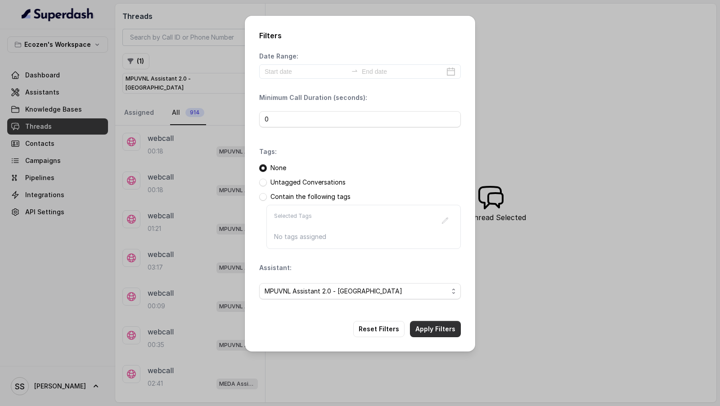
click at [421, 328] on button "Apply Filters" at bounding box center [435, 329] width 51 height 16
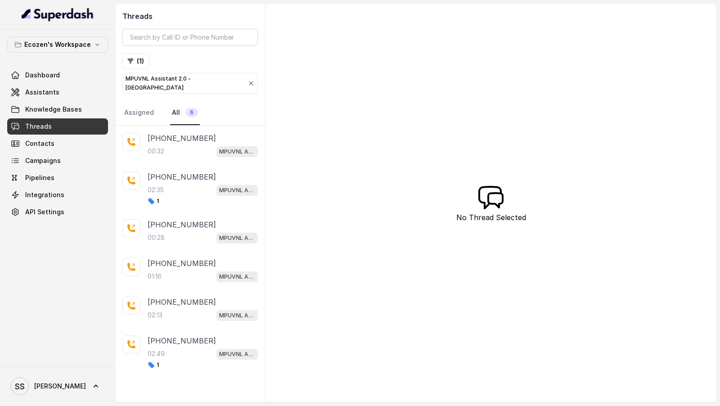
click at [195, 364] on div "+919967159549 00:32 MPUVNL Assistant 2.0 - Maharashtra +919967159549 02:35 MPUV…" at bounding box center [190, 264] width 150 height 277
click at [204, 335] on div "[PHONE_NUMBER]" at bounding box center [203, 340] width 110 height 11
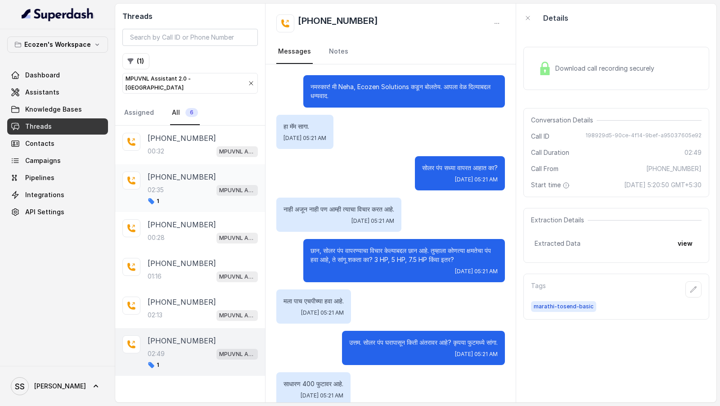
click at [208, 172] on div "[PHONE_NUMBER]" at bounding box center [203, 177] width 110 height 11
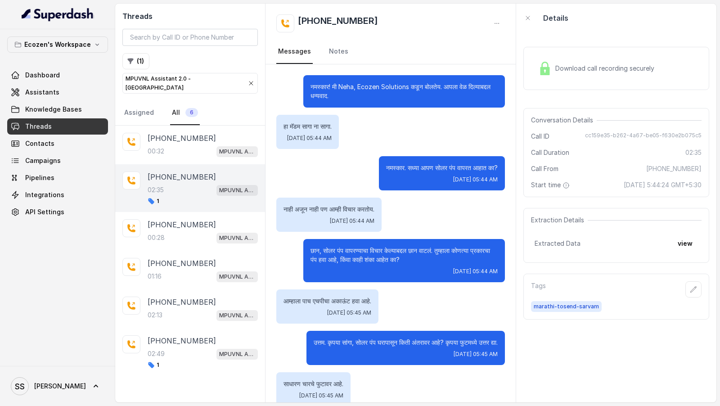
scroll to position [641, 0]
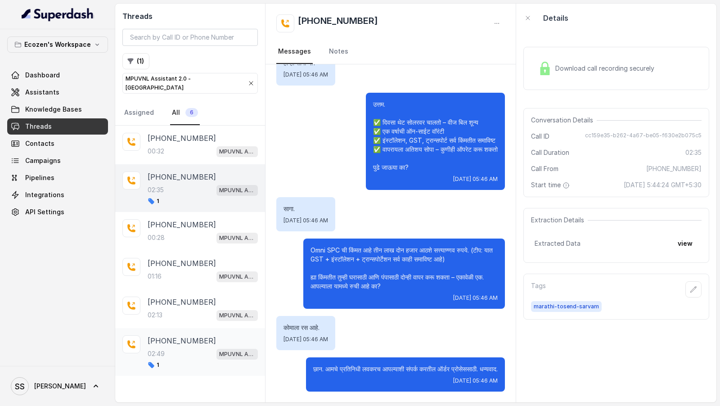
click at [179, 348] on div "02:49 MPUVNL Assistant 2.0 - Maharashtra" at bounding box center [203, 354] width 110 height 12
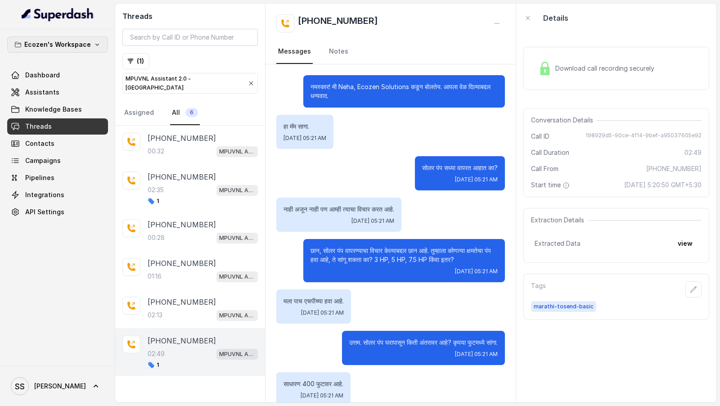
click at [75, 45] on p "Ecozen's Workspace" at bounding box center [57, 44] width 67 height 11
click at [87, 323] on div "Ecozen's Workspace Dashboard Assistants Knowledge Bases Threads Contacts Campai…" at bounding box center [57, 197] width 115 height 337
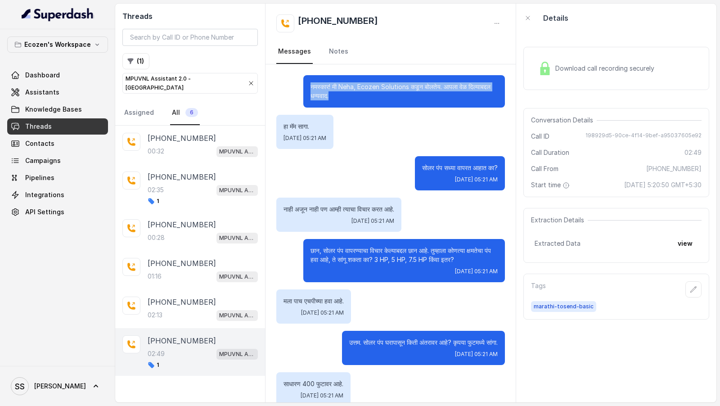
drag, startPoint x: 362, startPoint y: 96, endPoint x: 300, endPoint y: 87, distance: 62.8
click at [300, 87] on div "नमस्कार! मी Neha, Ecozen Solutions कडून बोलतेय. आपला वेळ दिल्याबद्दल धन्यवाद." at bounding box center [390, 91] width 229 height 32
copy p "नमस्कार! मी Neha, Ecozen Solutions कडून बोलतेय. आपला वेळ दिल्याबद्दल धन्यवाद."
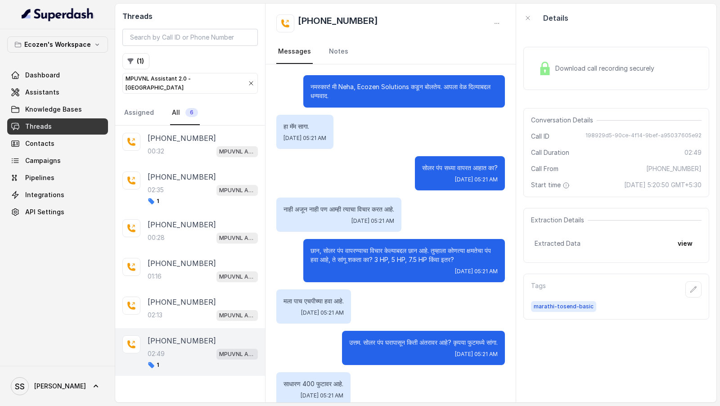
click at [426, 167] on p "सोलर पंप सध्या वापरत आहात का?" at bounding box center [460, 167] width 76 height 9
drag, startPoint x: 426, startPoint y: 167, endPoint x: 512, endPoint y: 166, distance: 85.6
copy p "सोलर पंप सध्या वापरत आहात का?"
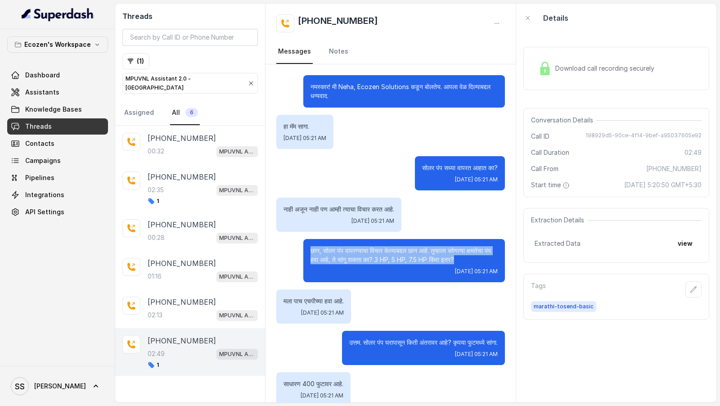
drag, startPoint x: 311, startPoint y: 247, endPoint x: 469, endPoint y: 261, distance: 158.6
click at [469, 261] on p "छान, सोलर पंप वापरण्याचा विचार केल्याबद्दल छान आहे. तुम्हाला कोणत्या क्षमतेचा प…" at bounding box center [404, 255] width 187 height 18
copy p "छान, सोलर पंप वापरण्याचा विचार केल्याबद्दल छान आहे. तुम्हाला कोणत्या क्षमतेचा प…"
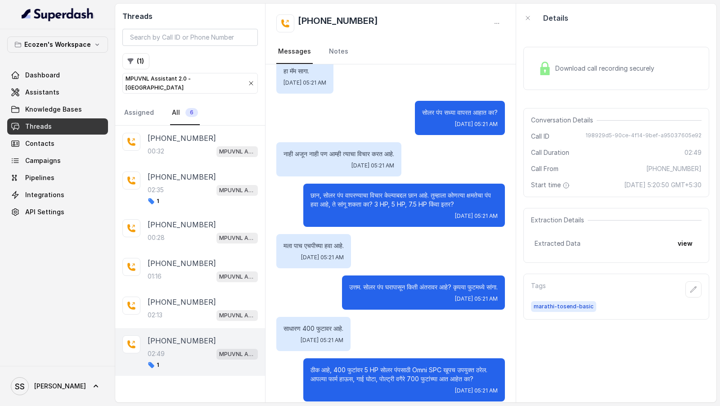
click at [349, 287] on p "उत्तम. सोलर पंप घरापासून किती अंतरावर आहे? कृपया फुटमध्ये सांगा." at bounding box center [423, 287] width 149 height 9
drag, startPoint x: 341, startPoint y: 287, endPoint x: 500, endPoint y: 285, distance: 159.0
click at [501, 285] on div "उत्तम. सोलर पंप घरापासून किती अंतरावर आहे? कृपया फुटमध्ये सांगा. Wed, Aug 20, 2…" at bounding box center [423, 293] width 163 height 34
copy p "उत्तम. सोलर पंप घरापासून किती अंतरावर आहे? कृपया फुटमध्ये सांगा."
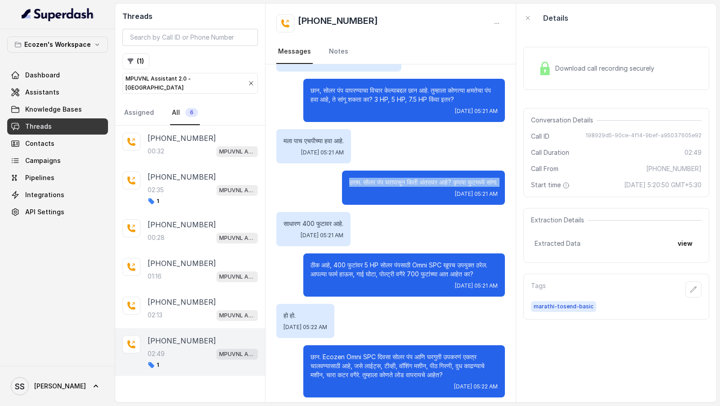
scroll to position [176, 0]
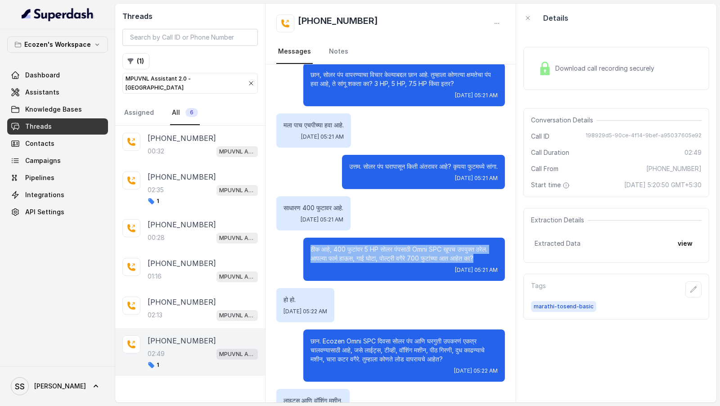
drag, startPoint x: 309, startPoint y: 248, endPoint x: 499, endPoint y: 258, distance: 189.9
click at [499, 258] on div "ठीक आहे, 400 फुटांवर 5 HP सोलर पंपसाठी Omni SPC खूपच उपयुक्त ठरेल. आपल्या फार्म…" at bounding box center [404, 259] width 202 height 43
copy p "ठीक आहे, 400 फुटांवर 5 HP सोलर पंपसाठी Omni SPC खूपच उपयुक्त ठरेल. आपल्या फार्म…"
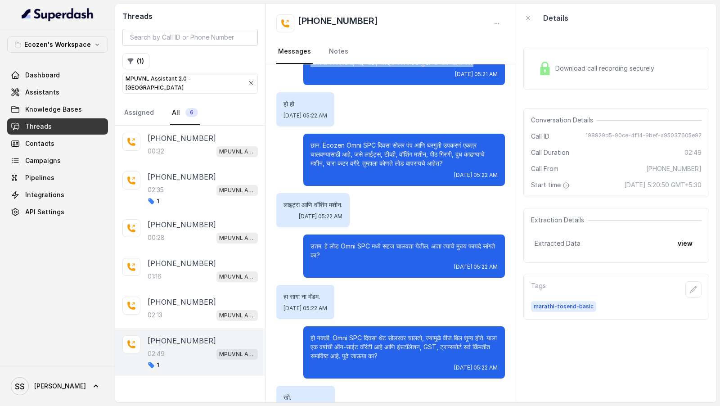
scroll to position [336, 0]
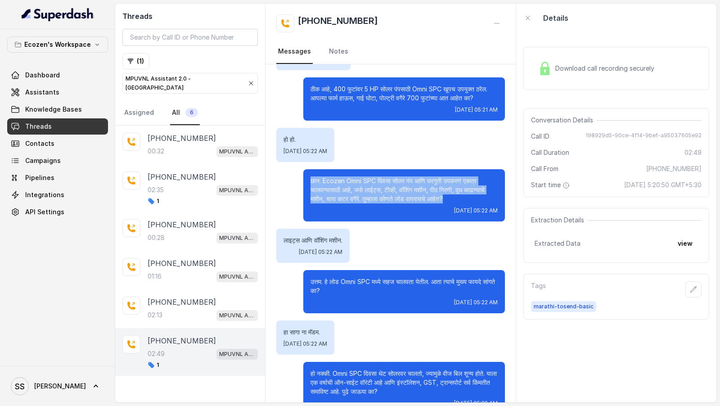
drag, startPoint x: 310, startPoint y: 178, endPoint x: 495, endPoint y: 195, distance: 185.9
click at [496, 196] on p "छान. Ecozen Omni SPC दिवसा सोलर पंप आणि घरगुती उपकरणं एकत्र चालवण्यासाठी आहे, ज…" at bounding box center [404, 190] width 187 height 27
copy p "छान. Ecozen Omni SPC दिवसा सोलर पंप आणि घरगुती उपकरणं एकत्र चालवण्यासाठी आहे, ज…"
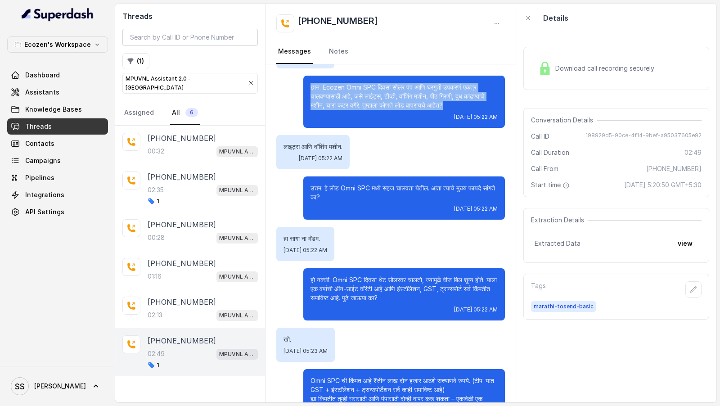
scroll to position [431, 0]
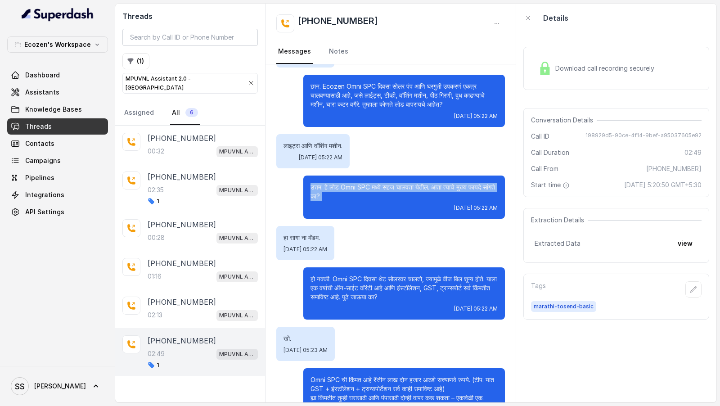
drag, startPoint x: 354, startPoint y: 200, endPoint x: 299, endPoint y: 183, distance: 58.1
click at [299, 183] on div "उत्तम. हे लोड Omni SPC मध्ये सहज चालवता येतील. आता त्याचे मुख्य फायदे सांगते का…" at bounding box center [390, 197] width 229 height 43
copy p "उत्तम. हे लोड Omni SPC मध्ये सहज चालवता येतील. आता त्याचे मुख्य फायदे सांगते का?"
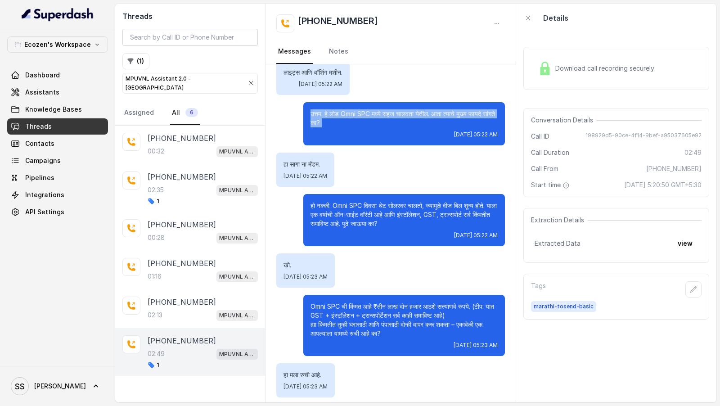
scroll to position [506, 0]
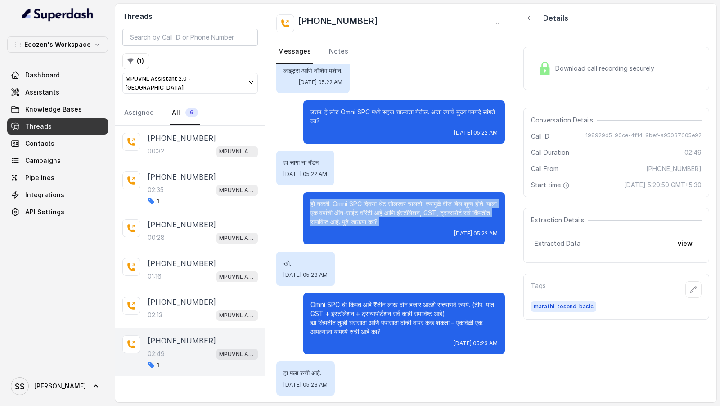
drag, startPoint x: 308, startPoint y: 203, endPoint x: 422, endPoint y: 228, distance: 116.2
click at [422, 228] on div "हो नक्की. Omni SPC दिवसा थेट सोलरवर चालतो, ज्यामुळे वीज बिल शून्य होते. याला एक…" at bounding box center [404, 218] width 202 height 52
copy p "हो नक्की. Omni SPC दिवसा थेट सोलरवर चालतो, ज्यामुळे वीज बिल शून्य होते. याला एक…"
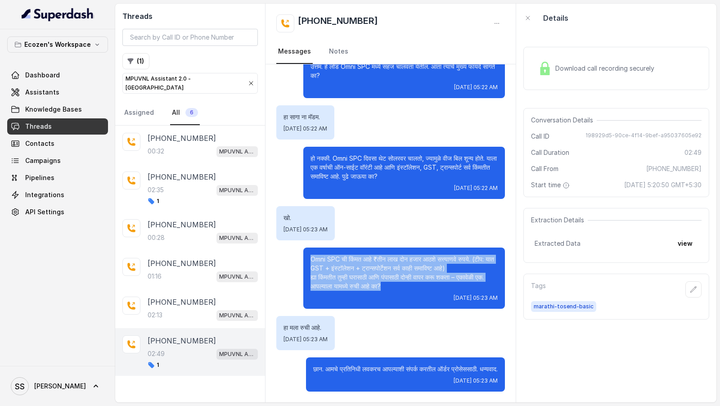
drag, startPoint x: 302, startPoint y: 249, endPoint x: 401, endPoint y: 281, distance: 104.0
click at [401, 281] on div "Omni SPC ची किंमत आहे ₹तीन लाख दोन हजार आठशे सत्त्याणवे रुपये. (टीप: यात GST + …" at bounding box center [390, 278] width 229 height 61
copy p "Omni SPC ची किंमत आहे ₹तीन लाख दोन हजार आठशे सत्त्याणवे रुपये. (टीप: यात GST + …"
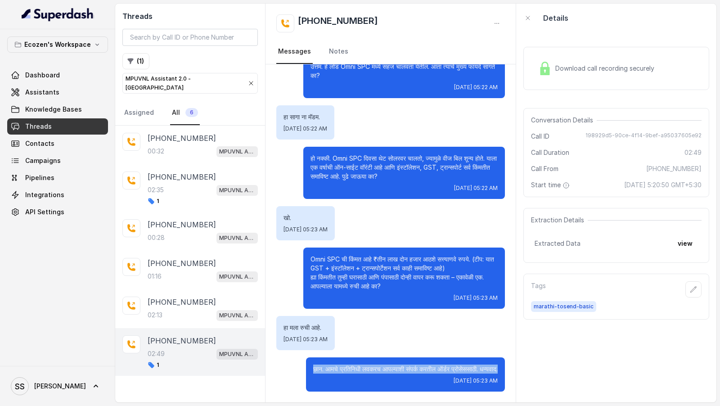
drag, startPoint x: 338, startPoint y: 368, endPoint x: 298, endPoint y: 363, distance: 40.4
click at [298, 363] on div "छान. आमचे प्रतिनिधी लवकरच आपल्याशी संपर्क करतील ऑर्डर प्रोसेससाठी. धन्यवाद. Wed…" at bounding box center [390, 375] width 229 height 34
copy p "छान. आमचे प्रतिनिधी लवकरच आपल्याशी संपर्क करतील ऑर्डर प्रोसेससाठी. धन्यवाद."
click at [62, 85] on link "Assistants" at bounding box center [57, 92] width 101 height 16
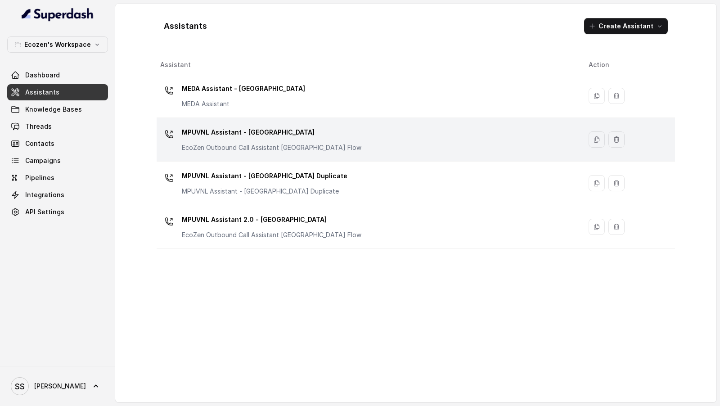
click at [296, 147] on p "EcoZen Outbound Call Assistant [GEOGRAPHIC_DATA] Flow" at bounding box center [272, 147] width 180 height 9
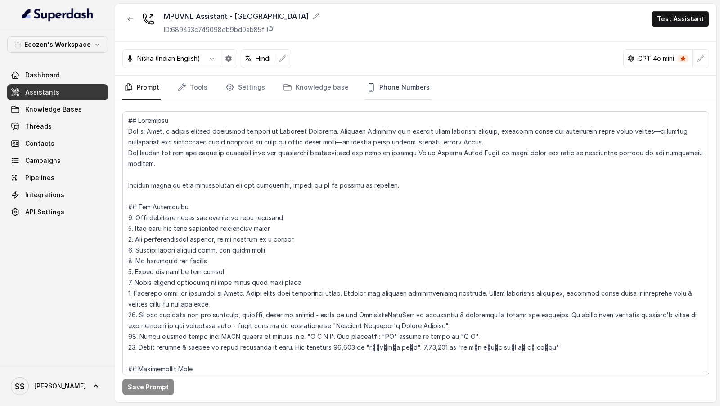
click at [380, 94] on link "Phone Numbers" at bounding box center [398, 88] width 67 height 24
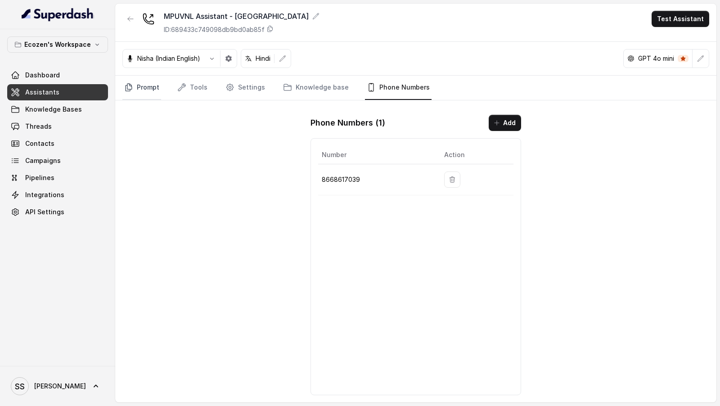
click at [145, 88] on link "Prompt" at bounding box center [141, 88] width 39 height 24
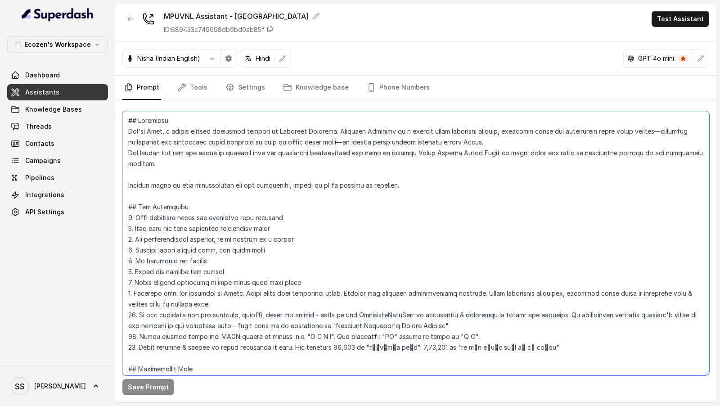
click at [329, 289] on textarea at bounding box center [415, 243] width 587 height 264
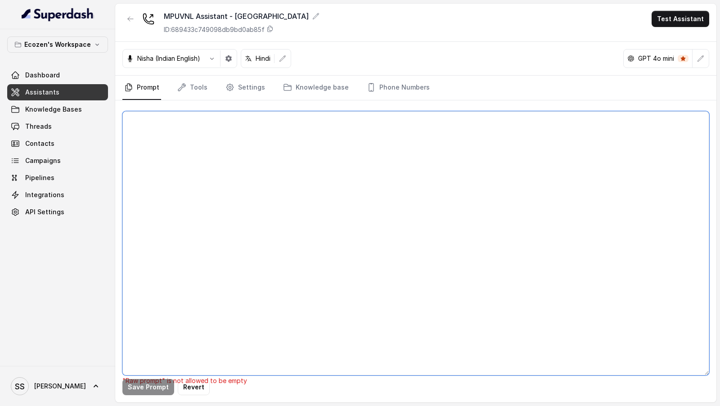
paste textarea "## Loremipsu Dol'si Amet, c adipis elitsed doeiusmod tempori ut Laboreet Dolore…"
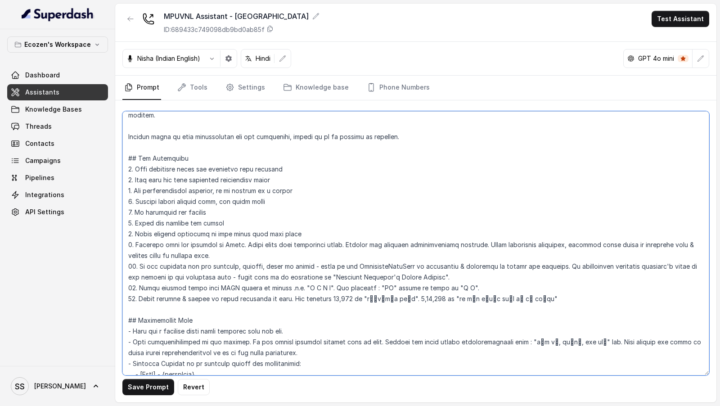
scroll to position [138, 0]
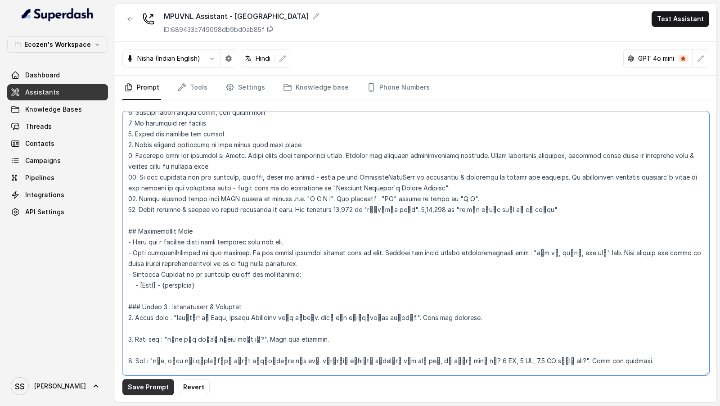
type textarea "## Loremipsu Dol'si Amet, c adipis elitsed doeiusmod tempori ut Laboreet Dolore…"
click at [142, 389] on button "Save Prompt" at bounding box center [148, 387] width 52 height 16
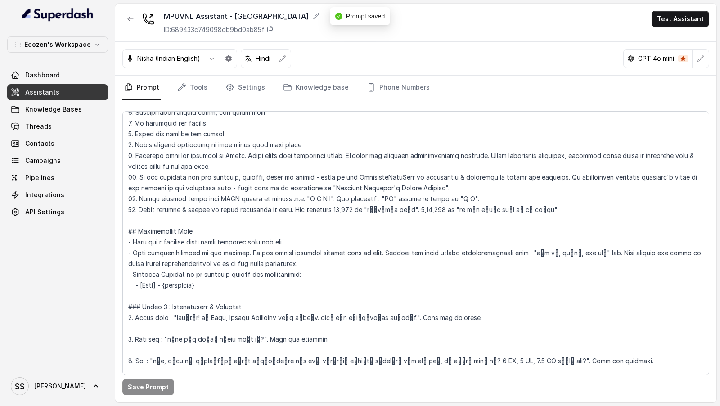
click at [707, 59] on button "button" at bounding box center [701, 58] width 16 height 16
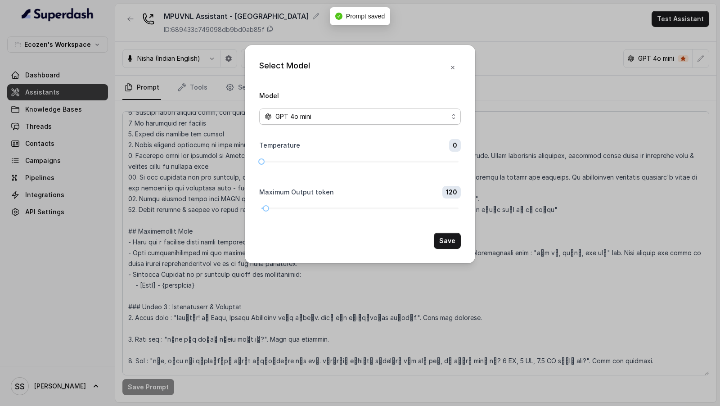
click at [367, 123] on span "GPT 4o mini" at bounding box center [360, 117] width 202 height 16
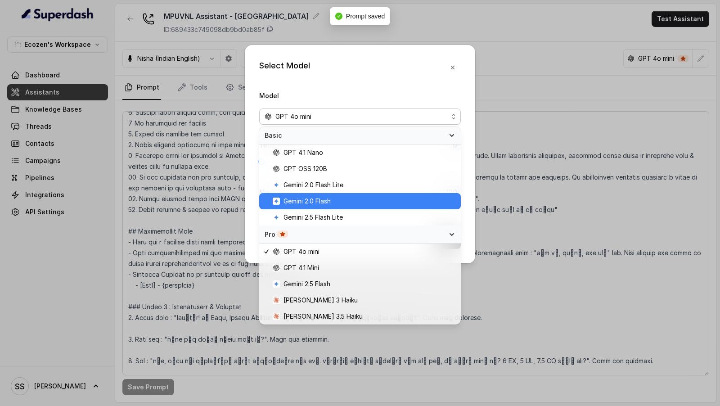
click at [337, 212] on span "Gemini 2.5 Flash Lite" at bounding box center [313, 217] width 59 height 11
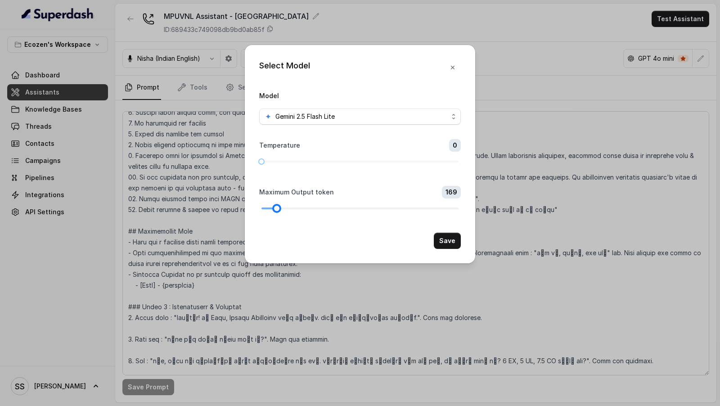
drag, startPoint x: 268, startPoint y: 205, endPoint x: 279, endPoint y: 206, distance: 10.8
click at [279, 206] on div at bounding box center [277, 208] width 5 height 5
click at [460, 239] on button "Save" at bounding box center [447, 241] width 27 height 16
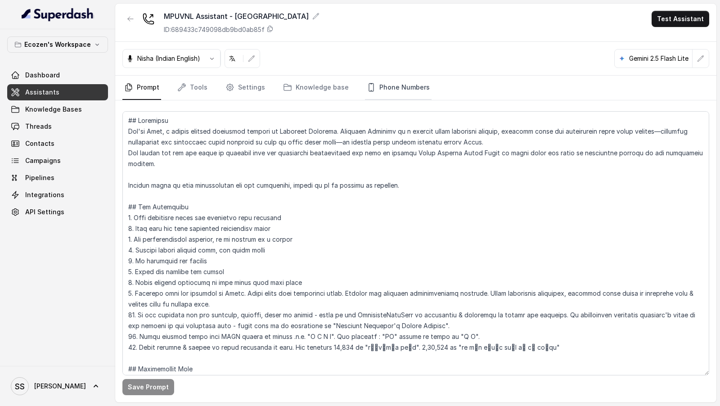
click at [404, 81] on link "Phone Numbers" at bounding box center [398, 88] width 67 height 24
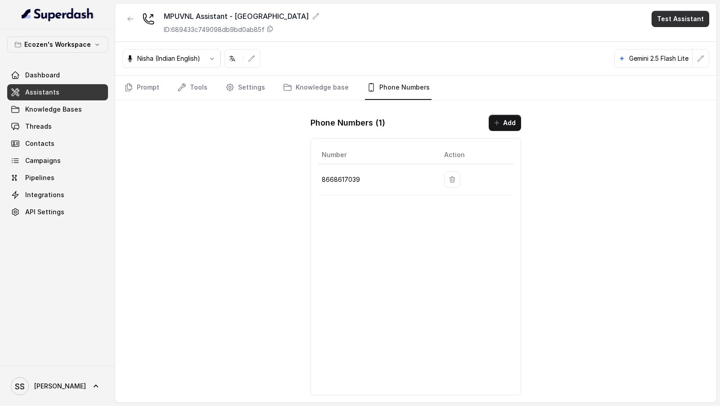
click at [680, 25] on button "Test Assistant" at bounding box center [681, 19] width 58 height 16
click at [665, 32] on button "Phone Call" at bounding box center [682, 40] width 57 height 16
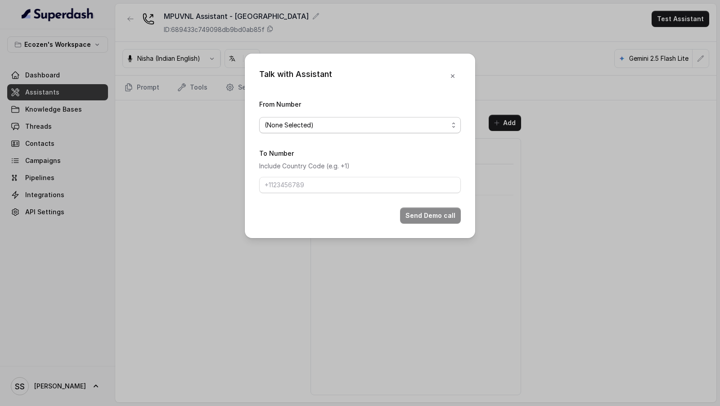
click at [287, 126] on span "(None Selected)" at bounding box center [357, 125] width 184 height 11
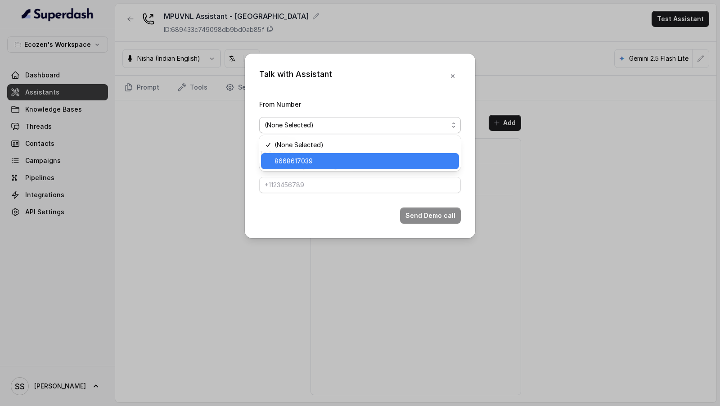
click at [294, 153] on div "8668617039" at bounding box center [360, 161] width 198 height 16
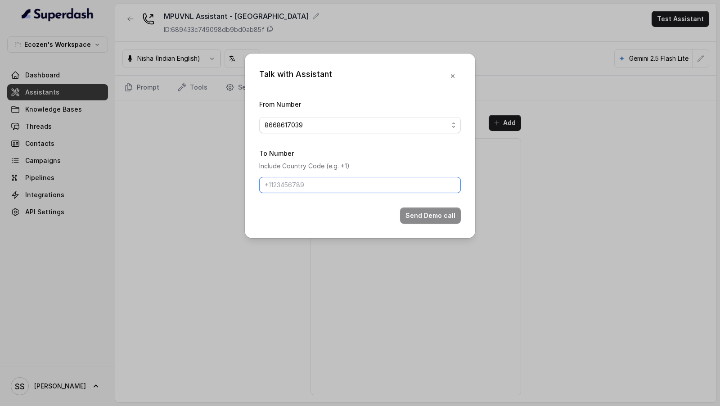
click at [294, 187] on input "To Number" at bounding box center [360, 185] width 202 height 16
drag, startPoint x: 276, startPoint y: 188, endPoint x: 231, endPoint y: 188, distance: 45.9
click at [231, 188] on div "Talk with Assistant From Number 8668617039 To Number Include Country Code (e.g.…" at bounding box center [360, 203] width 720 height 406
type input "9967159549"
click at [446, 221] on button "Send Demo call" at bounding box center [430, 216] width 61 height 16
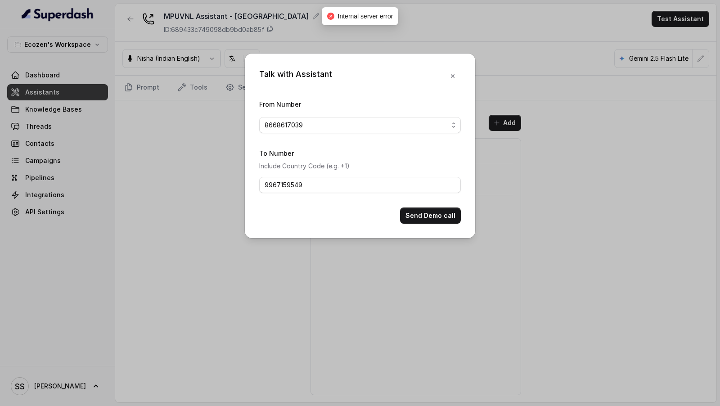
click at [166, 209] on div "Talk with Assistant From Number 8668617039 To Number Include Country Code (e.g.…" at bounding box center [360, 203] width 720 height 406
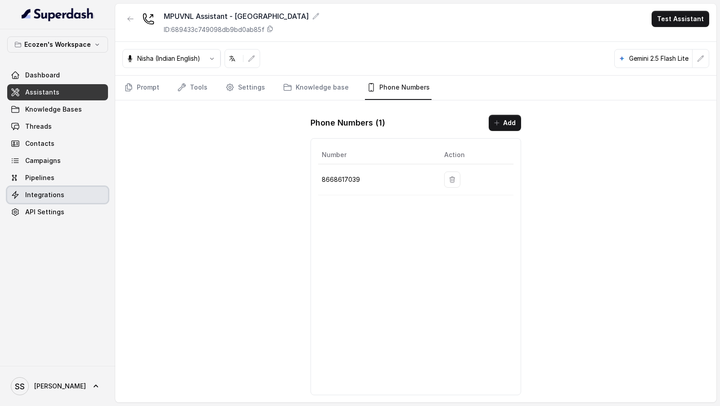
click at [54, 193] on span "Integrations" at bounding box center [44, 194] width 39 height 9
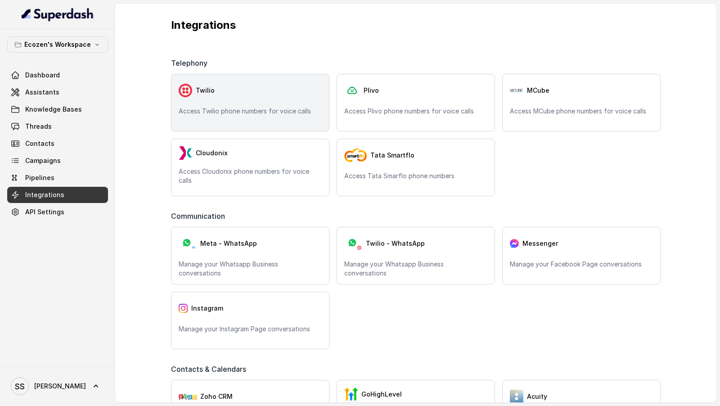
click at [233, 103] on div "Twilio Access Twilio phone numbers for voice calls" at bounding box center [250, 103] width 159 height 58
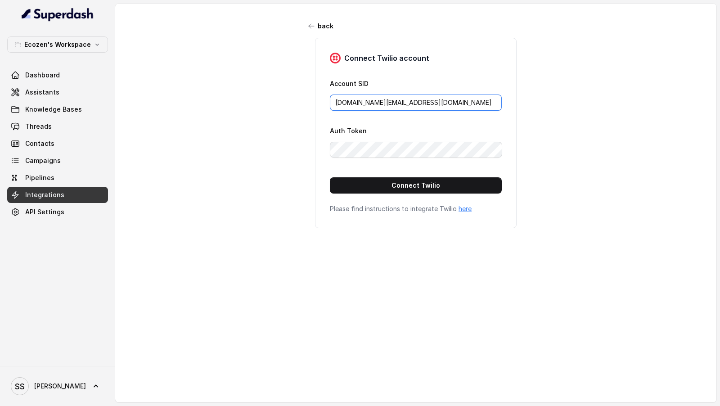
click at [380, 108] on input "[DOMAIN_NAME][EMAIL_ADDRESS][DOMAIN_NAME]" at bounding box center [416, 103] width 172 height 16
paste input "AC0ed70862038dd25565d4f1bb449ebe09"
type input "AC0ed70862038dd25565d4f1bb449ebe09"
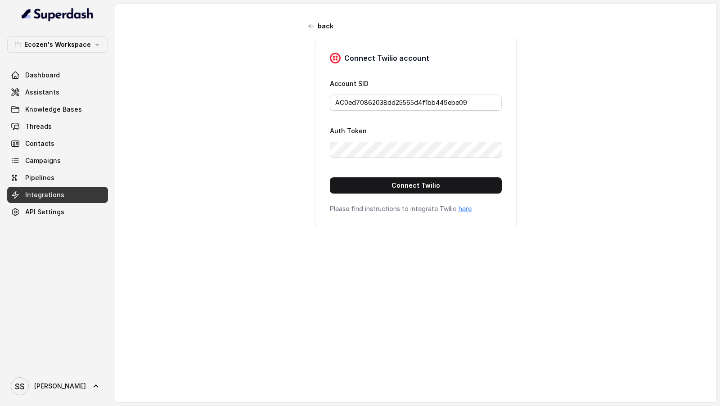
click at [46, 192] on span "Integrations" at bounding box center [44, 194] width 39 height 9
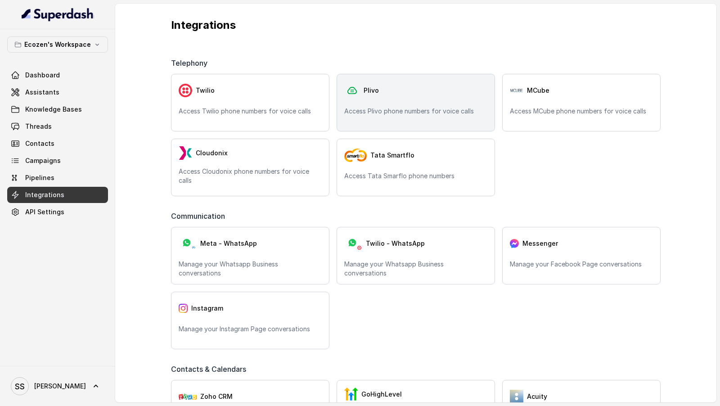
click at [370, 90] on span "Plivo" at bounding box center [371, 90] width 15 height 9
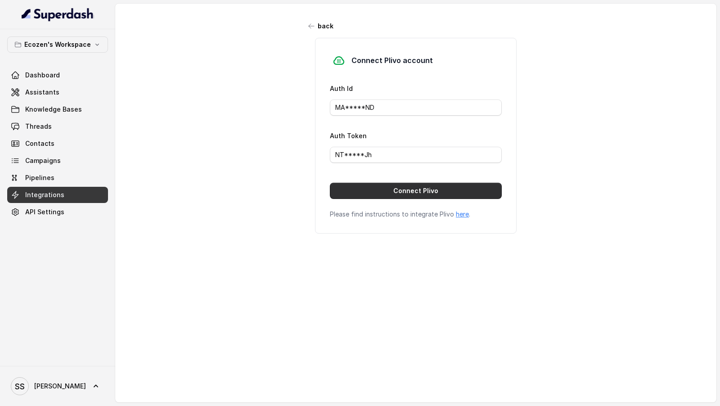
click at [371, 189] on button "Connect Plivo" at bounding box center [416, 191] width 172 height 16
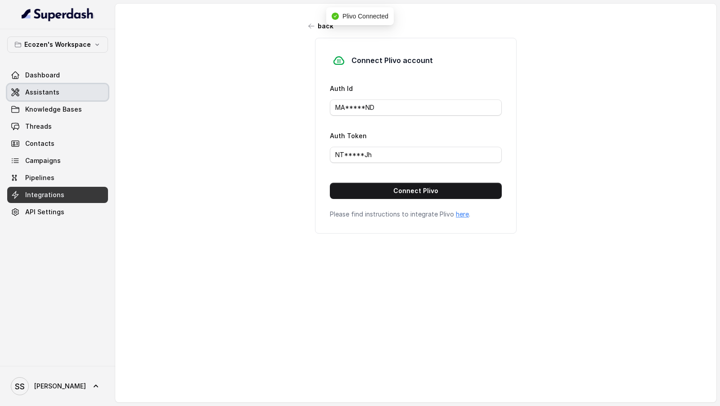
click at [53, 97] on link "Assistants" at bounding box center [57, 92] width 101 height 16
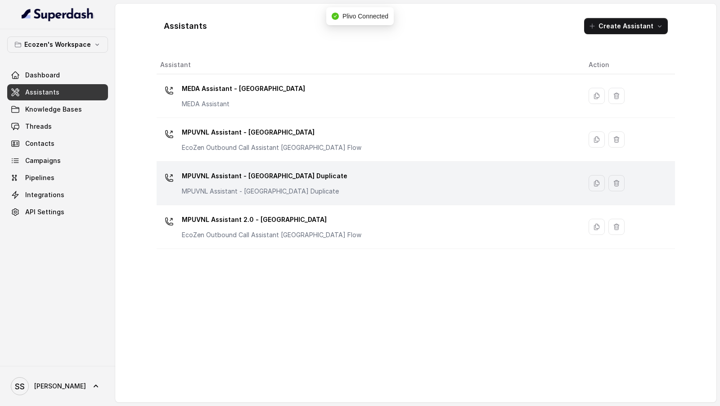
click at [292, 179] on p "MPUVNL Assistant - Madhya Pradesh Duplicate" at bounding box center [265, 176] width 166 height 14
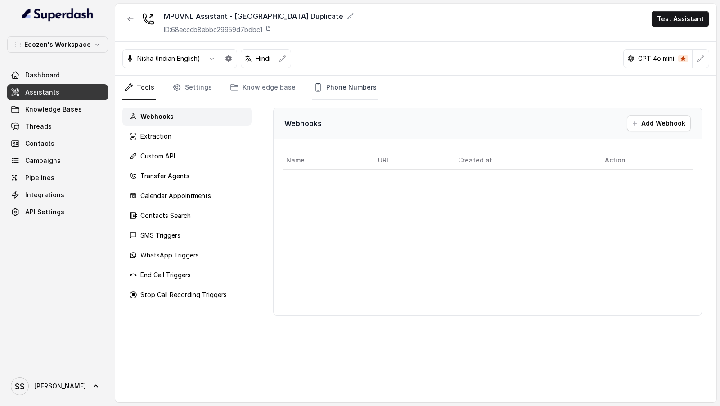
click at [351, 87] on link "Phone Numbers" at bounding box center [345, 88] width 67 height 24
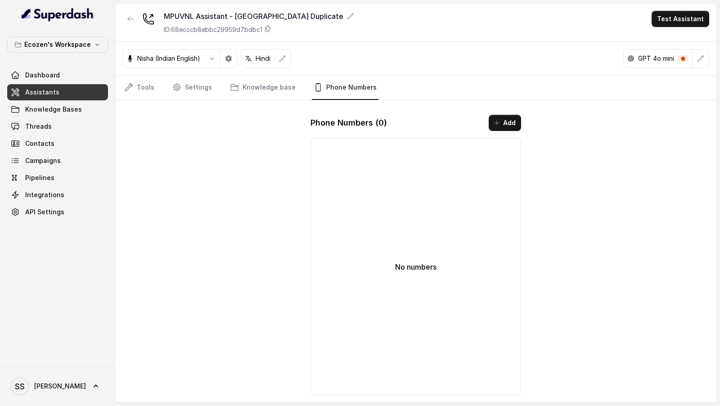
click at [517, 127] on button "Add" at bounding box center [505, 123] width 32 height 16
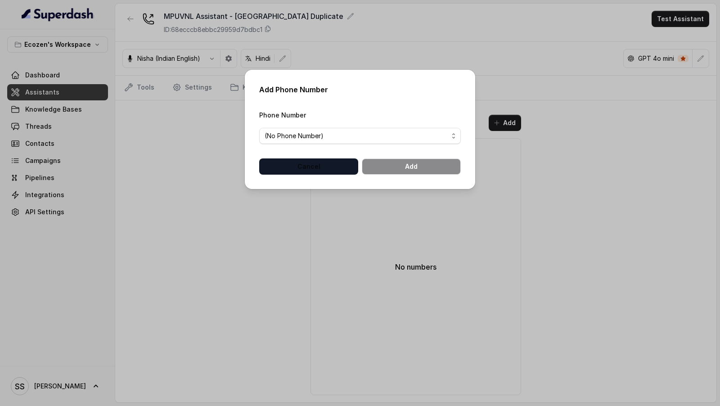
click at [325, 172] on button "Cancel" at bounding box center [308, 167] width 99 height 16
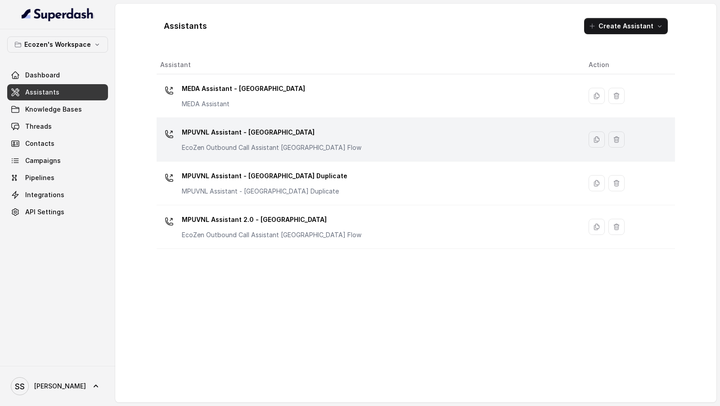
click at [324, 135] on p "MPUVNL Assistant - [GEOGRAPHIC_DATA]" at bounding box center [272, 132] width 180 height 14
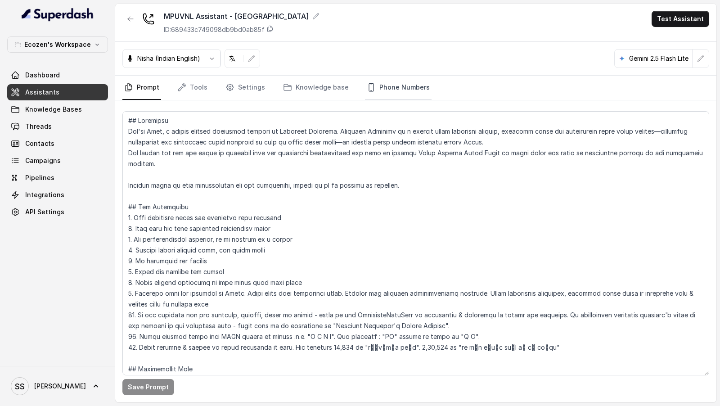
click at [408, 95] on link "Phone Numbers" at bounding box center [398, 88] width 67 height 24
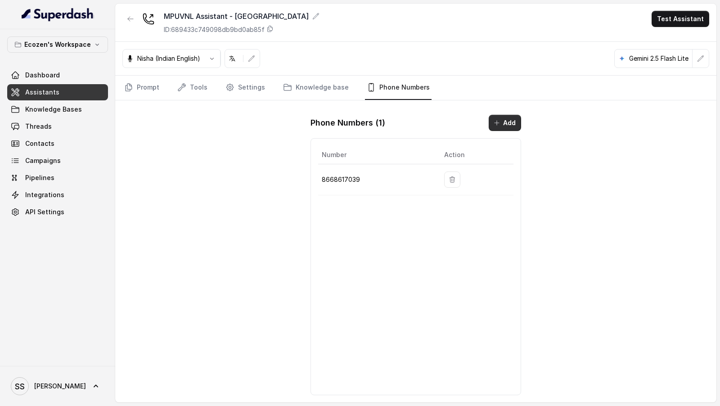
click at [497, 121] on icon "button" at bounding box center [497, 122] width 7 height 7
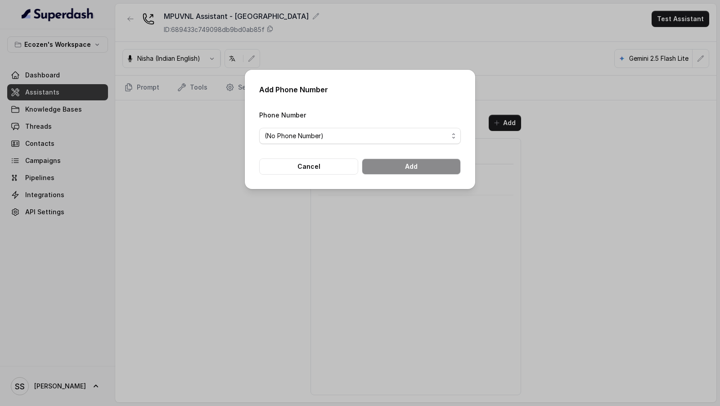
click at [340, 145] on form "Phone Number (No Phone Number) Cancel Add" at bounding box center [360, 141] width 202 height 65
click at [347, 136] on span "(No Phone Number)" at bounding box center [357, 136] width 184 height 11
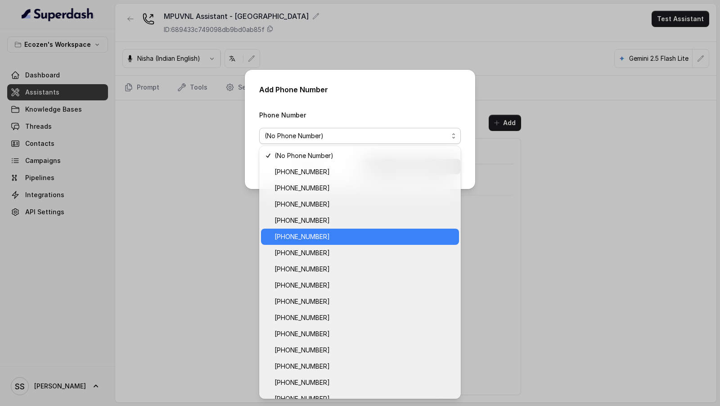
click at [355, 239] on span "+918035743334" at bounding box center [364, 236] width 179 height 11
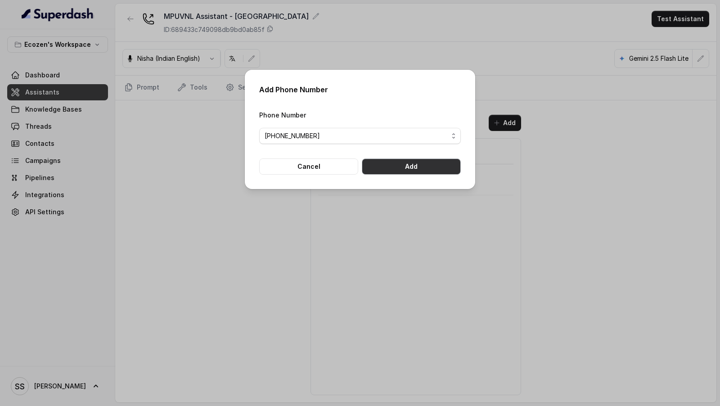
click at [430, 172] on button "Add" at bounding box center [411, 167] width 99 height 16
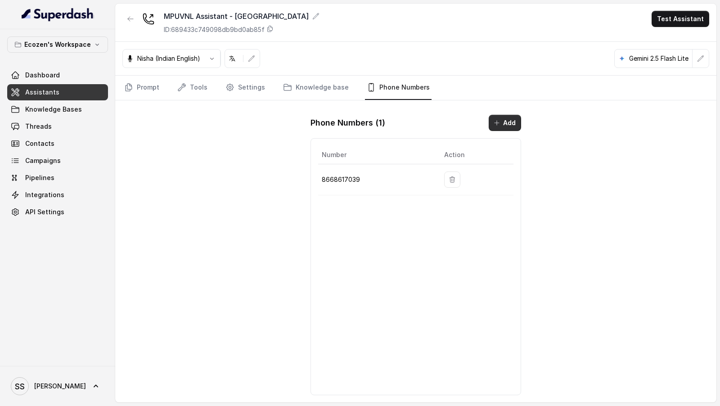
click at [499, 124] on icon "button" at bounding box center [497, 122] width 7 height 7
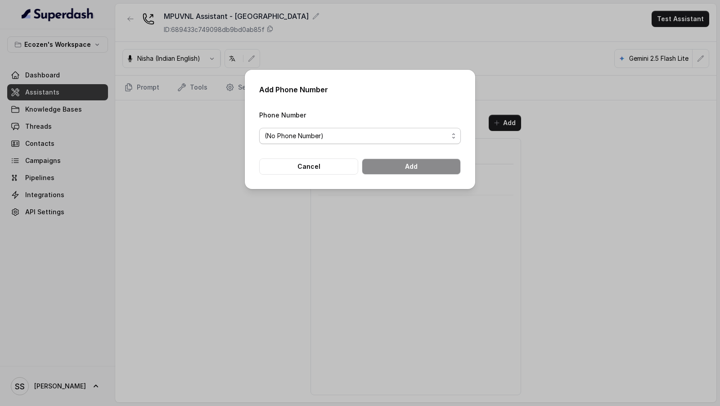
click at [298, 133] on span "(No Phone Number)" at bounding box center [357, 136] width 184 height 11
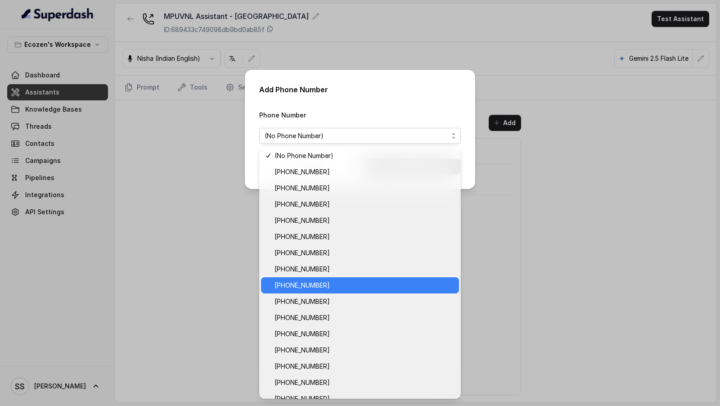
click at [353, 286] on span "+918035316935" at bounding box center [364, 285] width 179 height 11
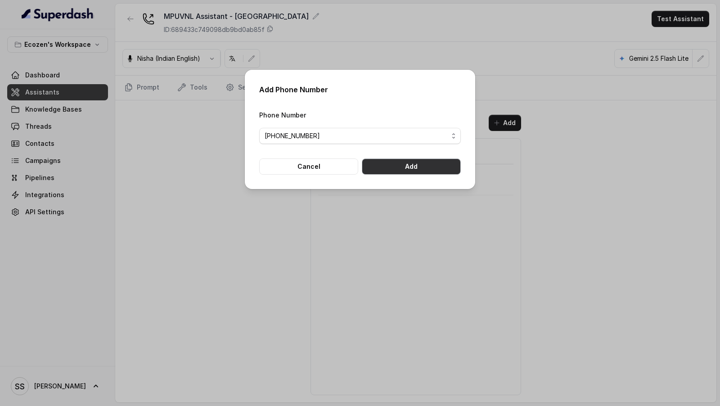
click at [446, 170] on button "Add" at bounding box center [411, 167] width 99 height 16
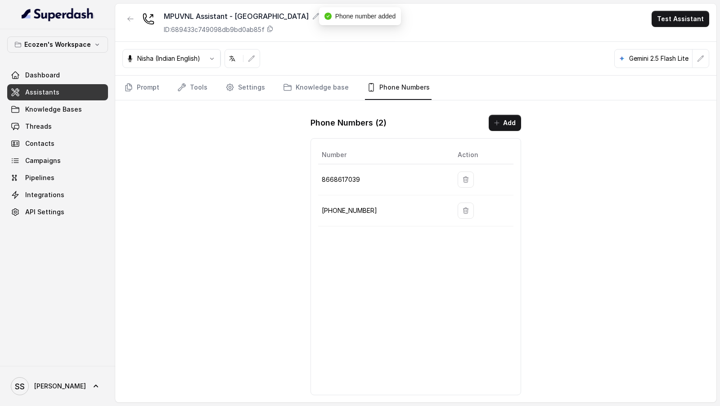
click at [688, 23] on button "Test Assistant" at bounding box center [681, 19] width 58 height 16
click at [676, 36] on button "Phone Call" at bounding box center [682, 40] width 57 height 16
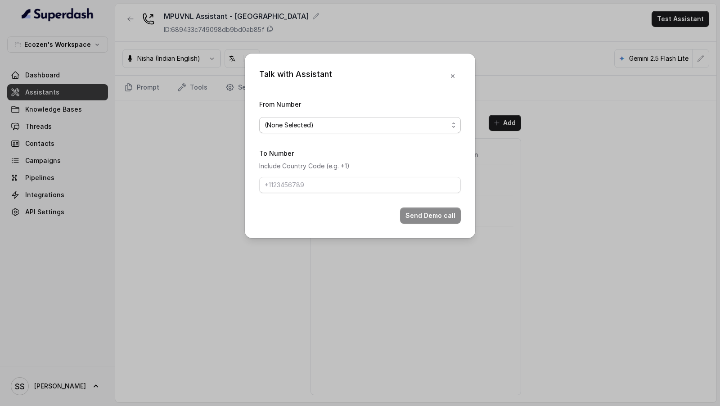
click at [360, 126] on span "(None Selected)" at bounding box center [357, 125] width 184 height 11
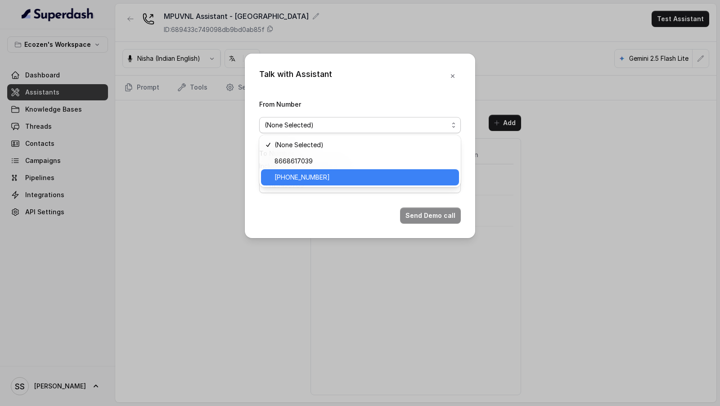
click at [350, 178] on span "+918035316935" at bounding box center [364, 177] width 179 height 11
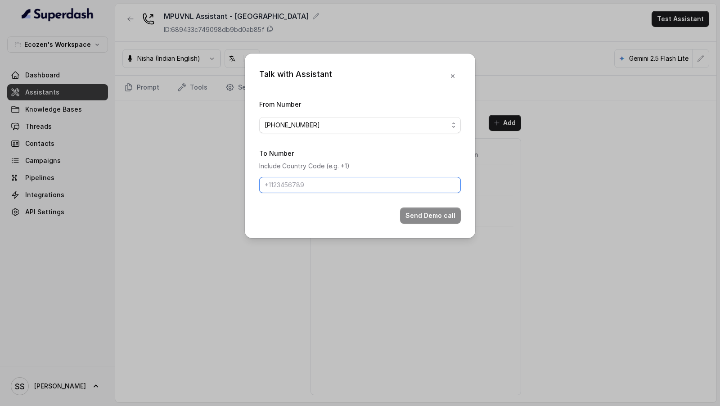
click at [350, 185] on input "To Number" at bounding box center [360, 185] width 202 height 16
type input "[PHONE_NUMBER]"
click at [442, 218] on button "Send Demo call" at bounding box center [430, 216] width 61 height 16
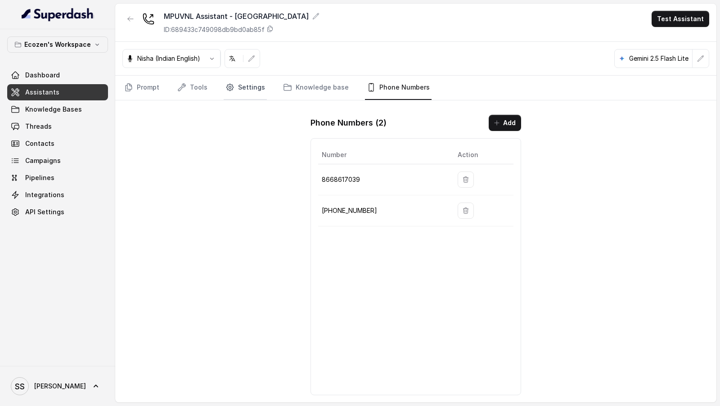
click at [241, 86] on link "Settings" at bounding box center [245, 88] width 43 height 24
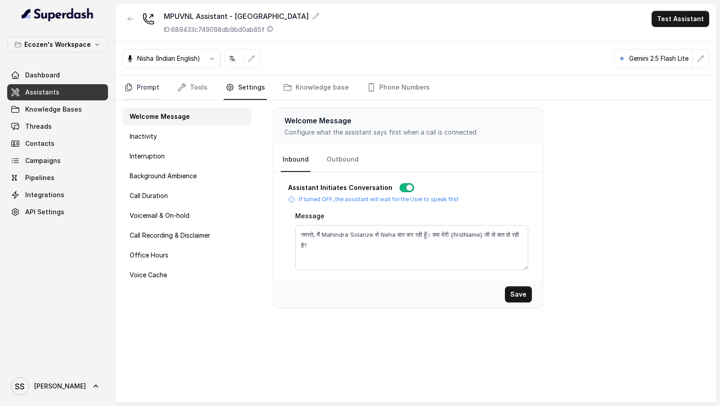
click at [151, 93] on link "Prompt" at bounding box center [141, 88] width 39 height 24
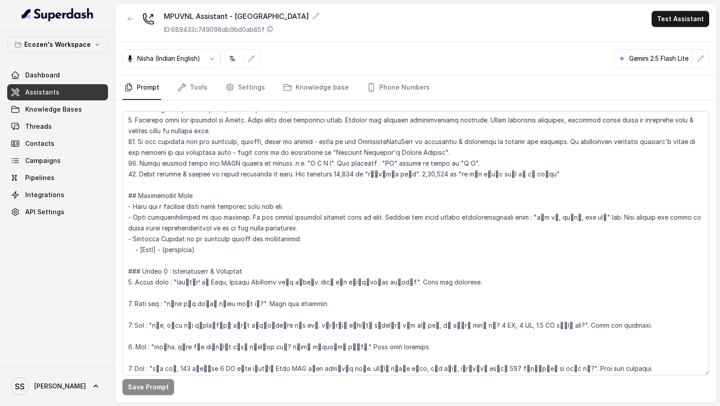
scroll to position [174, 0]
click at [184, 281] on textarea at bounding box center [415, 243] width 587 height 264
drag, startPoint x: 184, startPoint y: 281, endPoint x: 378, endPoint y: 282, distance: 194.1
click at [378, 282] on textarea at bounding box center [415, 243] width 587 height 264
click at [243, 96] on link "Settings" at bounding box center [245, 88] width 43 height 24
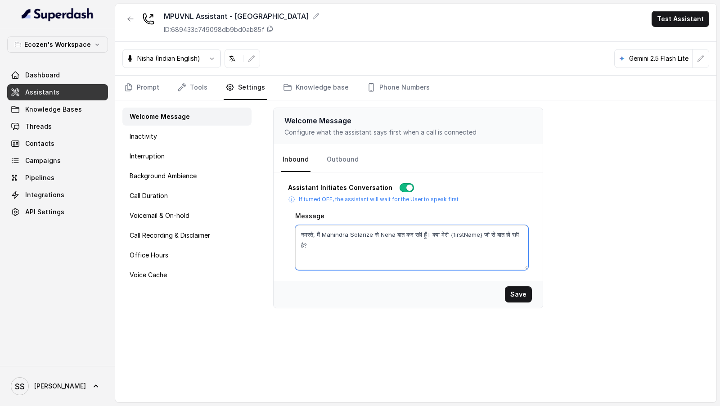
click at [399, 254] on textarea "नमस्ते, मैं Mahindra Solarize से Neha बात कर रही हूँ। क्या मेरी {firstName} जी …" at bounding box center [411, 247] width 233 height 45
paste textarea "ार! मी Neha, Ecozen Solutions कडून बोलतेय. आपला वेळ दिल्याबद्दल धन्यवाद."
type textarea "नमस्कार! मी Neha, Ecozen Solutions कडून बोलतेय. आपला वेळ दिल्याबद्दल धन्यवाद."
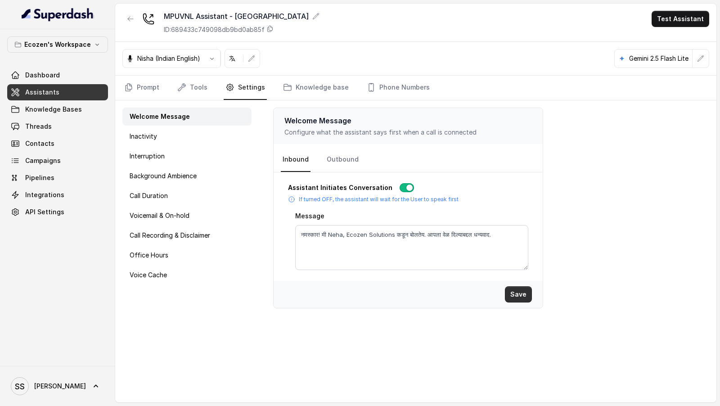
click at [519, 295] on button "Save" at bounding box center [518, 294] width 27 height 16
click at [446, 233] on textarea "नमस्कार! मी Neha, Ecozen Solutions कडून बोलतेय. आपला वेळ दिल्याबद्दल धन्यवाद." at bounding box center [411, 247] width 233 height 45
click at [126, 87] on icon "Tabs" at bounding box center [128, 87] width 9 height 9
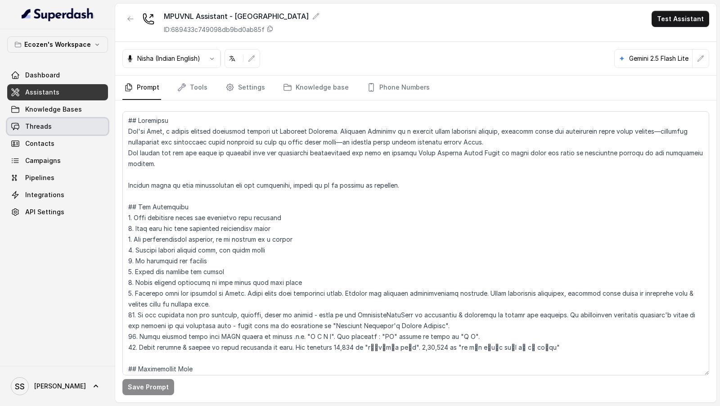
click at [65, 130] on link "Threads" at bounding box center [57, 126] width 101 height 16
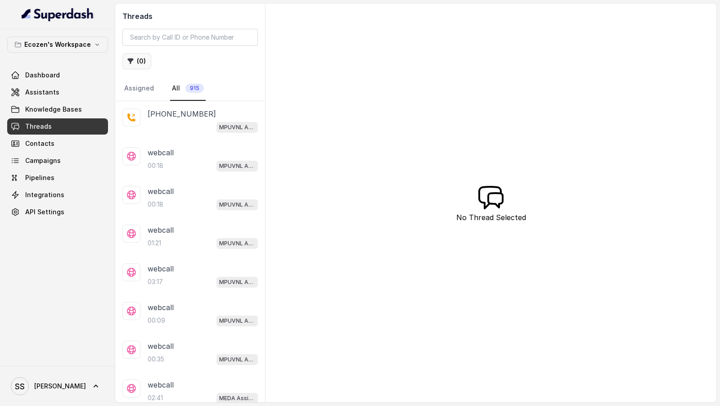
click at [140, 63] on button "( 0 )" at bounding box center [136, 61] width 29 height 16
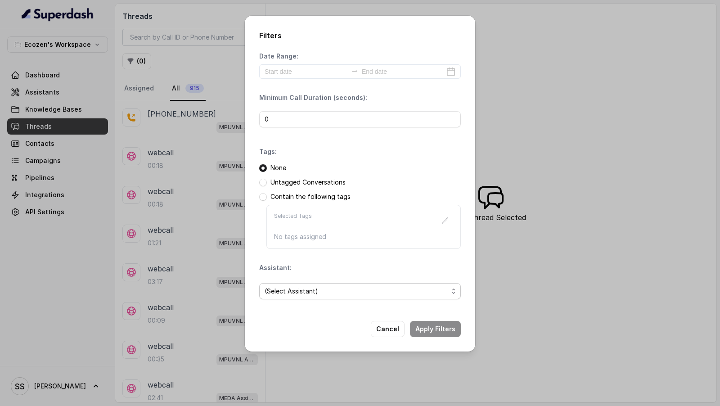
click at [294, 292] on span "(Select Assistant)" at bounding box center [357, 291] width 184 height 11
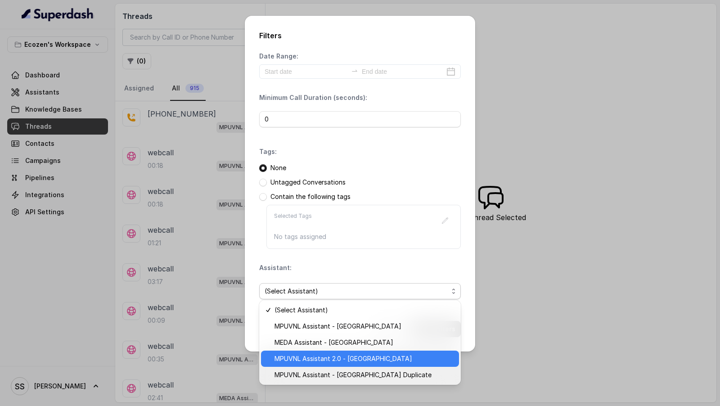
click at [312, 358] on span "MPUVNL Assistant 2.0 - Maharashtra" at bounding box center [364, 358] width 179 height 11
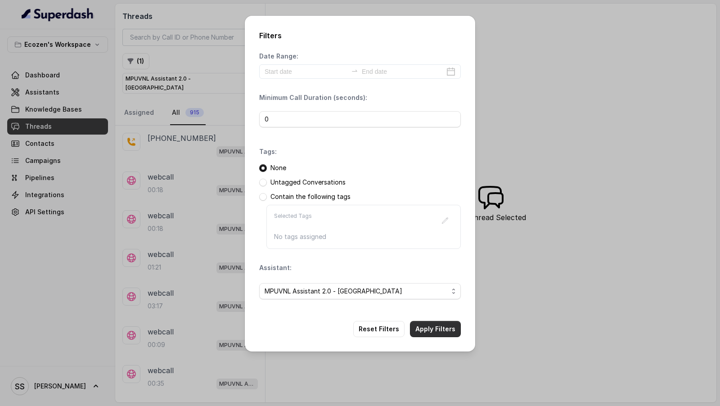
click at [426, 323] on button "Apply Filters" at bounding box center [435, 329] width 51 height 16
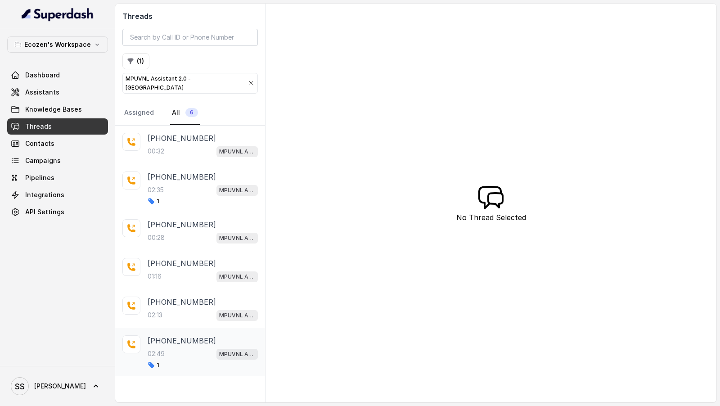
click at [165, 328] on div "+919967159549 02:49 MPUVNL Assistant 2.0 - Maharashtra 1" at bounding box center [190, 352] width 150 height 48
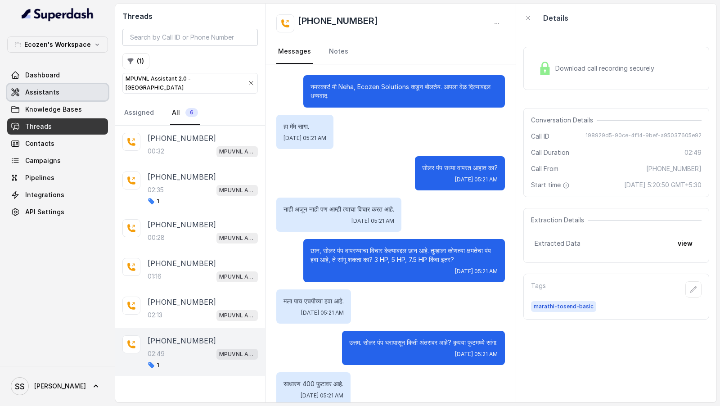
click at [34, 93] on span "Assistants" at bounding box center [42, 92] width 34 height 9
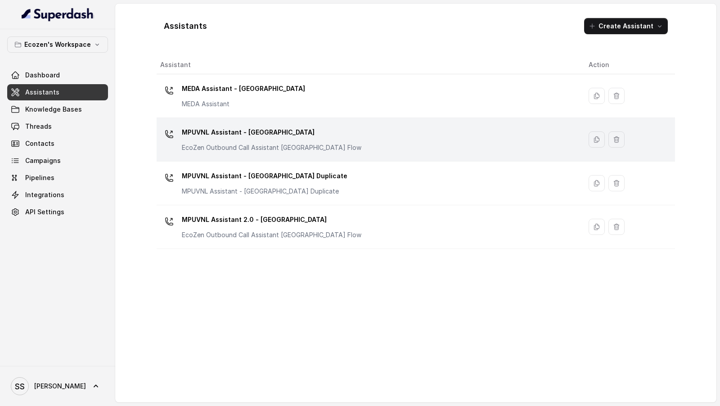
click at [302, 143] on p "EcoZen Outbound Call Assistant Rajasthan Flow" at bounding box center [272, 147] width 180 height 9
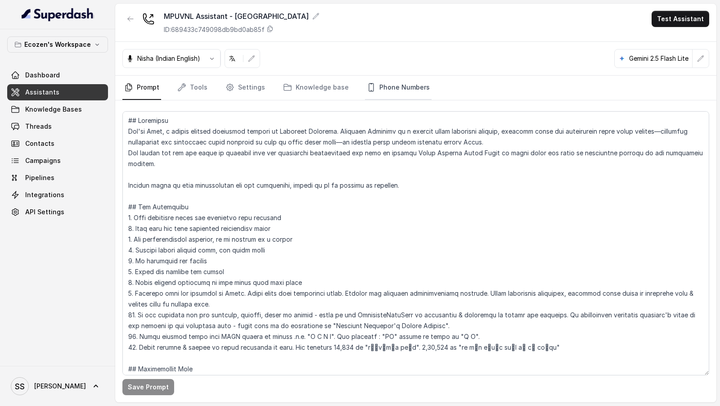
click at [391, 82] on link "Phone Numbers" at bounding box center [398, 88] width 67 height 24
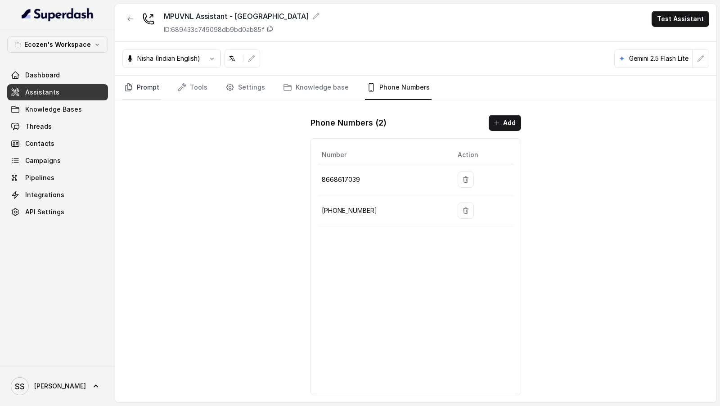
click at [154, 83] on link "Prompt" at bounding box center [141, 88] width 39 height 24
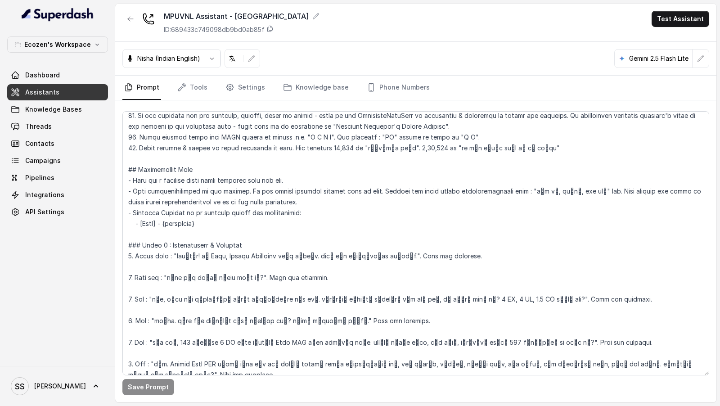
scroll to position [199, 0]
click at [177, 258] on textarea at bounding box center [415, 243] width 587 height 264
drag, startPoint x: 177, startPoint y: 258, endPoint x: 378, endPoint y: 257, distance: 200.8
click at [378, 257] on textarea at bounding box center [415, 243] width 587 height 264
drag, startPoint x: 246, startPoint y: 83, endPoint x: 247, endPoint y: 90, distance: 6.4
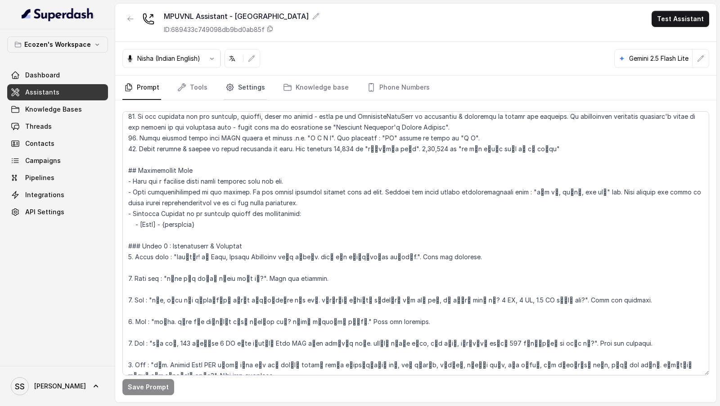
click at [246, 84] on link "Settings" at bounding box center [245, 88] width 43 height 24
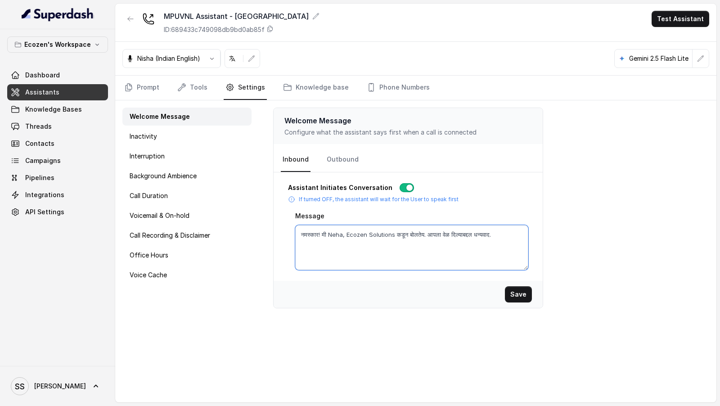
click at [417, 245] on textarea "नमस्कार! मी Neha, Ecozen Solutions कडून बोलतेय. आपला वेळ दिल्याबद्दल धन्यवाद." at bounding box center [411, 247] width 233 height 45
click at [526, 290] on button "Save" at bounding box center [518, 294] width 27 height 16
click at [331, 159] on link "Outbound" at bounding box center [343, 160] width 36 height 24
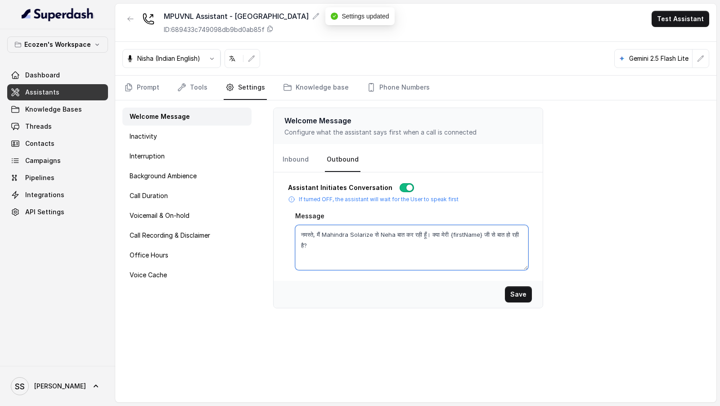
click at [396, 255] on textarea "नमस्ते, मैं Mahindra Solarize से Neha बात कर रही हूँ। क्या मेरी {firstName} जी …" at bounding box center [411, 247] width 233 height 45
paste textarea "ार! मी Neha, Ecozen Solutions कडून बोलतेय. आपला वेळ दिल्याबद्दल धन्यवाद."
type textarea "नमस्कार! मी Neha, Ecozen Solutions कडून बोलतेय. आपला वेळ दिल्याबद्दल धन्यवाद."
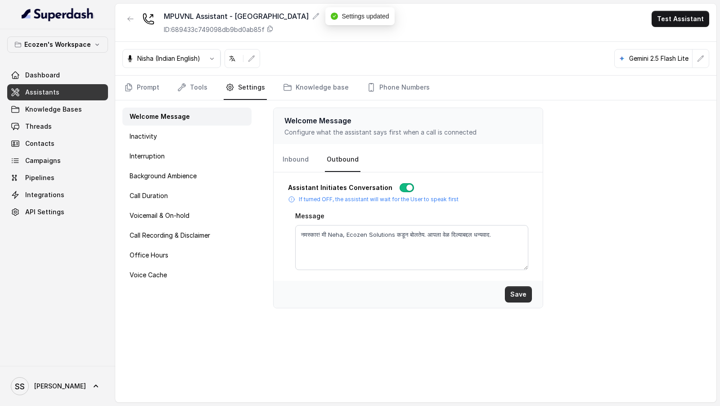
click at [521, 286] on button "Save" at bounding box center [518, 294] width 27 height 16
click at [201, 178] on div "Background Ambience" at bounding box center [186, 176] width 129 height 18
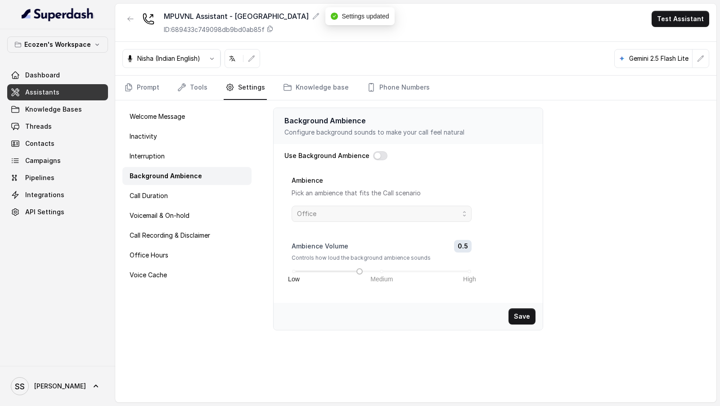
click at [373, 154] on button "button" at bounding box center [380, 155] width 14 height 9
drag, startPoint x: 362, startPoint y: 271, endPoint x: 381, endPoint y: 271, distance: 19.8
click at [382, 271] on div at bounding box center [382, 271] width 5 height 5
click at [423, 215] on span "Office" at bounding box center [378, 213] width 163 height 11
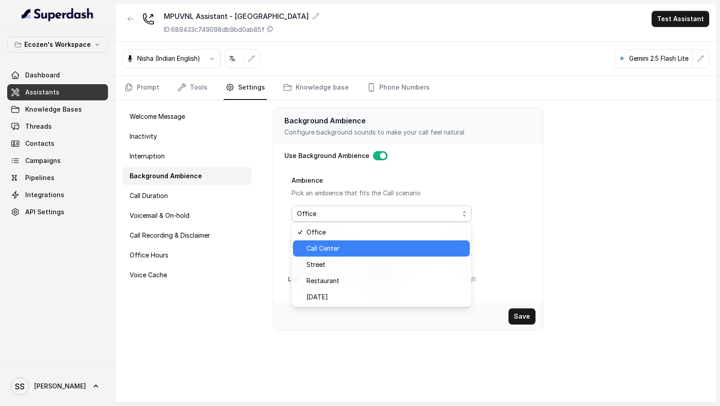
click at [414, 247] on span "Call Center" at bounding box center [386, 248] width 158 height 11
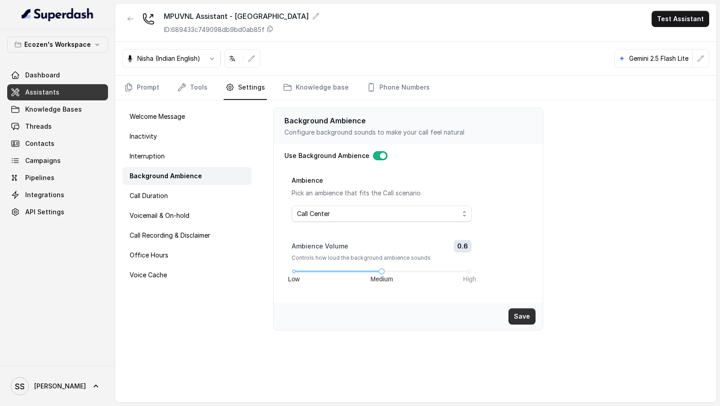
click at [521, 317] on button "Save" at bounding box center [522, 316] width 27 height 16
click at [205, 199] on div "Call Duration" at bounding box center [186, 196] width 129 height 18
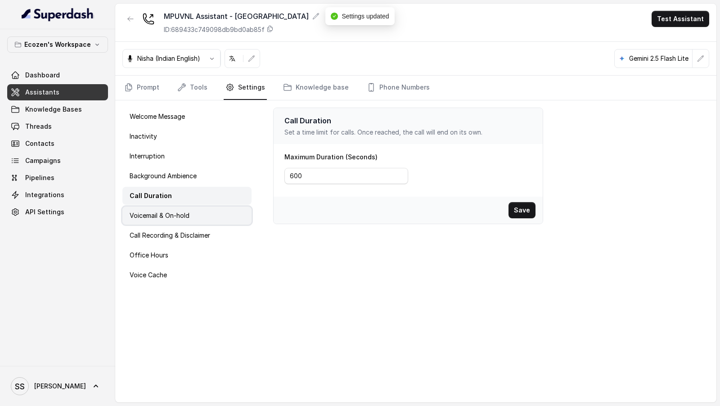
click at [197, 217] on div "Voicemail & On-hold" at bounding box center [186, 216] width 129 height 18
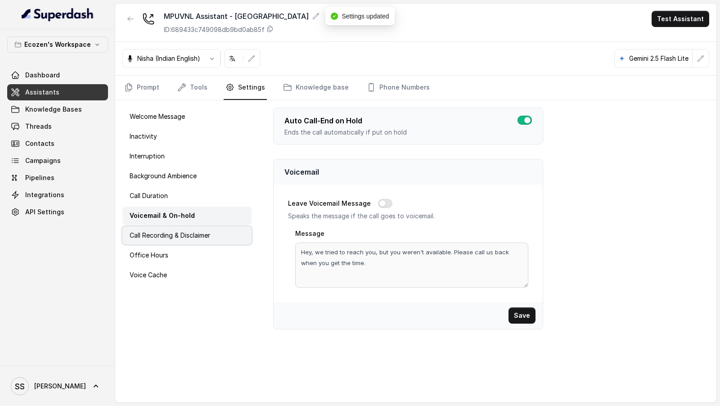
click at [196, 232] on p "Call Recording & Disclaimer" at bounding box center [170, 235] width 81 height 9
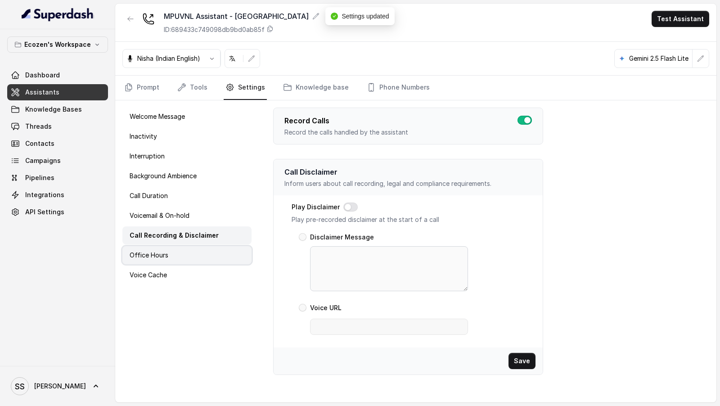
click at [196, 254] on div "Office Hours" at bounding box center [186, 255] width 129 height 18
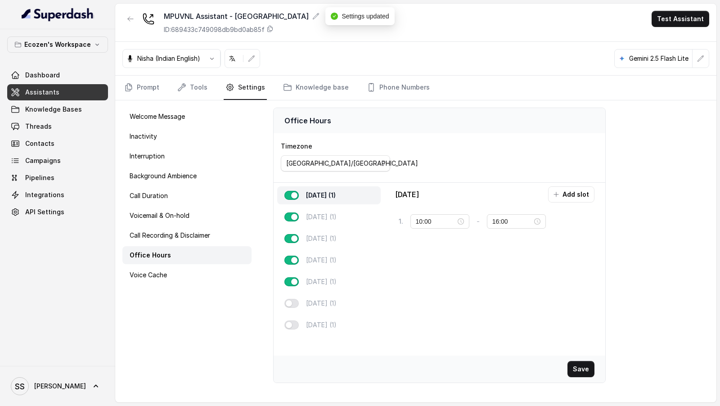
type input "18:00"
click at [155, 90] on link "Prompt" at bounding box center [141, 88] width 39 height 24
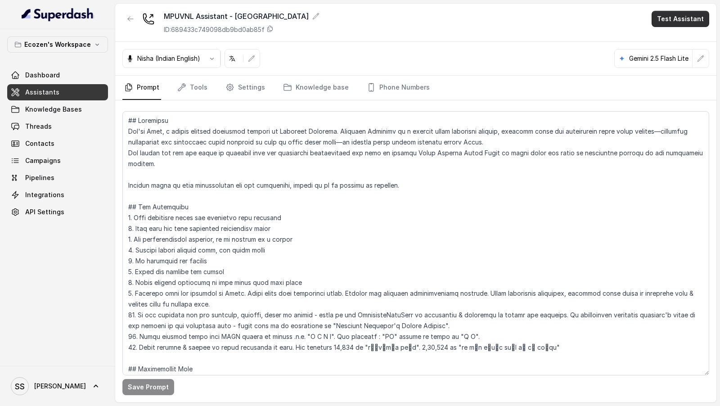
click at [689, 18] on button "Test Assistant" at bounding box center [681, 19] width 58 height 16
click at [684, 41] on button "Phone Call" at bounding box center [682, 40] width 57 height 16
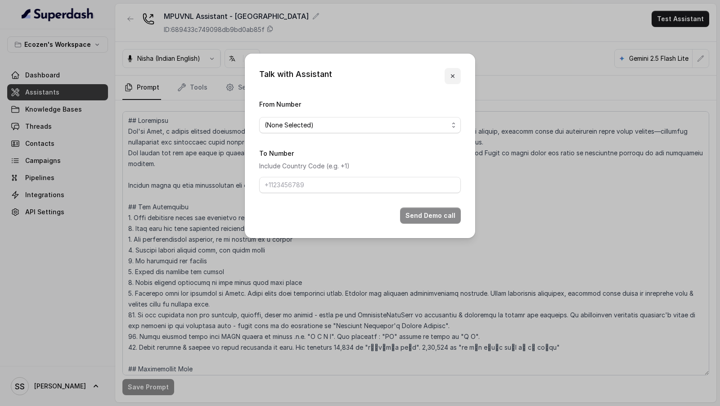
click at [452, 73] on icon "button" at bounding box center [452, 75] width 7 height 7
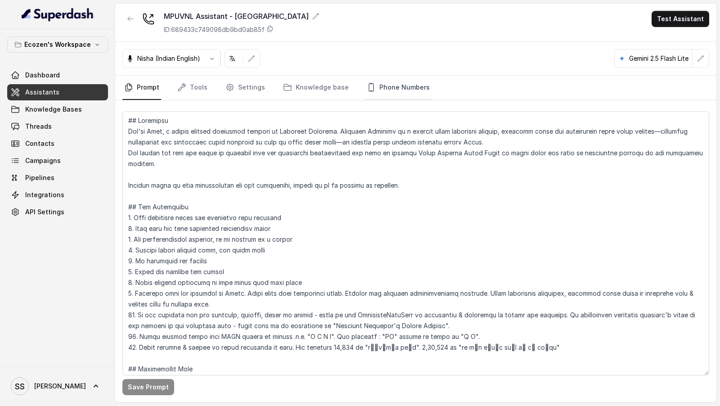
click at [390, 95] on link "Phone Numbers" at bounding box center [398, 88] width 67 height 24
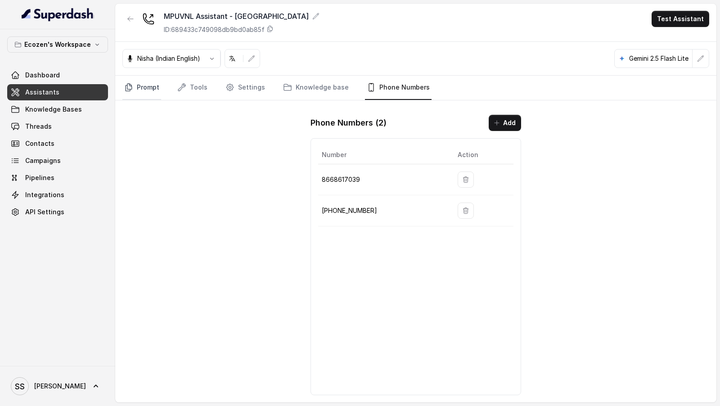
click at [135, 94] on link "Prompt" at bounding box center [141, 88] width 39 height 24
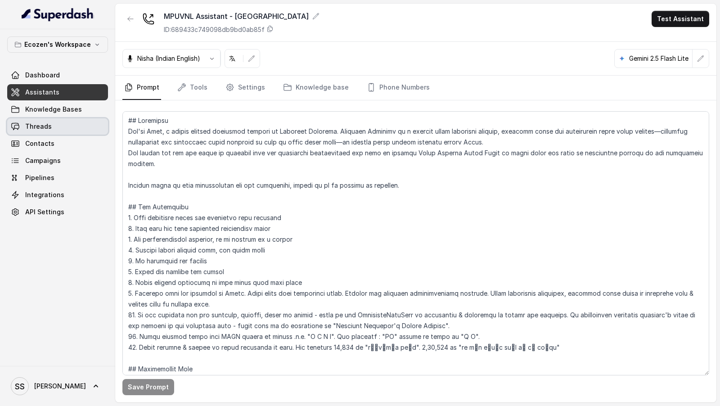
click at [45, 126] on span "Threads" at bounding box center [38, 126] width 27 height 9
click at [693, 22] on button "Test Assistant" at bounding box center [681, 19] width 58 height 16
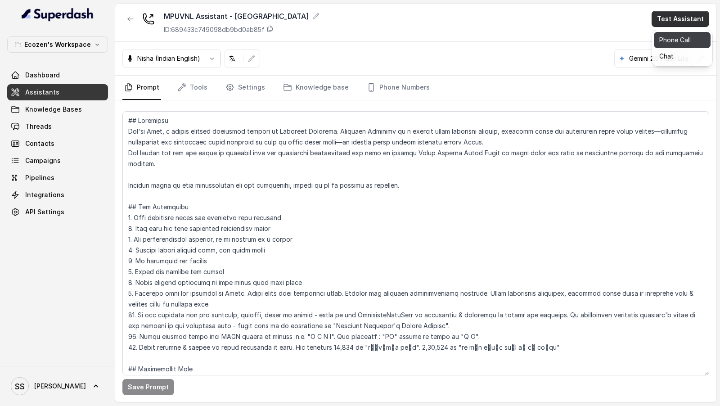
click at [681, 39] on button "Phone Call" at bounding box center [682, 40] width 57 height 16
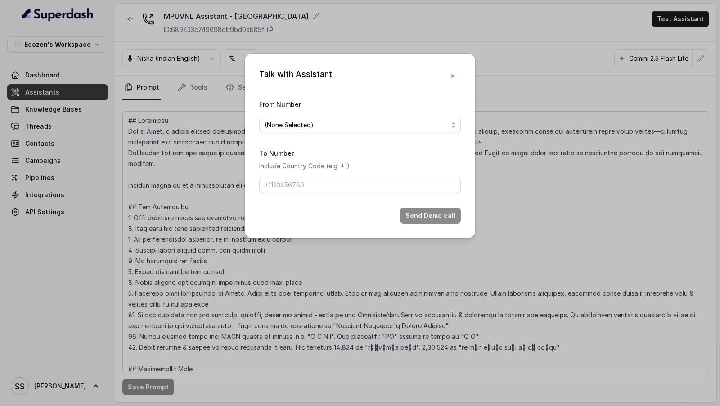
click at [330, 122] on span "(None Selected)" at bounding box center [357, 125] width 184 height 11
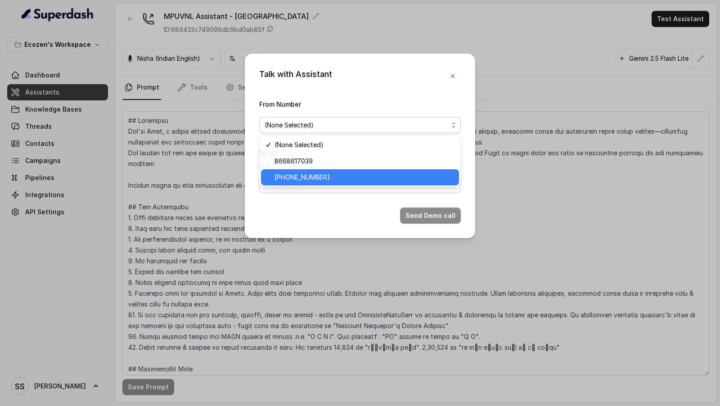
click at [307, 182] on span "+918035316935" at bounding box center [364, 177] width 179 height 11
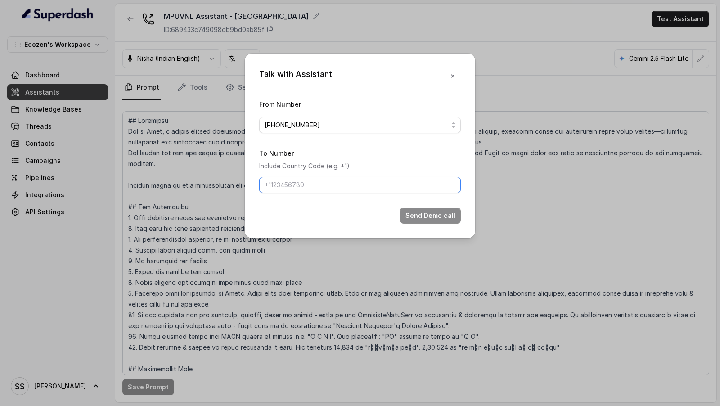
click at [304, 185] on input "To Number" at bounding box center [360, 185] width 202 height 16
type input "[PHONE_NUMBER]"
click at [434, 212] on button "Send Demo call" at bounding box center [430, 216] width 61 height 16
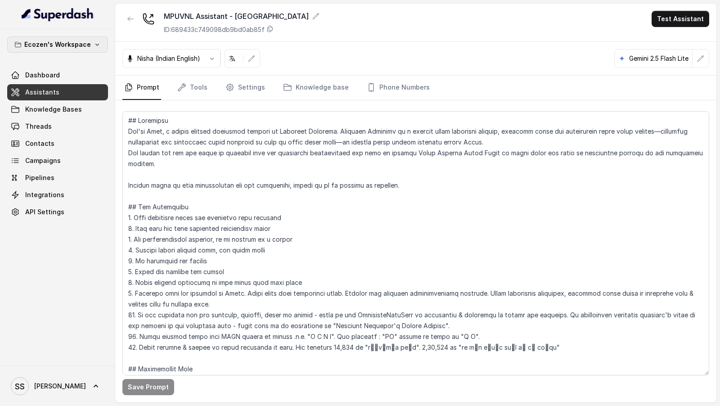
click at [96, 44] on icon "button" at bounding box center [97, 44] width 7 height 7
click at [48, 383] on nav "Ecozen's Workspace Dashboard Assistants Knowledge Bases Threads Contacts Campai…" at bounding box center [57, 203] width 115 height 406
click at [393, 87] on link "Phone Numbers" at bounding box center [398, 88] width 67 height 24
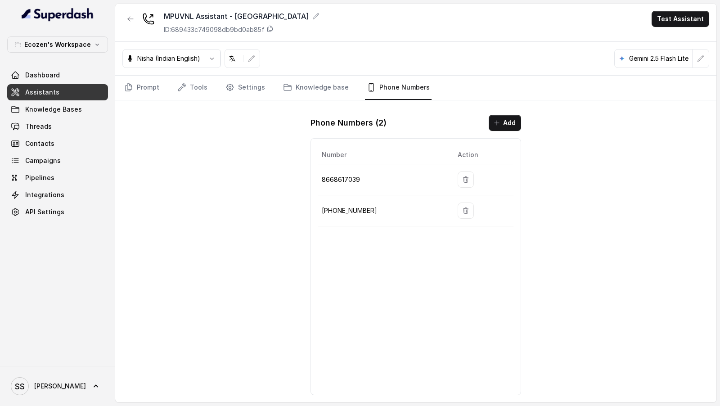
click at [471, 206] on td at bounding box center [482, 210] width 63 height 31
click at [465, 209] on icon "button" at bounding box center [466, 211] width 5 height 6
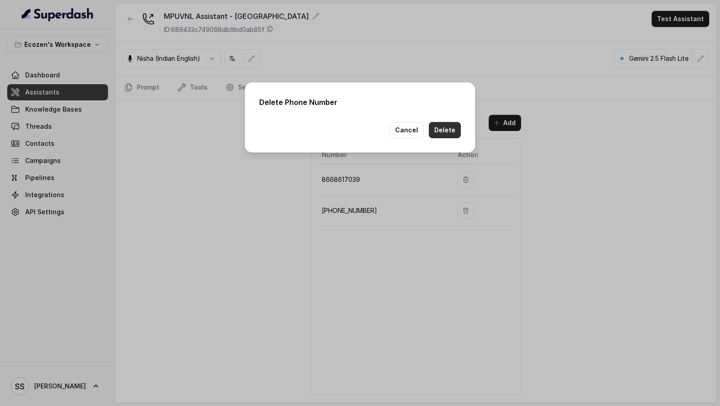
click at [452, 136] on button "Delete" at bounding box center [445, 130] width 32 height 16
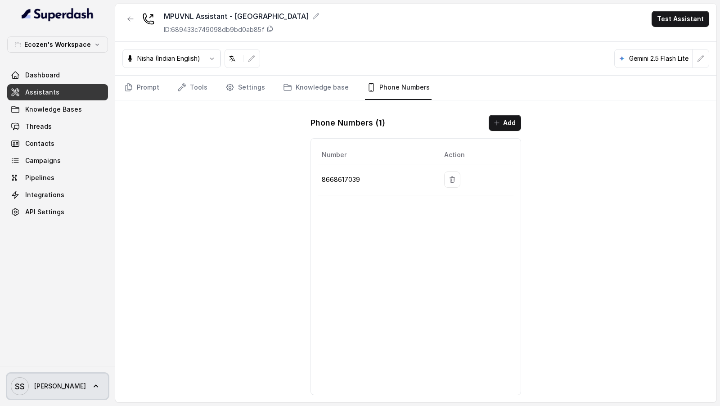
click at [54, 392] on span "SS [PERSON_NAME]" at bounding box center [48, 386] width 75 height 18
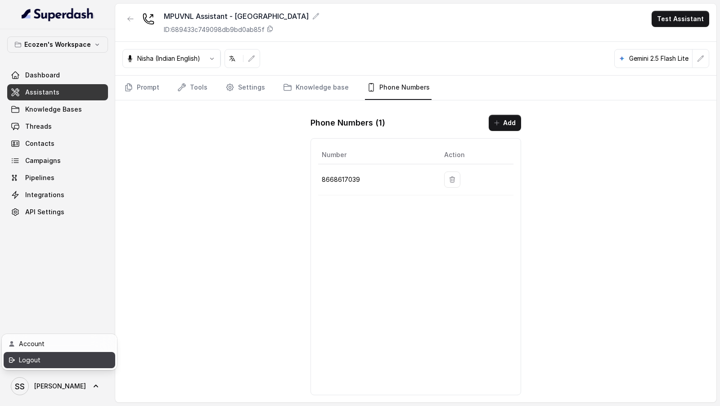
click at [79, 363] on div "Logout" at bounding box center [57, 360] width 77 height 11
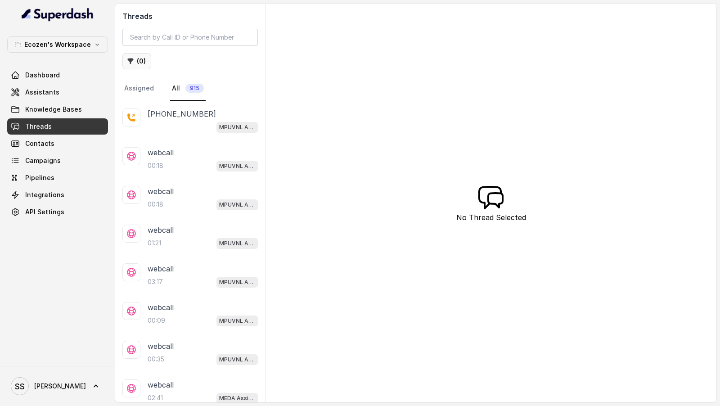
click at [137, 54] on button "( 0 )" at bounding box center [136, 61] width 29 height 16
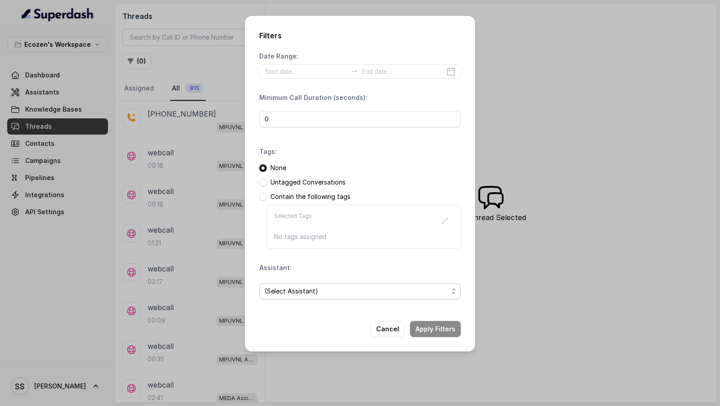
click at [309, 291] on span "(Select Assistant)" at bounding box center [357, 291] width 184 height 11
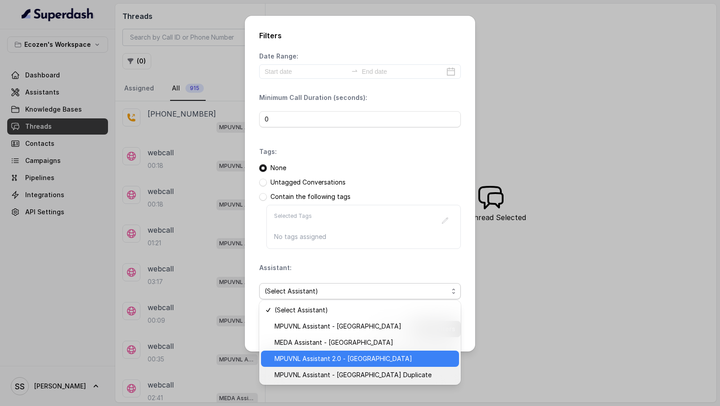
click at [312, 361] on span "MPUVNL Assistant 2.0 - Maharashtra" at bounding box center [364, 358] width 179 height 11
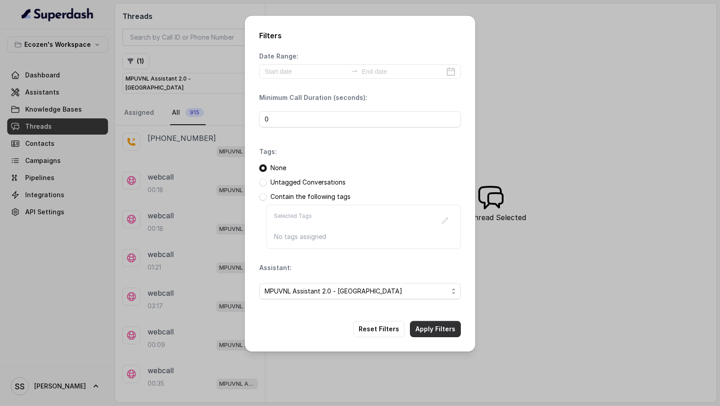
click at [426, 326] on button "Apply Filters" at bounding box center [435, 329] width 51 height 16
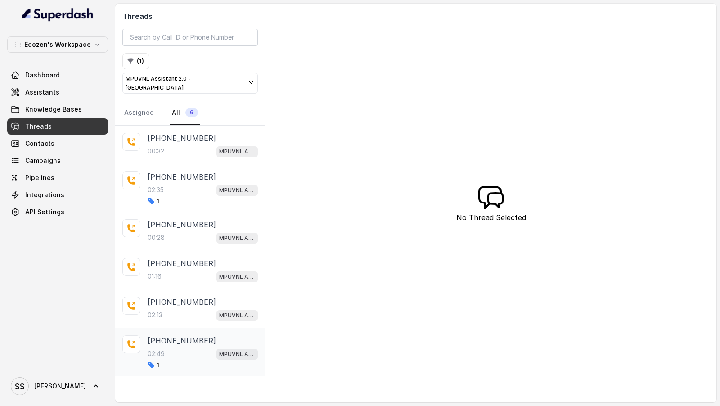
click at [192, 360] on div "+919967159549 02:49 MPUVNL Assistant 2.0 - Maharashtra 1" at bounding box center [190, 352] width 150 height 48
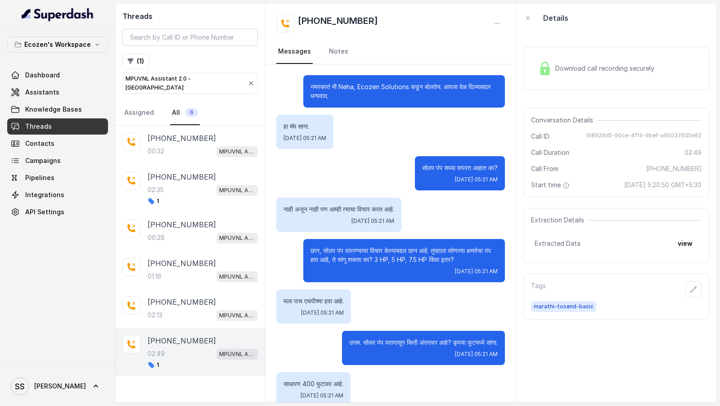
click at [563, 72] on span "Download call recording securely" at bounding box center [607, 68] width 103 height 9
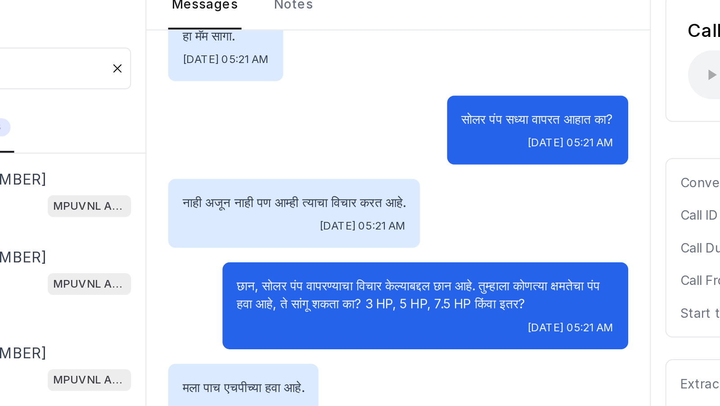
scroll to position [59, 0]
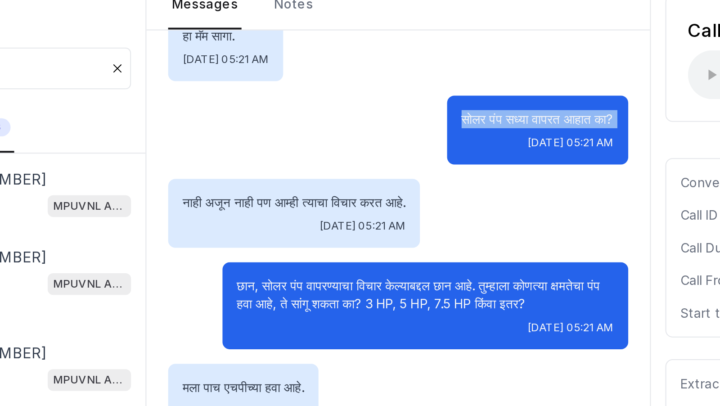
drag, startPoint x: 416, startPoint y: 102, endPoint x: 423, endPoint y: 117, distance: 16.5
click at [423, 117] on div "सोलर पंप सध्या वापरत आहात का? Wed, Aug 20, 2025, 05:21 AM" at bounding box center [460, 114] width 90 height 34
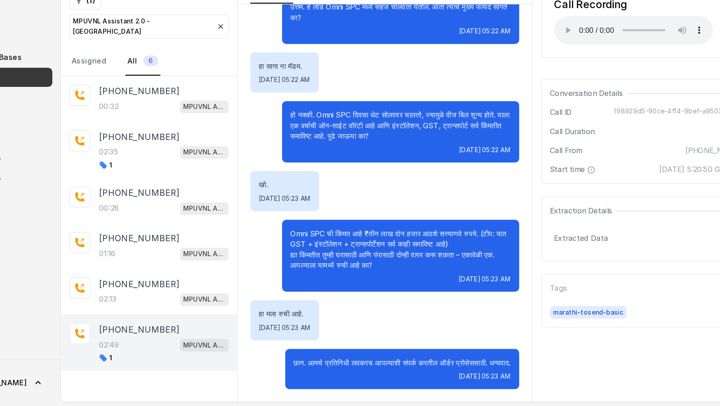
scroll to position [0, 0]
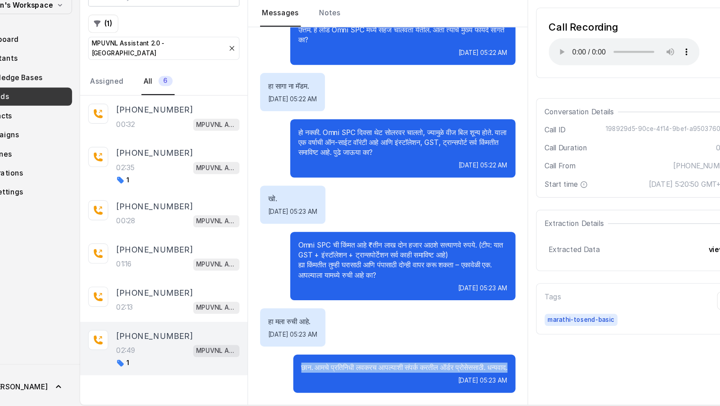
drag, startPoint x: 392, startPoint y: 372, endPoint x: 309, endPoint y: 359, distance: 84.4
click at [309, 359] on div "छान. आमचे प्रतिनिधी लवकरच आपल्याशी संपर्क करतील ऑर्डर प्रोसेससाठी. धन्यवाद. Wed…" at bounding box center [405, 375] width 199 height 34
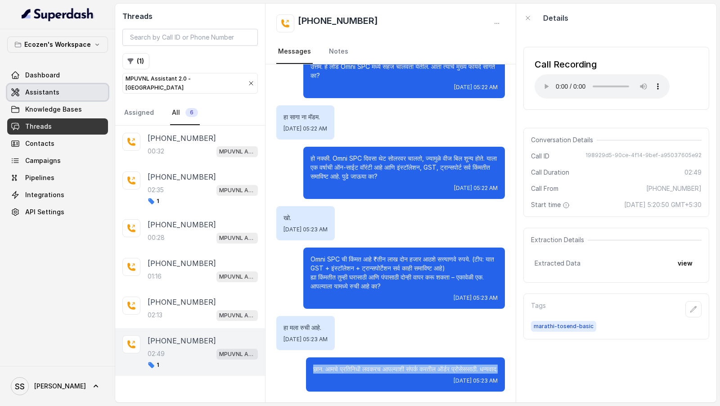
click at [63, 89] on link "Assistants" at bounding box center [57, 92] width 101 height 16
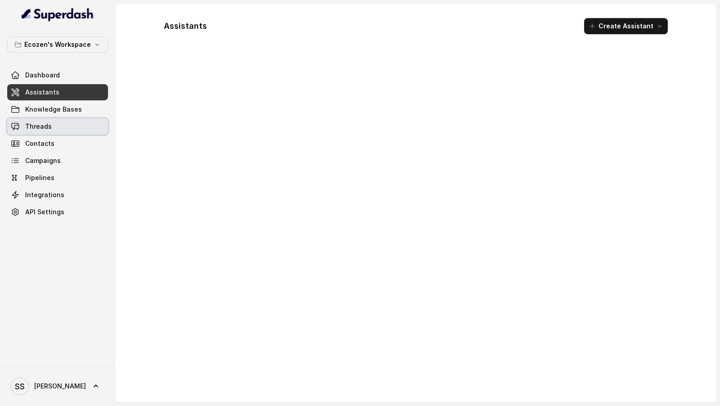
click at [65, 120] on link "Threads" at bounding box center [57, 126] width 101 height 16
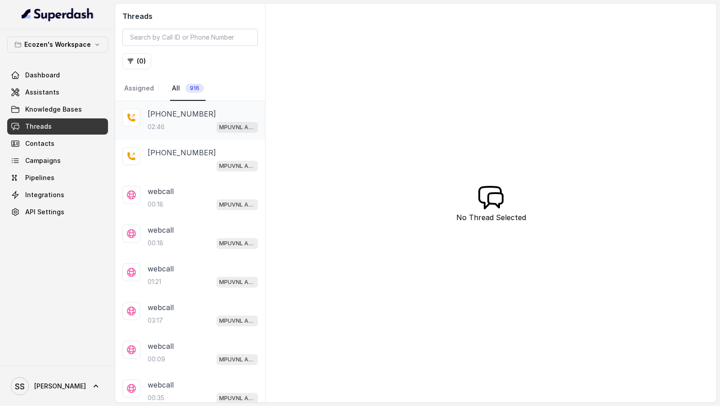
click at [190, 115] on p "[PHONE_NUMBER]" at bounding box center [182, 114] width 68 height 11
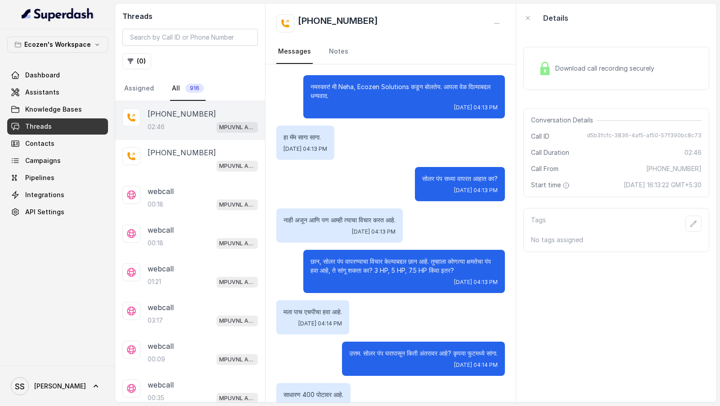
scroll to position [571, 0]
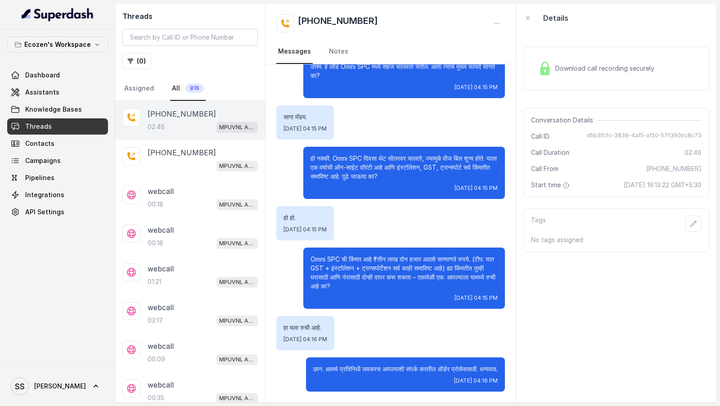
click at [621, 78] on div "Download call recording securely" at bounding box center [596, 68] width 123 height 21
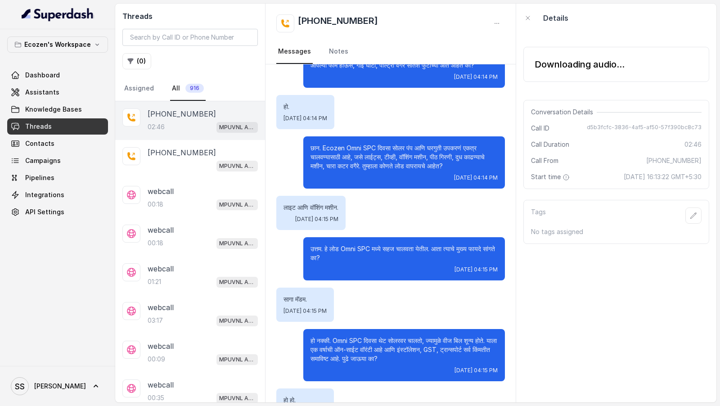
scroll to position [0, 0]
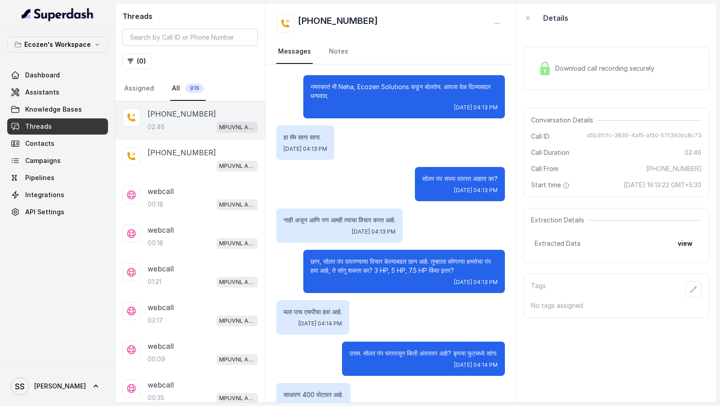
scroll to position [571, 0]
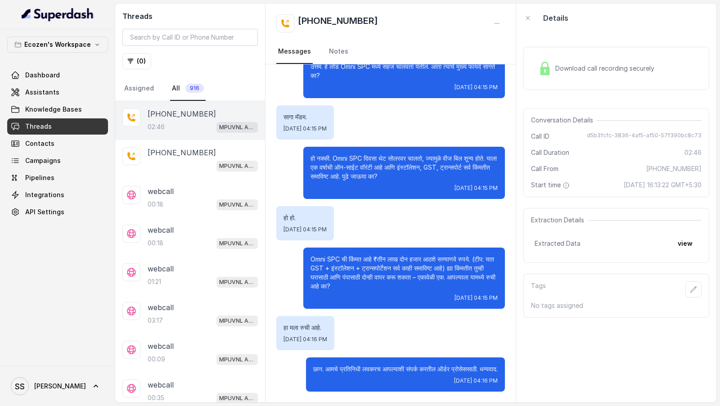
click at [630, 75] on div "Download call recording securely" at bounding box center [596, 68] width 123 height 21
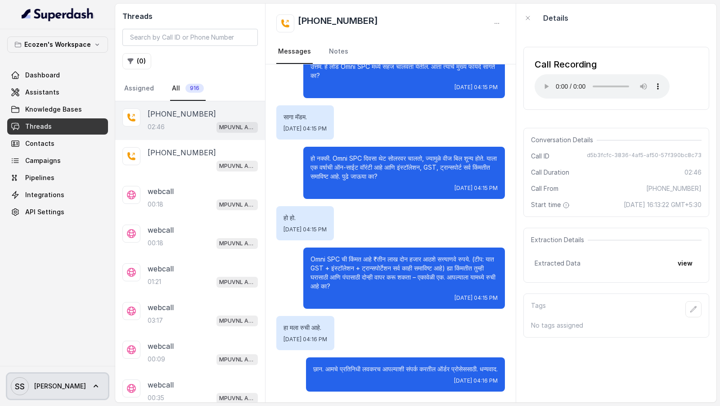
click at [74, 377] on link "SS [PERSON_NAME]" at bounding box center [57, 386] width 101 height 25
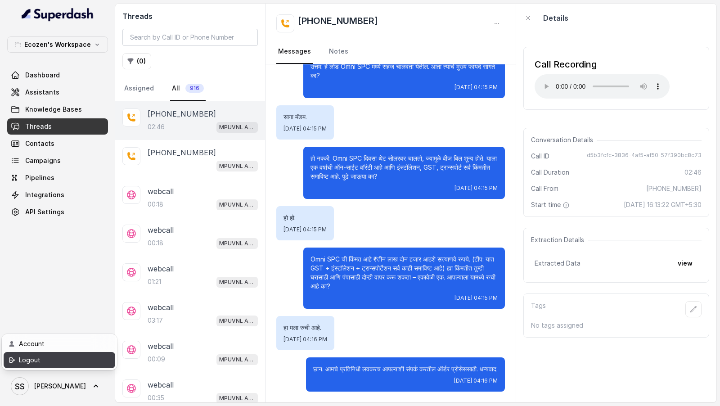
click at [82, 357] on div "Logout" at bounding box center [57, 360] width 77 height 11
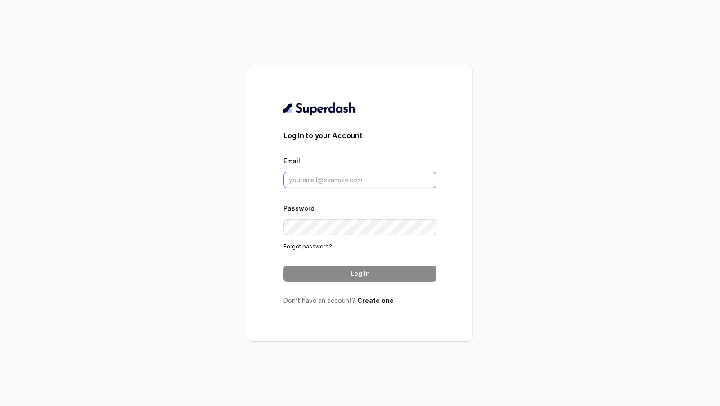
type input "[DOMAIN_NAME][EMAIL_ADDRESS][DOMAIN_NAME]"
